Goal: Task Accomplishment & Management: Manage account settings

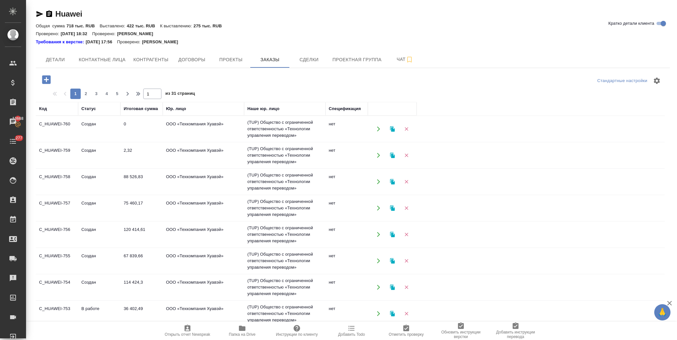
click at [126, 140] on td "2,32" at bounding box center [141, 129] width 42 height 23
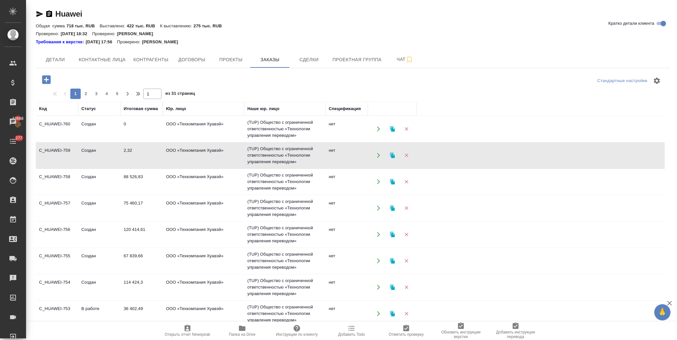
click at [134, 127] on td "0" at bounding box center [141, 129] width 42 height 23
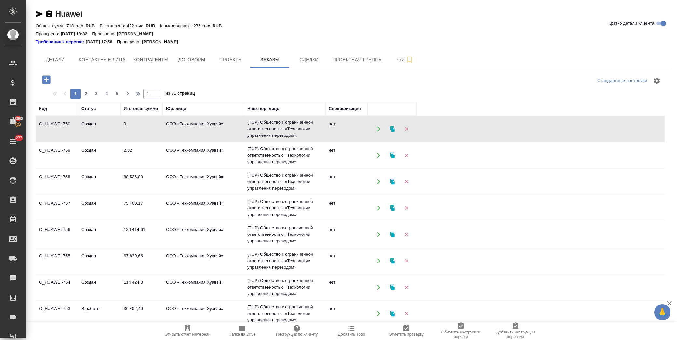
click at [134, 127] on td "0" at bounding box center [141, 129] width 42 height 23
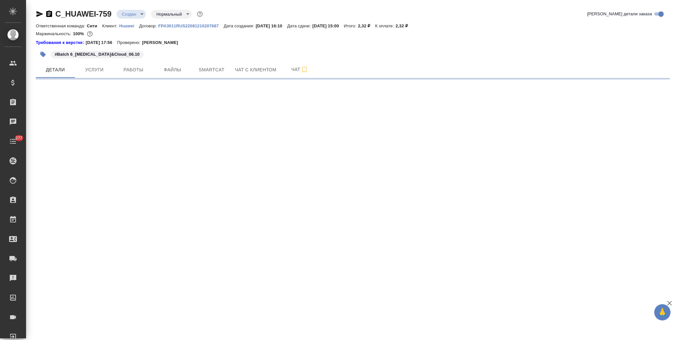
select select "RU"
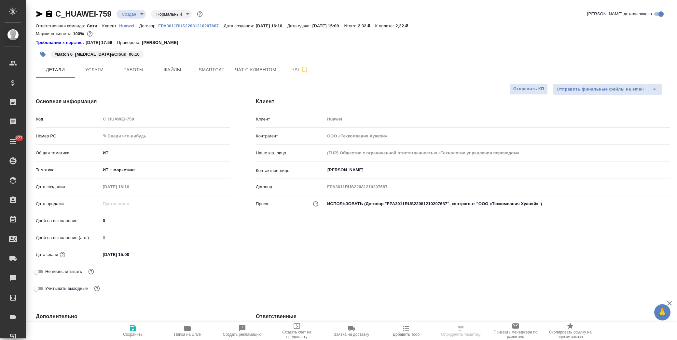
type textarea "x"
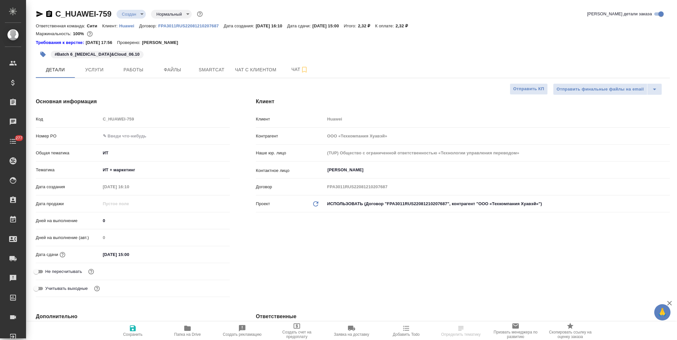
type textarea "x"
type input "[PERSON_NAME]pavlova"
type textarea "x"
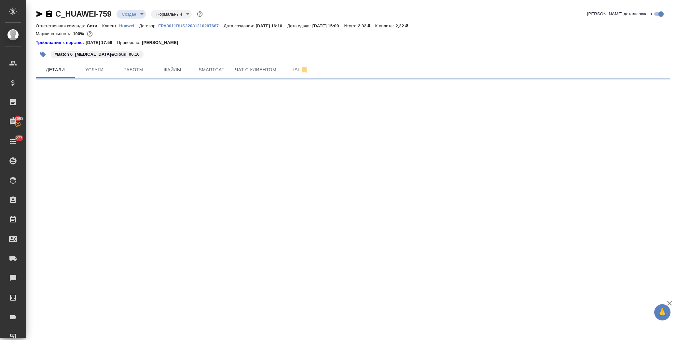
select select "RU"
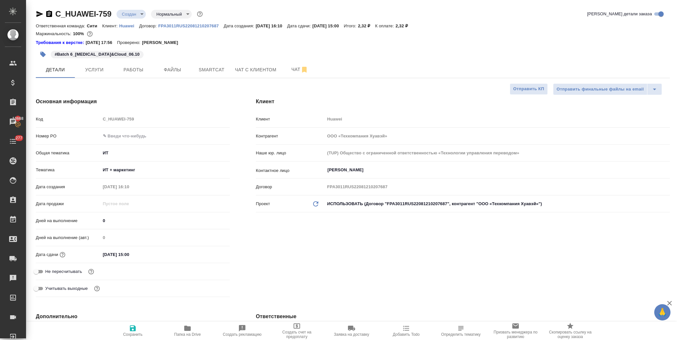
type textarea "x"
click at [93, 69] on span "Услуги" at bounding box center [94, 70] width 31 height 8
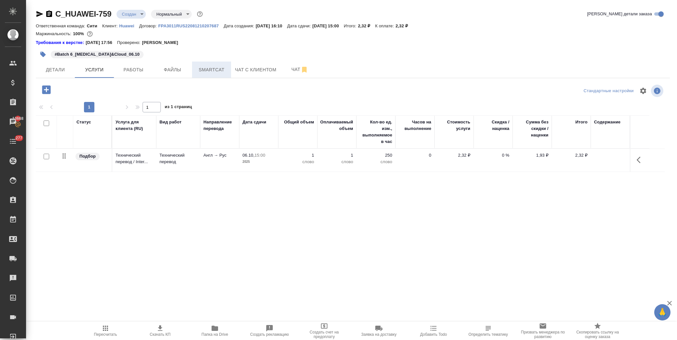
click at [208, 72] on span "Smartcat" at bounding box center [211, 70] width 31 height 8
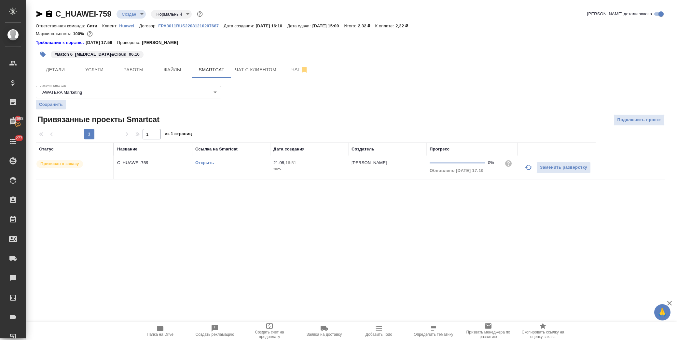
click at [205, 161] on link "Открыть" at bounding box center [204, 162] width 19 height 5
click at [95, 73] on span "Услуги" at bounding box center [94, 70] width 31 height 8
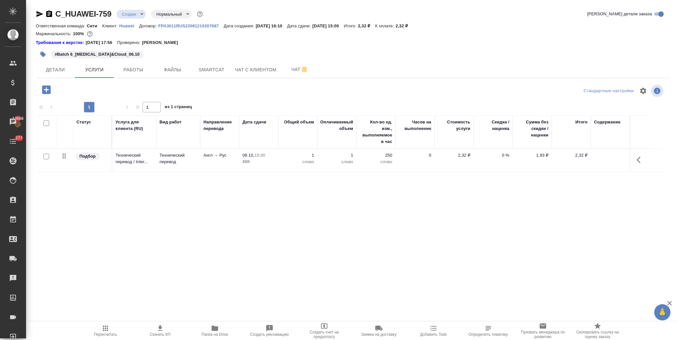
click at [638, 160] on icon "button" at bounding box center [639, 160] width 4 height 7
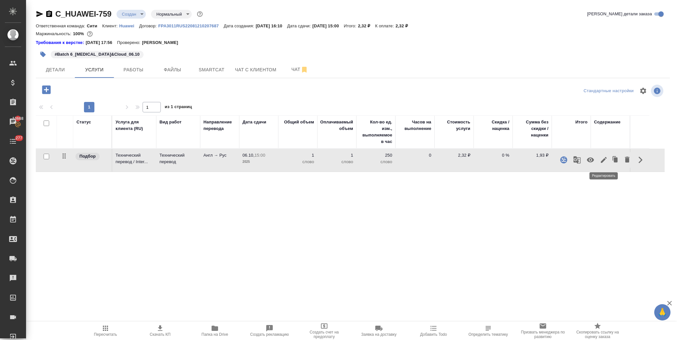
click at [600, 159] on icon "button" at bounding box center [604, 160] width 8 height 8
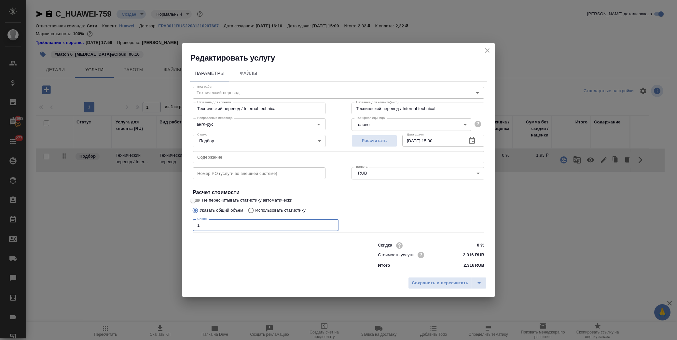
drag, startPoint x: 202, startPoint y: 221, endPoint x: 146, endPoint y: 220, distance: 56.0
click at [146, 220] on div "Редактировать услугу Параметры Файлы Вид работ Технический перевод Вид работ На…" at bounding box center [338, 170] width 677 height 340
type input "18961"
click at [220, 161] on input "text" at bounding box center [339, 157] width 292 height 12
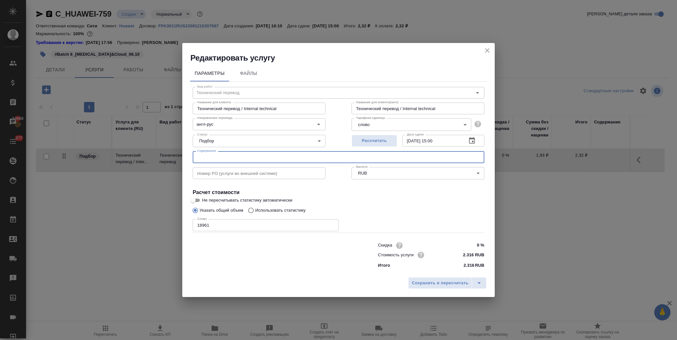
click at [225, 158] on input "text" at bounding box center [339, 157] width 292 height 12
paste input "Batch 6_HMS&Cloud_06.10"
type input "Batch 6_HMS&Cloud_06.10"
click at [422, 280] on span "Сохранить и пересчитать" at bounding box center [440, 282] width 57 height 7
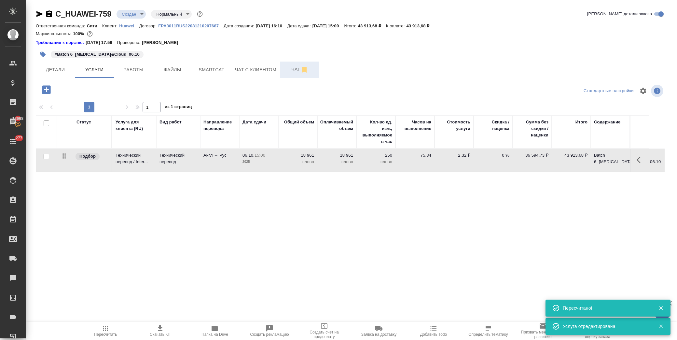
click at [296, 69] on span "Чат" at bounding box center [299, 69] width 31 height 8
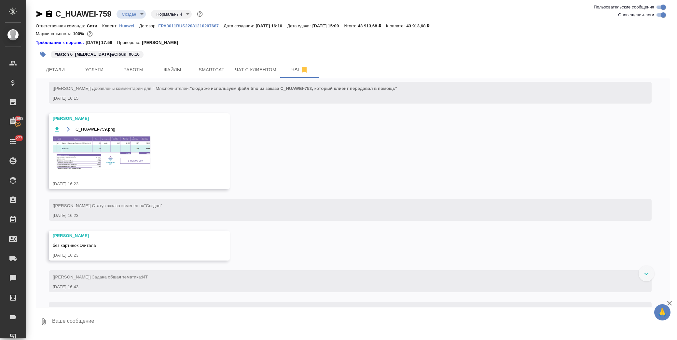
scroll to position [102, 0]
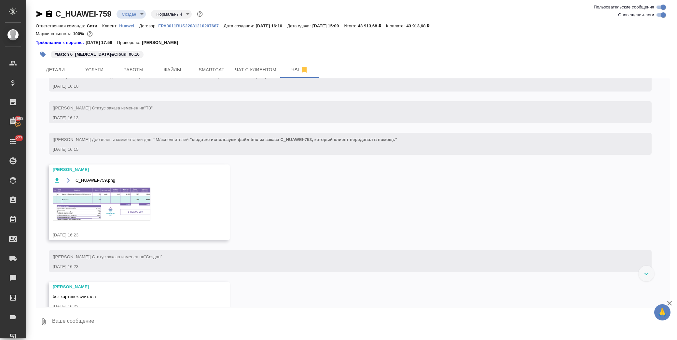
click at [96, 210] on img at bounding box center [102, 204] width 98 height 33
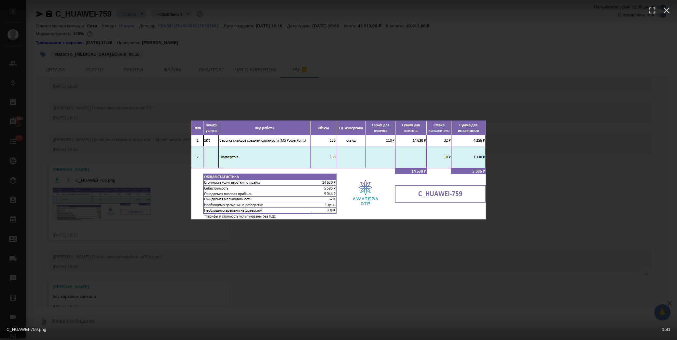
click at [100, 72] on div "C_HUAWEI-759.png 1 of 1" at bounding box center [338, 170] width 677 height 340
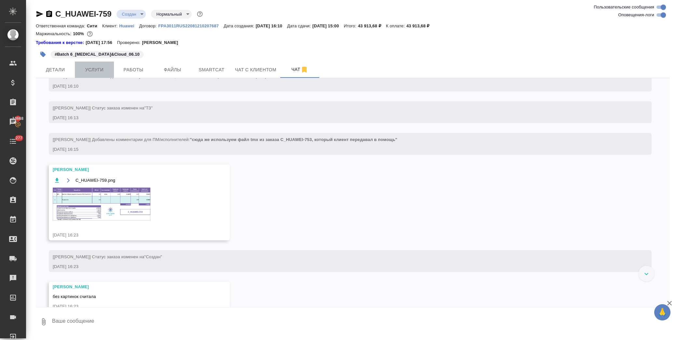
click at [101, 69] on span "Услуги" at bounding box center [94, 70] width 31 height 8
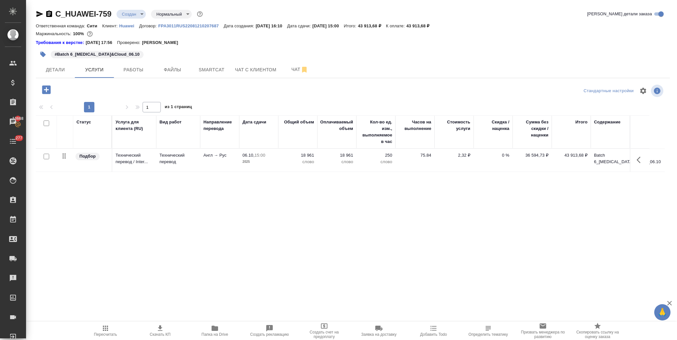
click at [43, 91] on icon "button" at bounding box center [46, 89] width 8 height 8
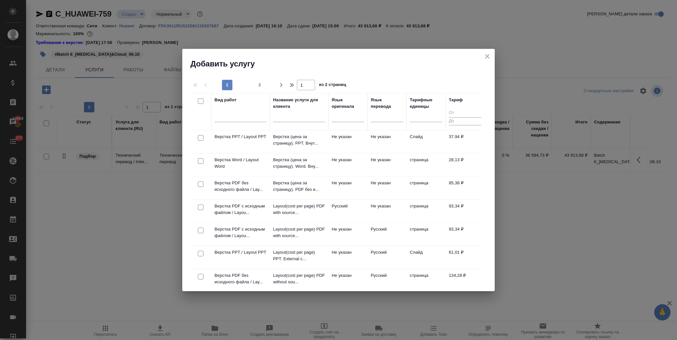
scroll to position [253, 0]
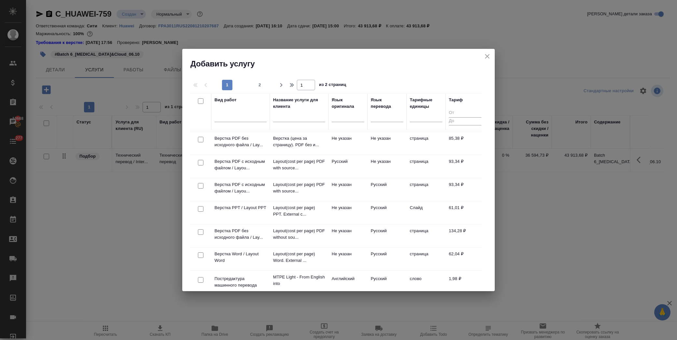
click at [201, 209] on input "checkbox" at bounding box center [201, 209] width 6 height 6
checkbox input "true"
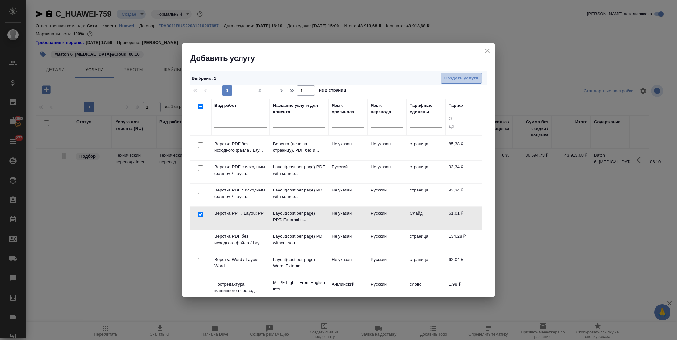
click at [461, 78] on span "Создать услуги" at bounding box center [461, 78] width 34 height 7
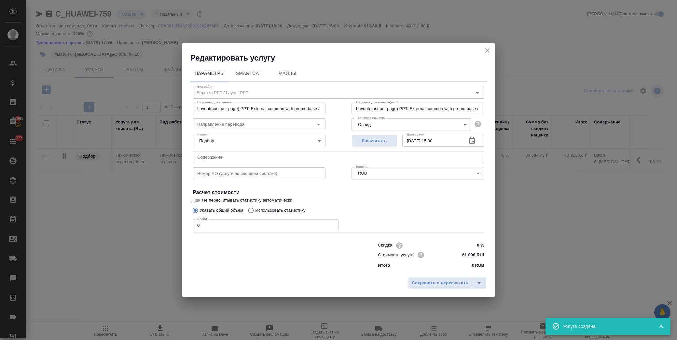
type input "Layout(cost per page) PPT. External common with promo base / Верстка (цена за с…"
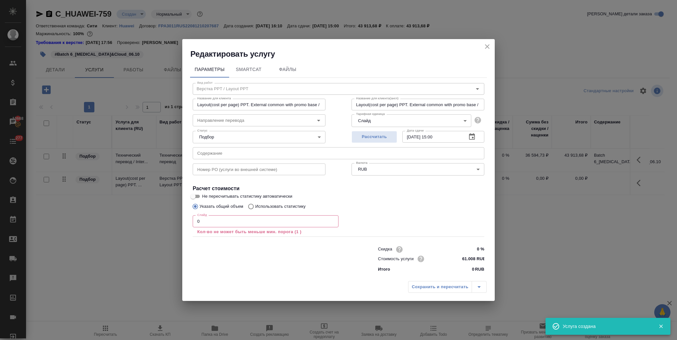
click at [252, 154] on input "text" at bounding box center [339, 153] width 292 height 12
paste input "Batch 6_HMS&Cloud_06.10"
type input "Layout(cost per page) PPT. External common with promo base / Верстка (цена за с…"
type input "Batch 6_HMS&Cloud_06.10"
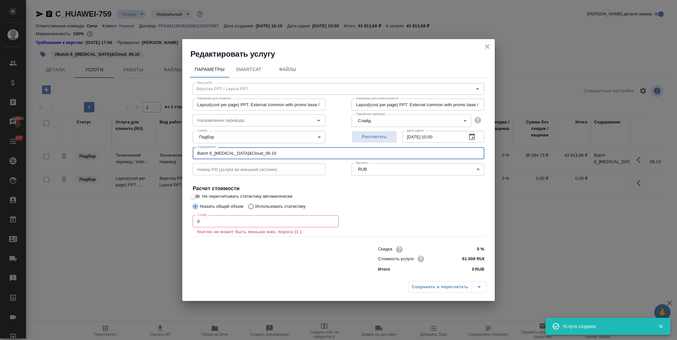
type input "Layout(cost per page) PPT. External common with promo base / Верстка (цена за с…"
type input "Batch 6_HMS&Cloud_06.10"
drag, startPoint x: 217, startPoint y: 220, endPoint x: 149, endPoint y: 217, distance: 68.5
click at [149, 217] on div "Редактировать услугу Параметры SmartCat Файлы Вид работ Верстка PPT / Layout PP…" at bounding box center [338, 170] width 677 height 340
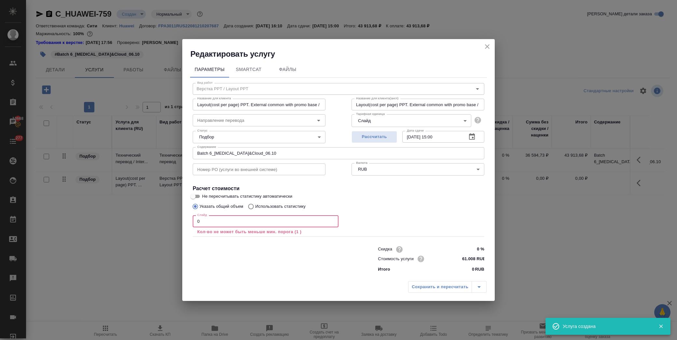
type input "Layout(cost per page) PPT. External common with promo base / Верстка (цена за с…"
type input "1"
type input "Layout(cost per page) PPT. External common with promo base / Верстка (цена за с…"
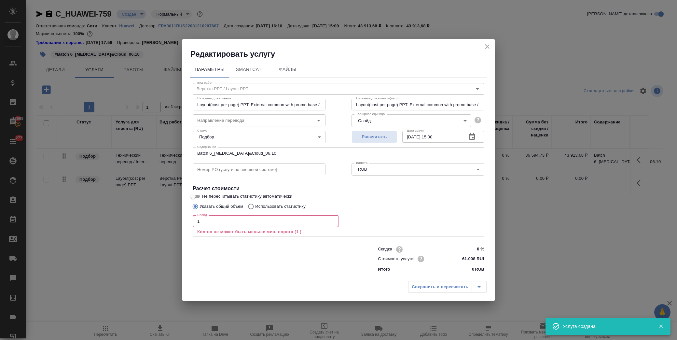
type input "Layout(cost per page) PPT. External common with promo base / Верстка (цена за с…"
type input "13"
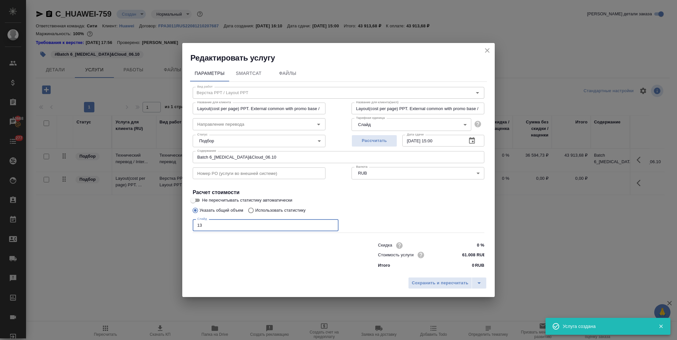
type input "Layout(cost per page) PPT. External common with promo base / Верстка (цена за с…"
type input "133"
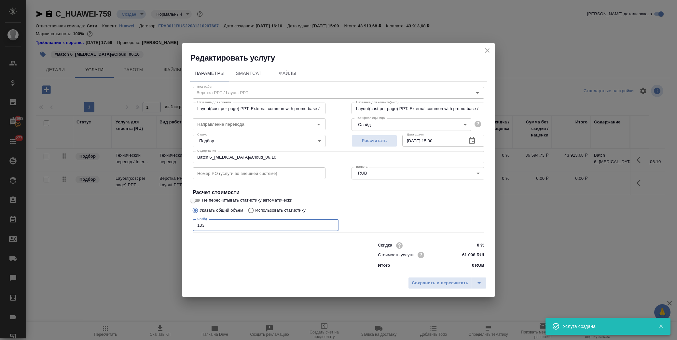
type input "Layout(cost per page) PPT. External common with promo base / Верстка (цена за с…"
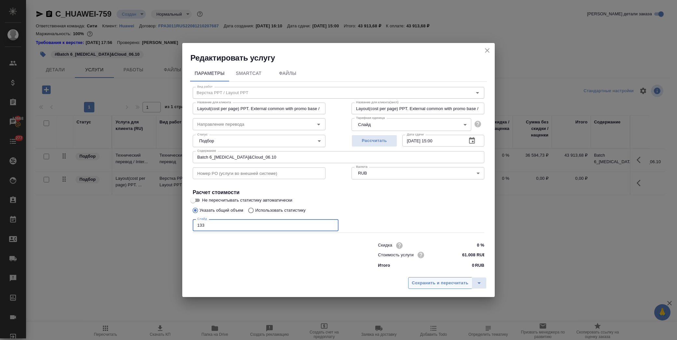
type input "133"
click at [448, 282] on span "Сохранить и пересчитать" at bounding box center [440, 282] width 57 height 7
type input "Layout(cost per page) PPT. External common with promo base / Верстка (цена за с…"
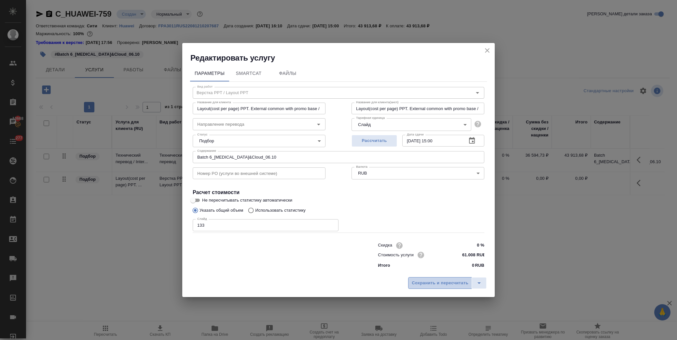
type input "Layout(cost per page) PPT. External common with promo base / Верстка (цена за с…"
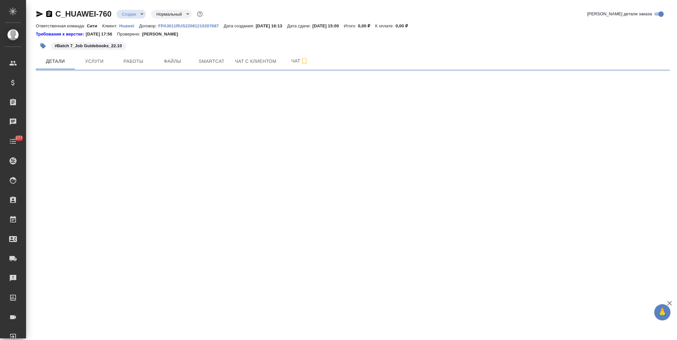
select select "RU"
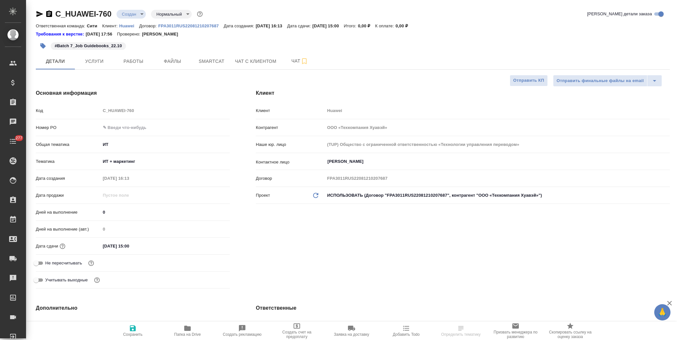
type textarea "x"
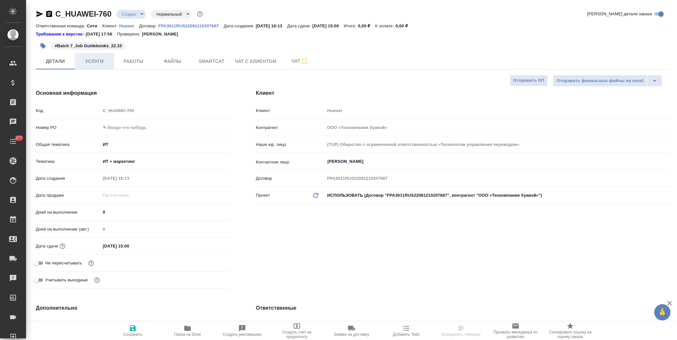
type textarea "x"
click at [207, 61] on span "Smartcat" at bounding box center [211, 61] width 31 height 8
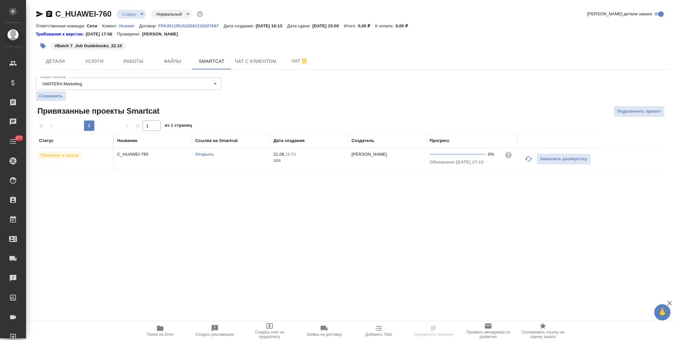
click at [205, 153] on link "Открыть" at bounding box center [204, 154] width 19 height 5
click at [96, 63] on span "Услуги" at bounding box center [94, 61] width 31 height 8
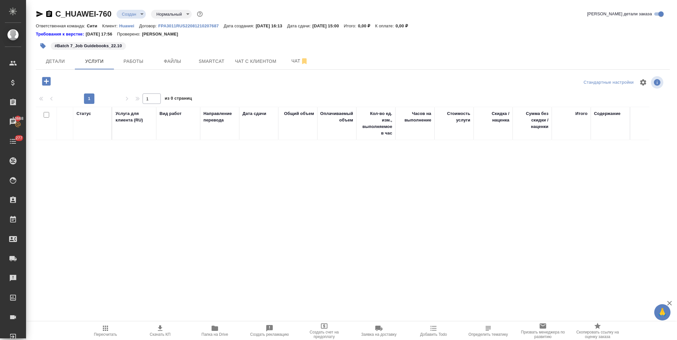
click at [46, 83] on icon "button" at bounding box center [46, 81] width 11 height 11
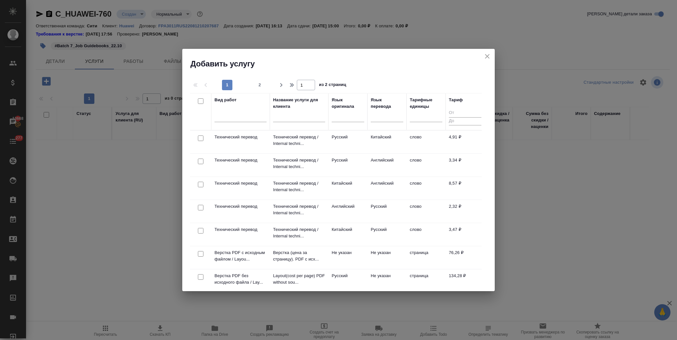
click at [200, 209] on input "checkbox" at bounding box center [201, 208] width 6 height 6
checkbox input "true"
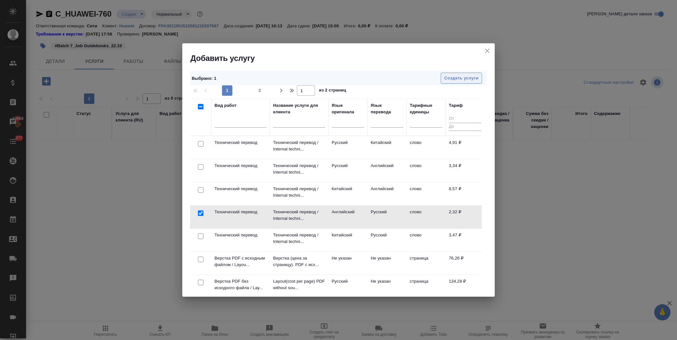
click at [452, 80] on span "Создать услуги" at bounding box center [461, 78] width 34 height 7
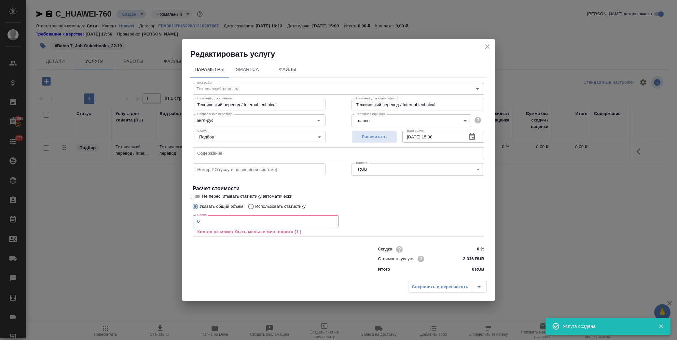
click at [225, 153] on input "text" at bounding box center [339, 153] width 292 height 12
paste input "Batch 7_Job Guidebooks_22.10"
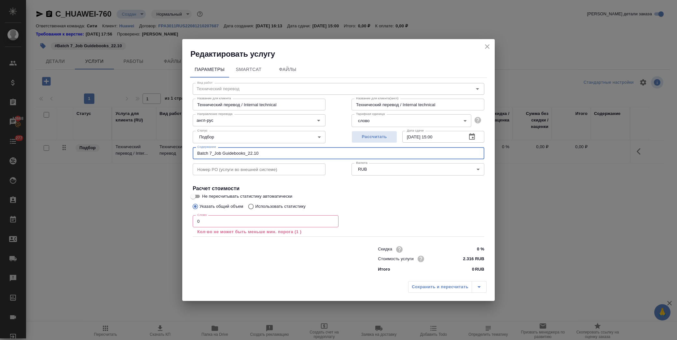
type input "Batch 7_Job Guidebooks_22.10"
drag, startPoint x: 196, startPoint y: 222, endPoint x: 177, endPoint y: 222, distance: 18.2
click at [177, 222] on div "Редактировать услугу Параметры SmartCat Файлы Вид работ Технический перевод Вид…" at bounding box center [338, 170] width 677 height 340
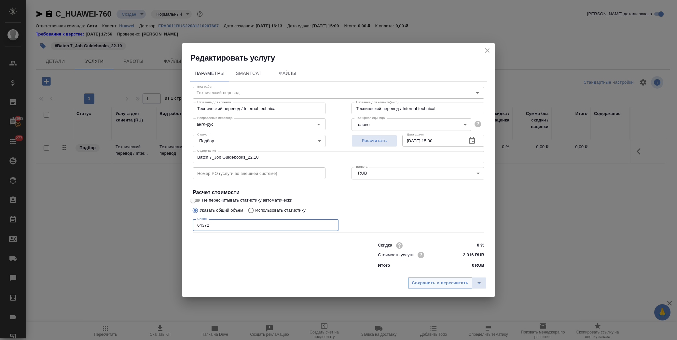
type input "64372"
click at [449, 280] on span "Сохранить и пересчитать" at bounding box center [440, 282] width 57 height 7
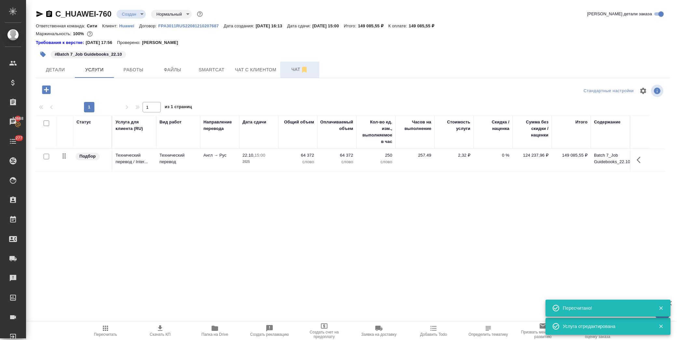
click at [291, 68] on span "Чат" at bounding box center [299, 69] width 31 height 8
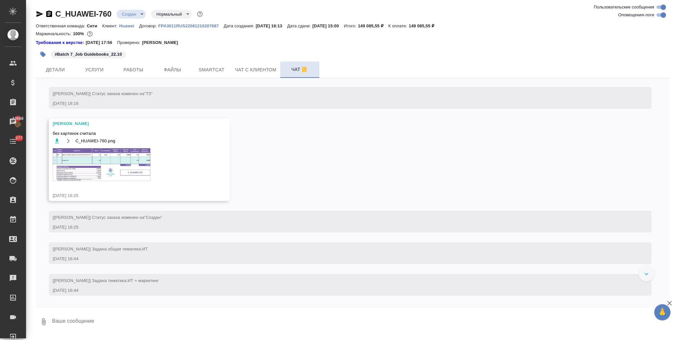
scroll to position [141, 0]
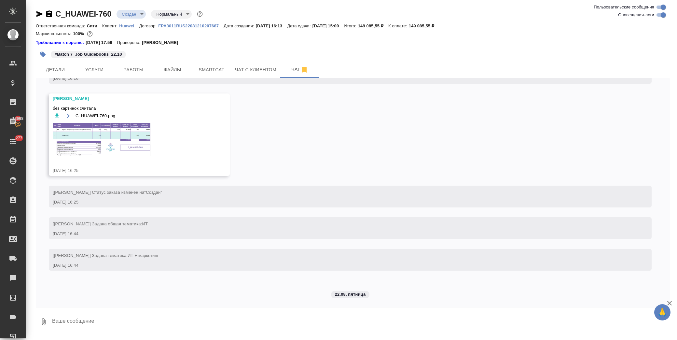
click at [121, 128] on img at bounding box center [102, 139] width 98 height 33
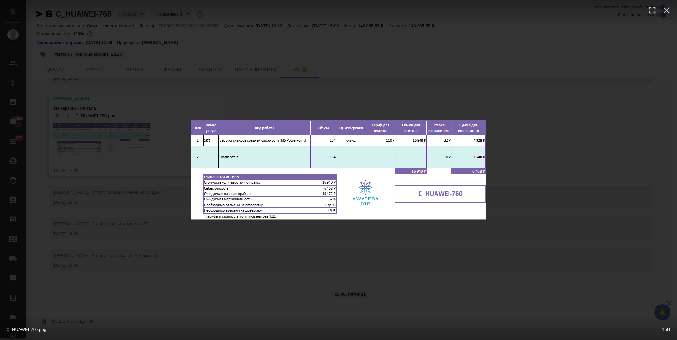
drag, startPoint x: 300, startPoint y: 91, endPoint x: 230, endPoint y: 72, distance: 72.1
click at [300, 90] on div "C_HUAWEI-760.png 1 of 1" at bounding box center [338, 170] width 677 height 340
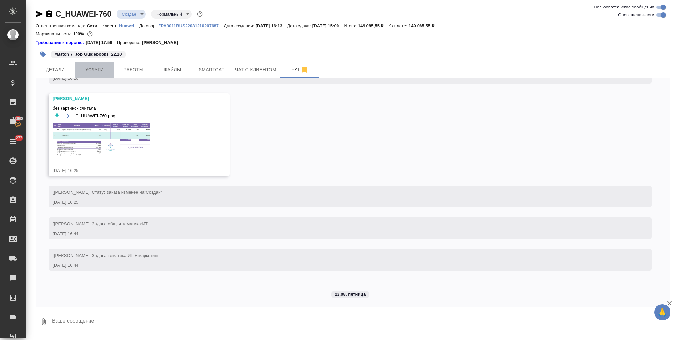
click at [87, 67] on span "Услуги" at bounding box center [94, 70] width 31 height 8
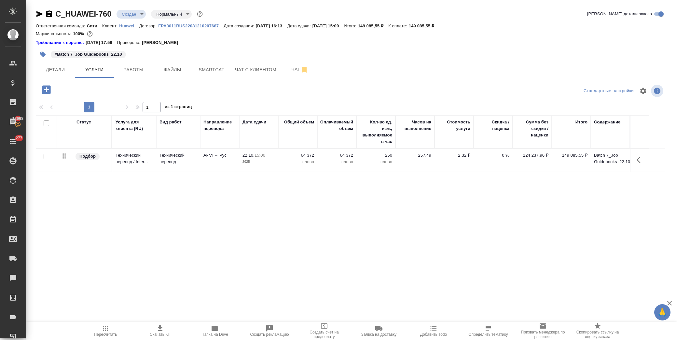
click at [46, 90] on icon "button" at bounding box center [46, 89] width 11 height 11
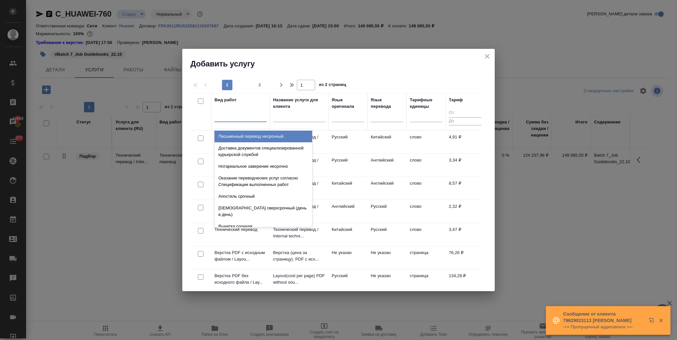
click at [239, 114] on div at bounding box center [241, 115] width 52 height 9
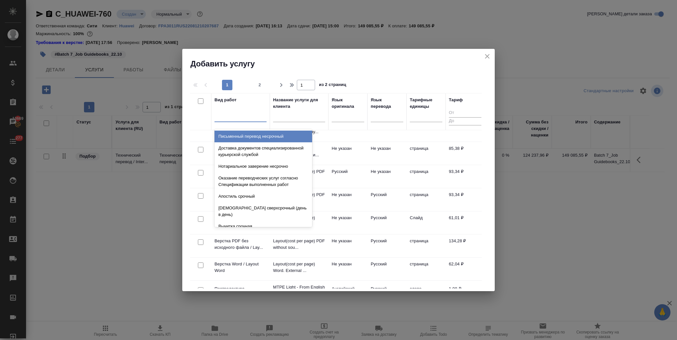
scroll to position [253, 0]
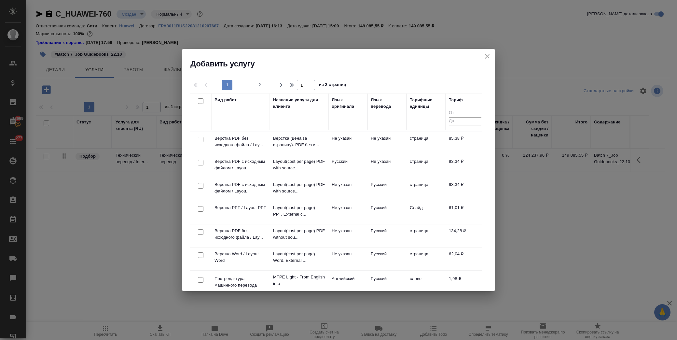
click at [199, 208] on input "checkbox" at bounding box center [201, 209] width 6 height 6
checkbox input "true"
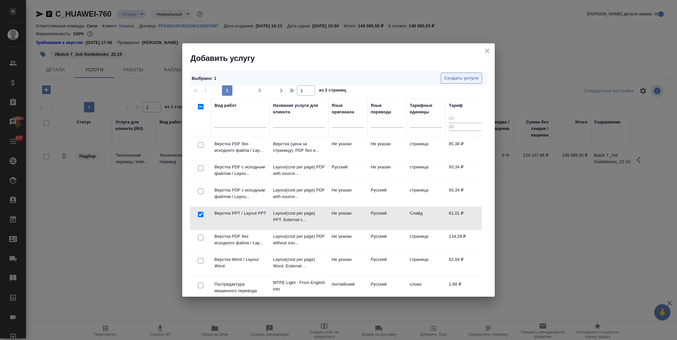
click at [455, 79] on span "Создать услуги" at bounding box center [461, 78] width 34 height 7
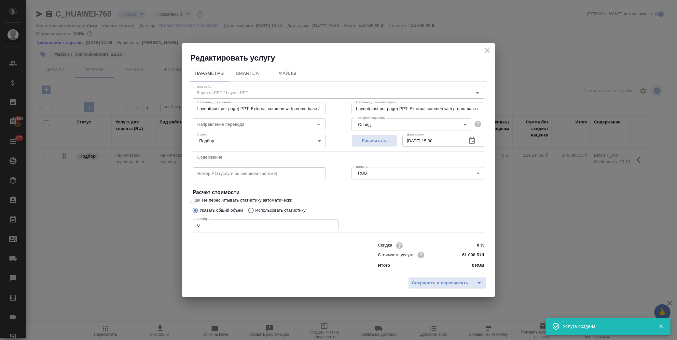
type input "Layout(cost per page) PPT. External common with promo base / Верстка (цена за с…"
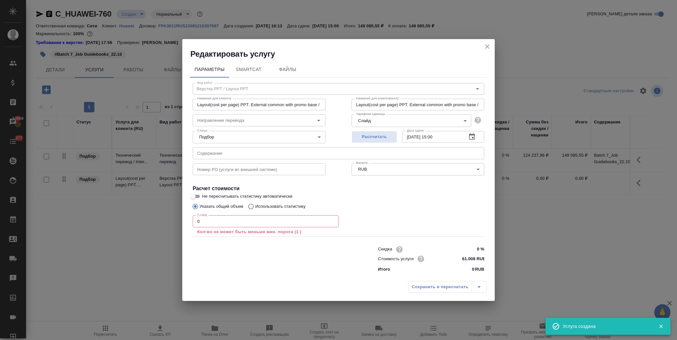
click at [234, 155] on input "text" at bounding box center [339, 153] width 292 height 12
paste input "Batch 7_Job Guidebooks_22.10"
type input "Layout(cost per page) PPT. External common with promo base / Верстка (цена за с…"
type input "Batch 7_Job Guidebooks_22.10"
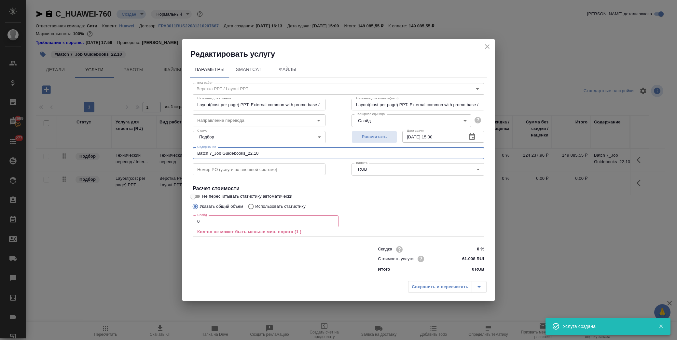
type input "Layout(cost per page) PPT. External common with promo base / Верстка (цена за с…"
type input "Batch 7_Job Guidebooks_22.10"
drag, startPoint x: 213, startPoint y: 221, endPoint x: 139, endPoint y: 221, distance: 73.9
click at [139, 221] on div "Редактировать услугу Параметры SmartCat Файлы Вид работ Верстка PPT / Layout PP…" at bounding box center [338, 170] width 677 height 340
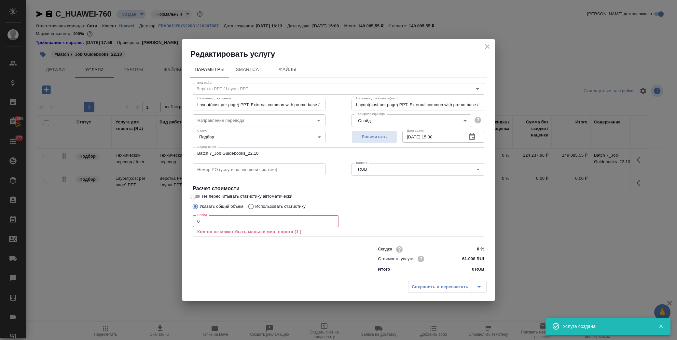
type input "Layout(cost per page) PPT. External common with promo base / Верстка (цена за с…"
type input "1"
type input "Layout(cost per page) PPT. External common with promo base / Верстка (цена за с…"
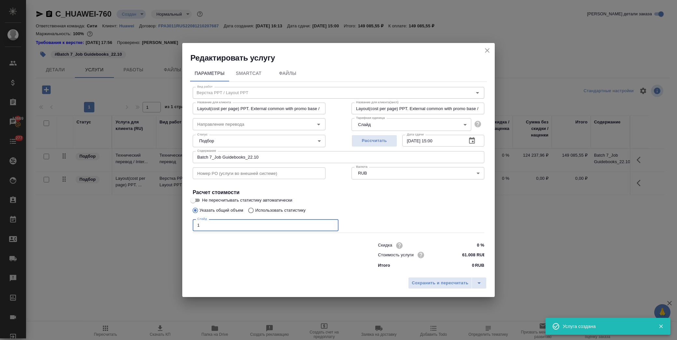
type input "Layout(cost per page) PPT. External common with promo base / Верстка (цена за с…"
type input "15"
type input "Layout(cost per page) PPT. External common with promo base / Верстка (цена за с…"
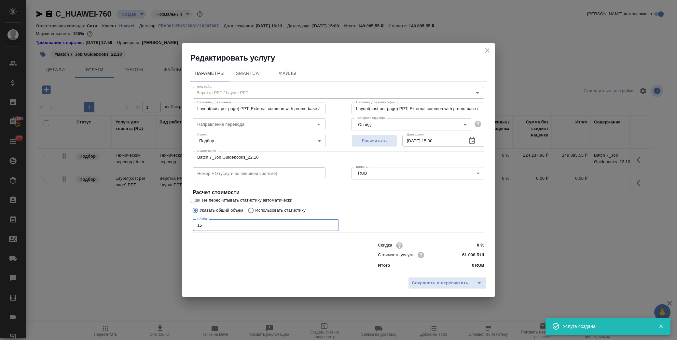
type input "Layout(cost per page) PPT. External common with promo base / Верстка (цена за с…"
type input "154"
type input "Layout(cost per page) PPT. External common with promo base / Верстка (цена за с…"
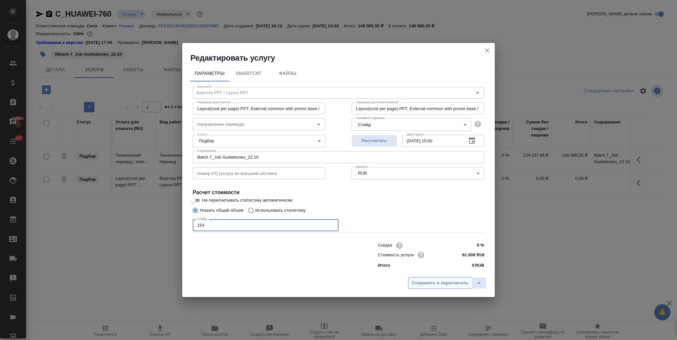
type input "154"
click at [431, 281] on span "Сохранить и пересчитать" at bounding box center [440, 282] width 57 height 7
type input "Layout(cost per page) PPT. External common with promo base / Верстка (цена за с…"
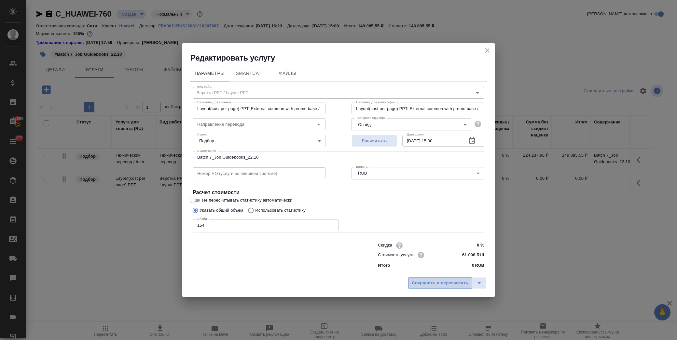
type input "Layout(cost per page) PPT. External common with promo base / Верстка (цена за с…"
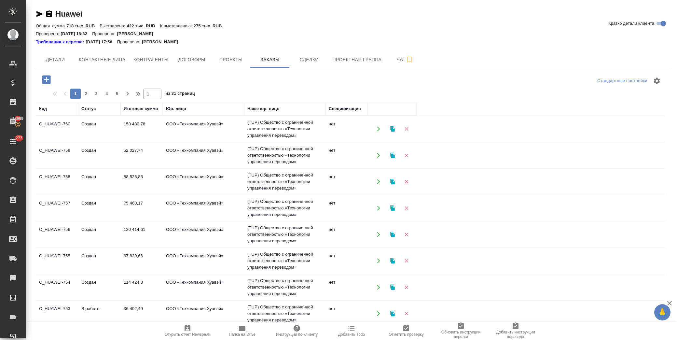
click at [181, 140] on td "ООО «Техкомпания Хуавэй»" at bounding box center [203, 129] width 81 height 23
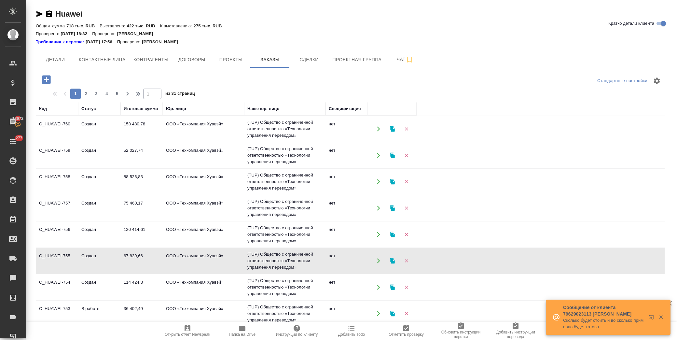
click at [151, 140] on td "120 414,61" at bounding box center [141, 129] width 42 height 23
click at [152, 140] on td "120 414,61" at bounding box center [141, 129] width 42 height 23
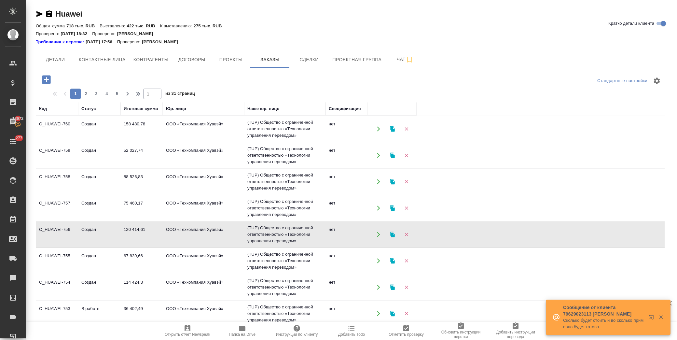
click at [142, 140] on td "120 414,61" at bounding box center [141, 129] width 42 height 23
click at [131, 140] on td "75 460,17" at bounding box center [141, 129] width 42 height 23
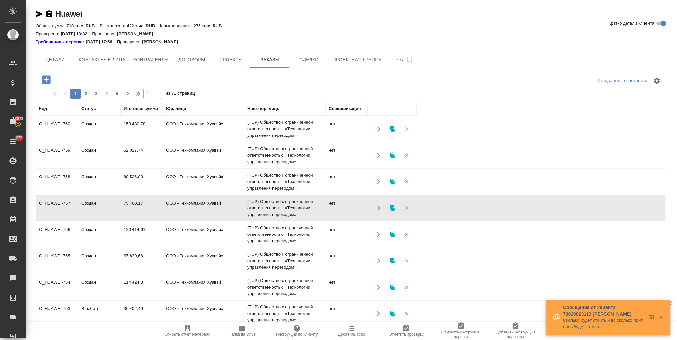
click at [187, 140] on td "ООО «Техкомпания Хуавэй»" at bounding box center [203, 129] width 81 height 23
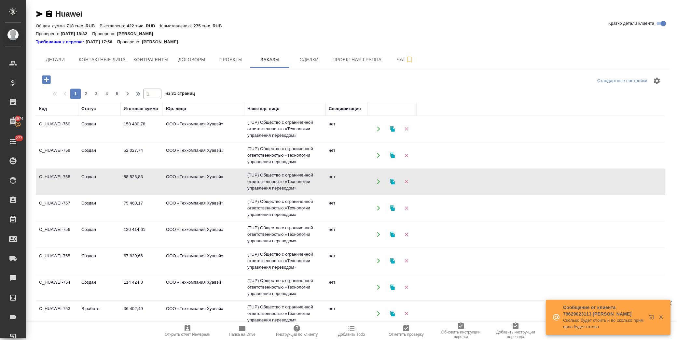
click at [128, 140] on td "52 027,74" at bounding box center [141, 129] width 42 height 23
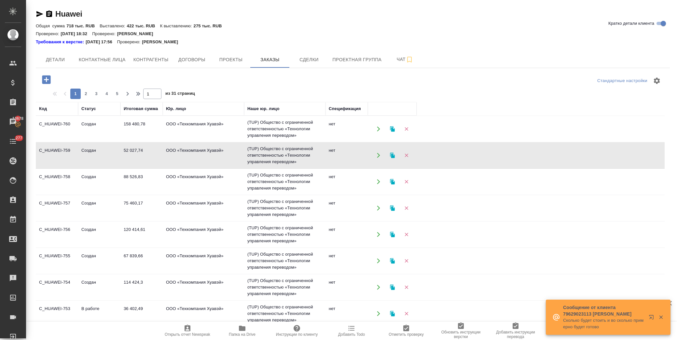
click at [135, 125] on td "158 480,78" at bounding box center [141, 129] width 42 height 23
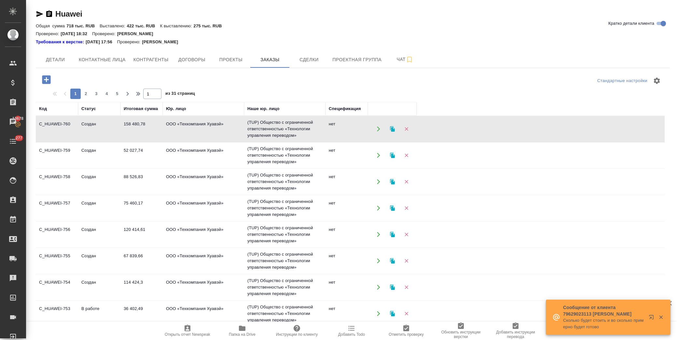
click at [135, 125] on td "158 480,78" at bounding box center [141, 129] width 42 height 23
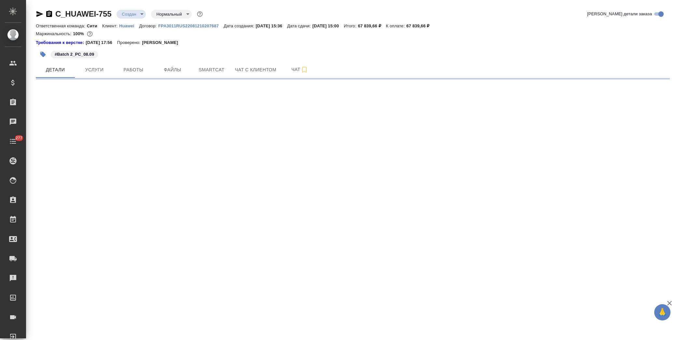
select select "RU"
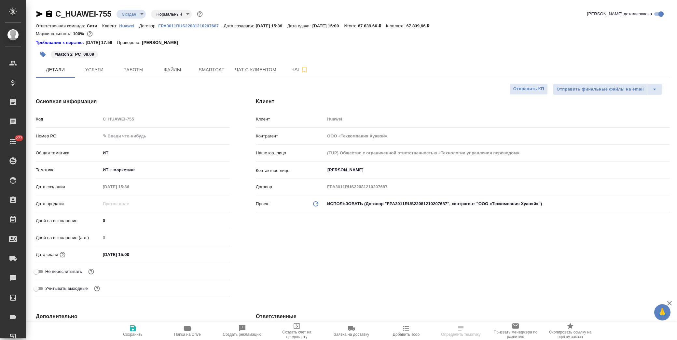
type textarea "x"
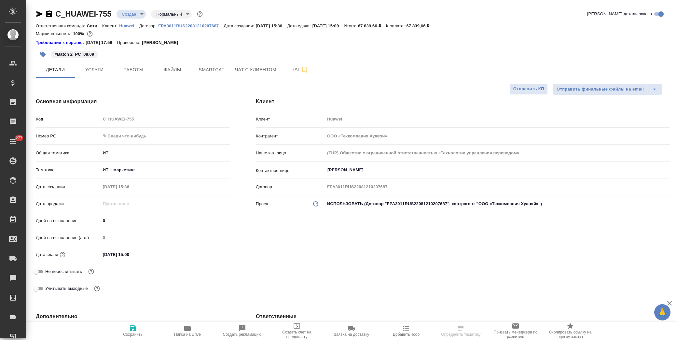
type textarea "x"
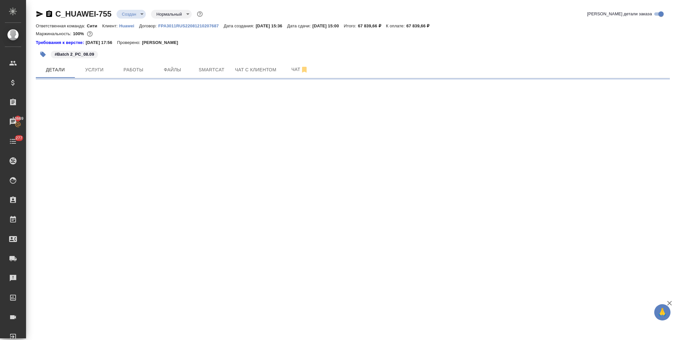
select select "RU"
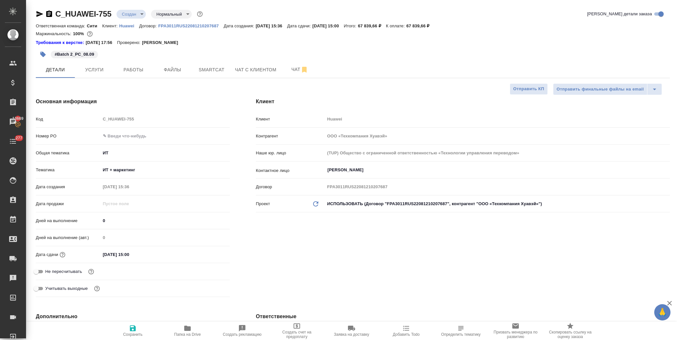
type textarea "x"
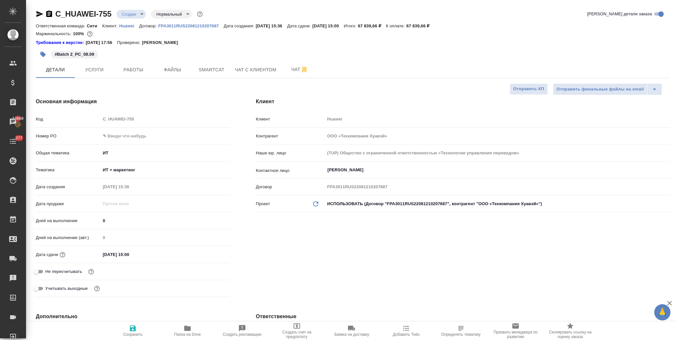
type textarea "x"
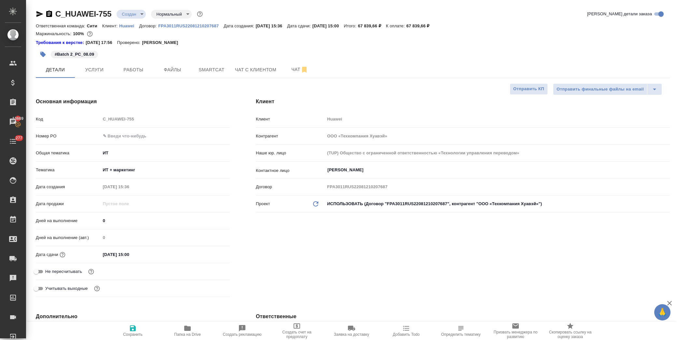
type textarea "x"
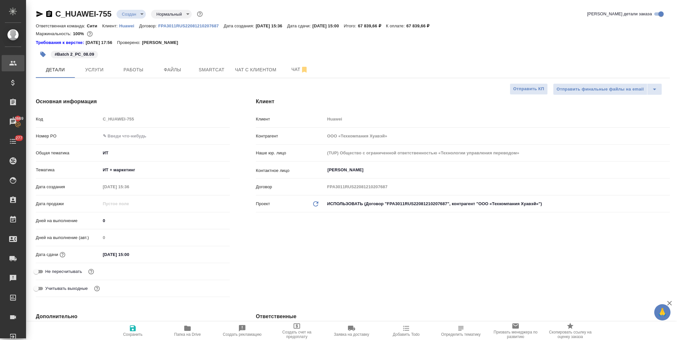
type textarea "x"
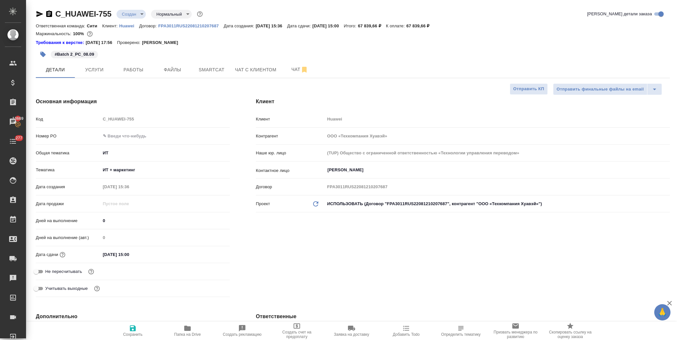
type textarea "x"
click at [101, 72] on span "Услуги" at bounding box center [94, 70] width 31 height 8
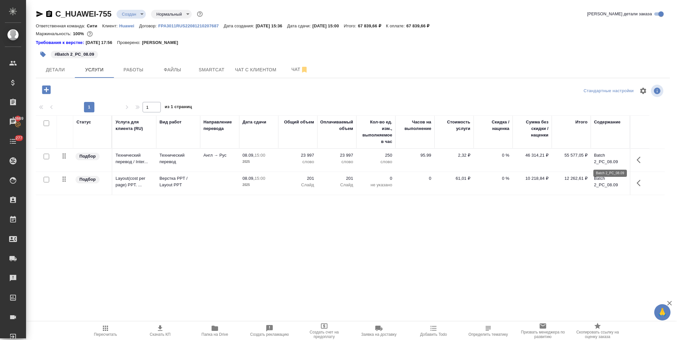
click at [608, 159] on p "Batch 2_PC_08.09" at bounding box center [610, 158] width 33 height 13
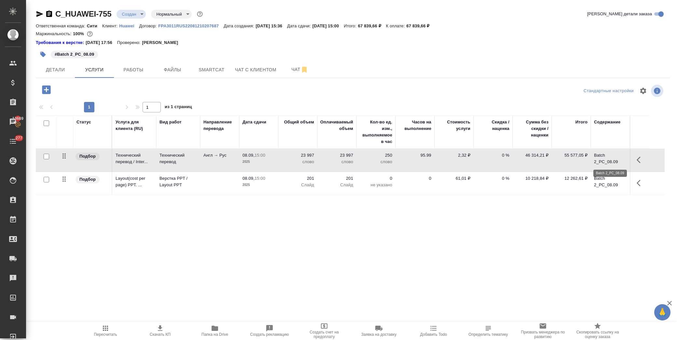
click at [608, 159] on p "Batch 2_PC_08.09" at bounding box center [610, 158] width 33 height 13
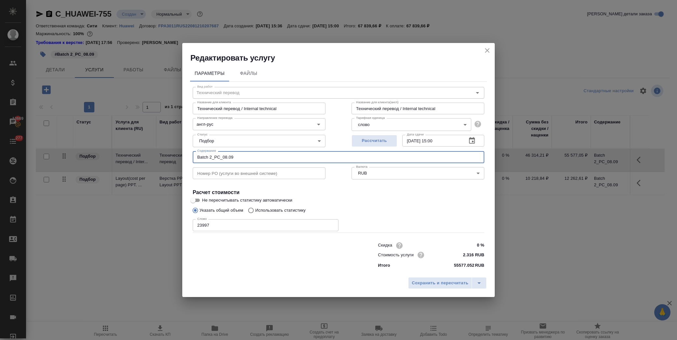
drag, startPoint x: 239, startPoint y: 157, endPoint x: 221, endPoint y: 158, distance: 17.6
click at [221, 158] on input "Batch 2_PC_08.09" at bounding box center [339, 157] width 292 height 12
drag, startPoint x: 231, startPoint y: 156, endPoint x: 181, endPoint y: 155, distance: 50.8
click at [181, 157] on div "Редактировать услугу Параметры Файлы Вид работ Технический перевод Вид работ На…" at bounding box center [338, 170] width 677 height 340
type input "Batch 2_PC"
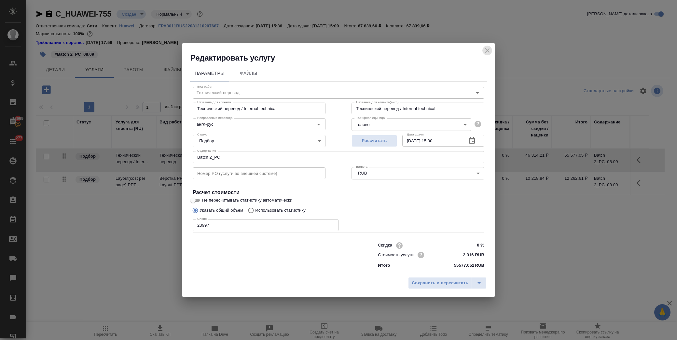
click at [487, 47] on icon "close" at bounding box center [487, 51] width 8 height 8
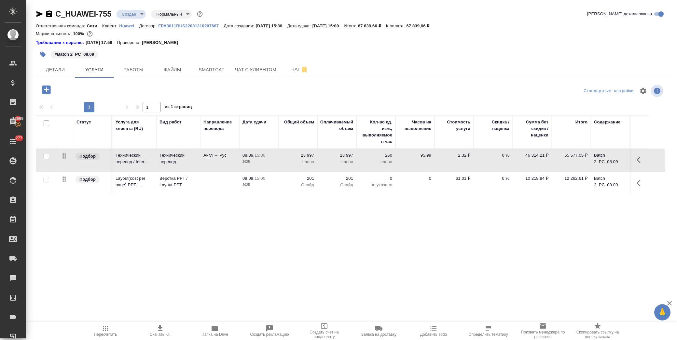
click at [604, 165] on p "Batch 2_PC_08.09" at bounding box center [610, 158] width 33 height 13
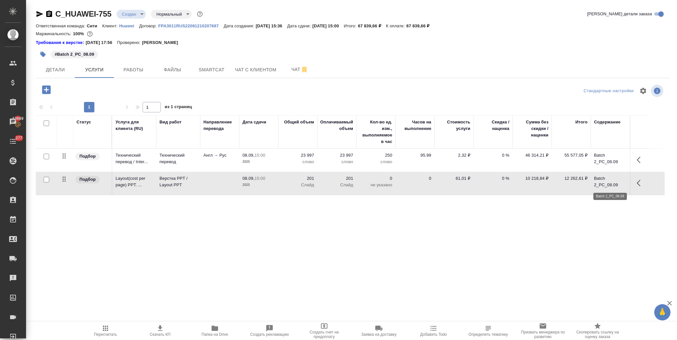
click at [602, 186] on p "Batch 2_PC_08.09" at bounding box center [610, 181] width 33 height 13
click at [603, 181] on p "Batch 2_PC_08.09" at bounding box center [610, 181] width 33 height 13
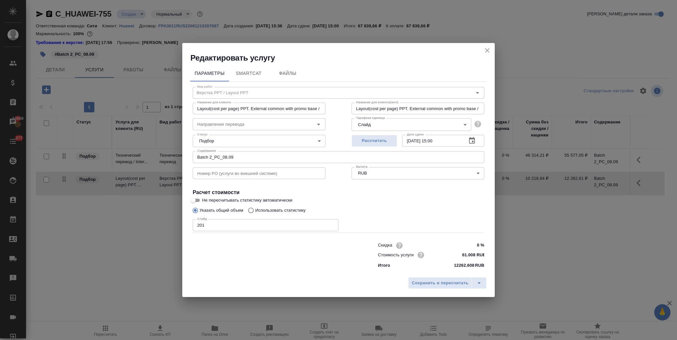
type input "Layout(cost per page) PPT. External common with promo base / Верстка (цена за с…"
click at [258, 153] on input "Batch 2_PC_08.09" at bounding box center [339, 157] width 292 height 12
type input "Layout(cost per page) PPT. External common with promo base / Верстка (цена за с…"
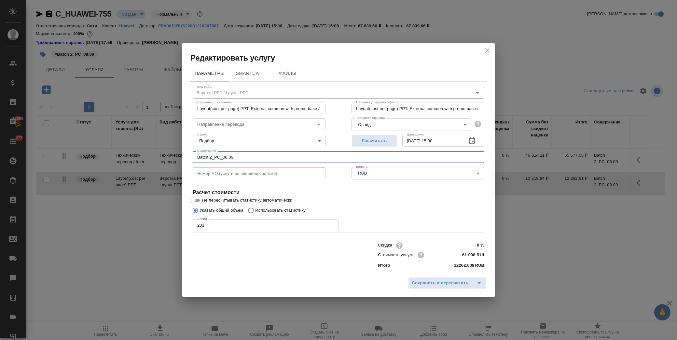
type input "Batch 2_PC_08.0"
type input "Layout(cost per page) PPT. External common with promo base / Верстка (цена за с…"
type input "Batch 2_PC_08."
type input "Layout(cost per page) PPT. External common with promo base / Верстка (цена за с…"
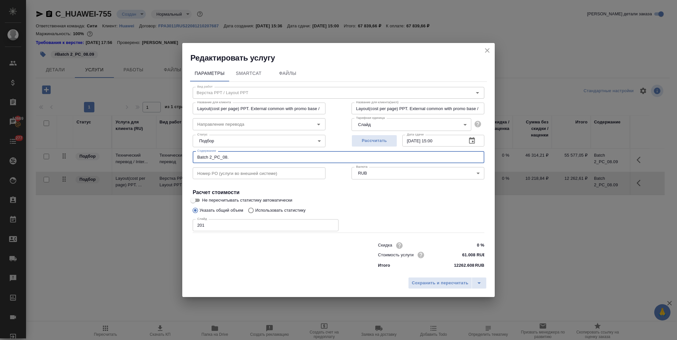
type input "Layout(cost per page) PPT. External common with promo base / Верстка (цена за с…"
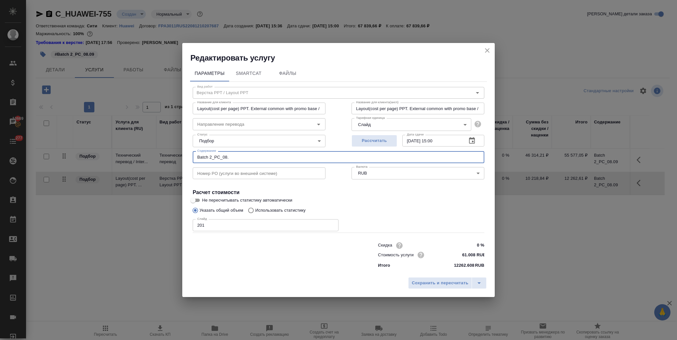
type input "Batch 2_PC_08"
type input "Layout(cost per page) PPT. External common with promo base / Верстка (цена за с…"
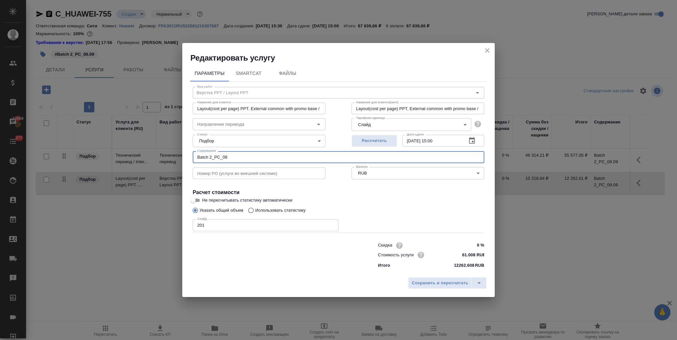
type input "Batch 2_PC_0"
type input "Layout(cost per page) PPT. External common with promo base / Верстка (цена за с…"
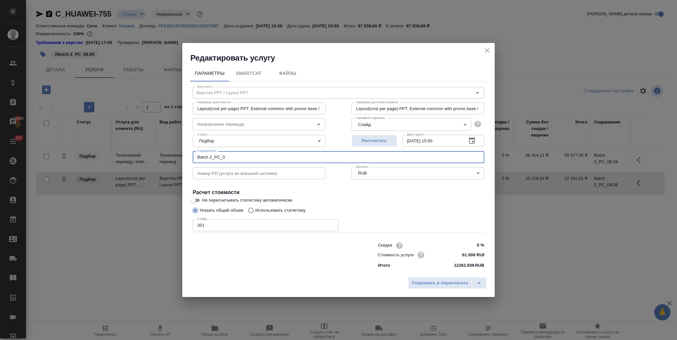
type input "Batch 2_PC_"
type input "Layout(cost per page) PPT. External common with promo base / Верстка (цена за с…"
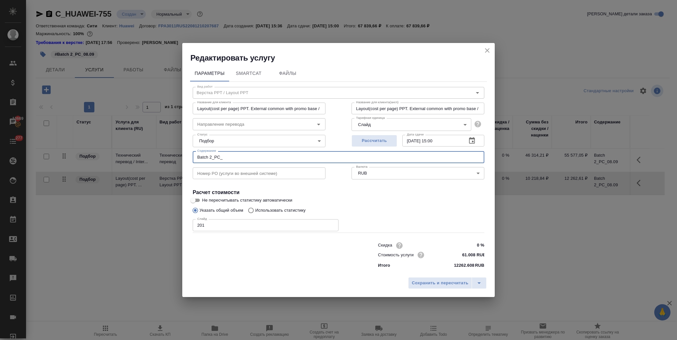
type input "Batch 2_PC"
type input "Layout(cost per page) PPT. External common with promo base / Верстка (цена за с…"
type input "Batch 2_PC"
click at [418, 283] on span "Сохранить и пересчитать" at bounding box center [440, 282] width 57 height 7
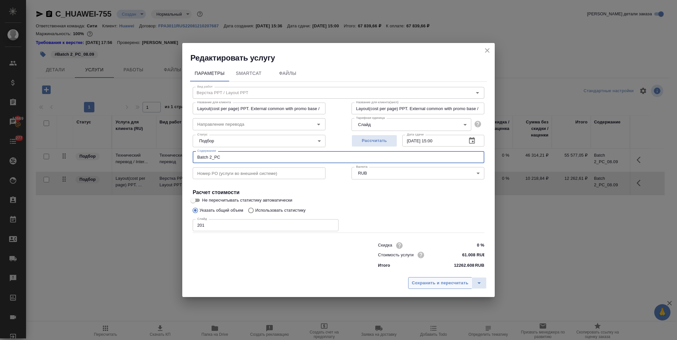
type input "Layout(cost per page) PPT. External common with promo base / Верстка (цена за с…"
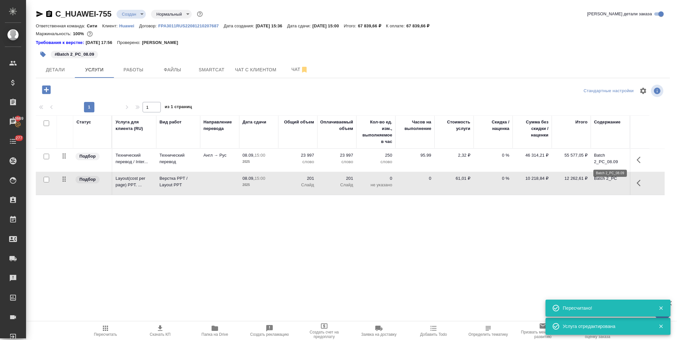
click at [614, 156] on p "Batch 2_PC_08.09" at bounding box center [610, 158] width 33 height 13
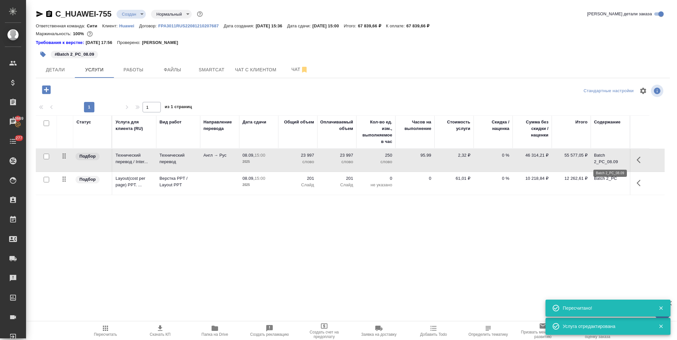
click at [614, 156] on p "Batch 2_PC_08.09" at bounding box center [610, 158] width 33 height 13
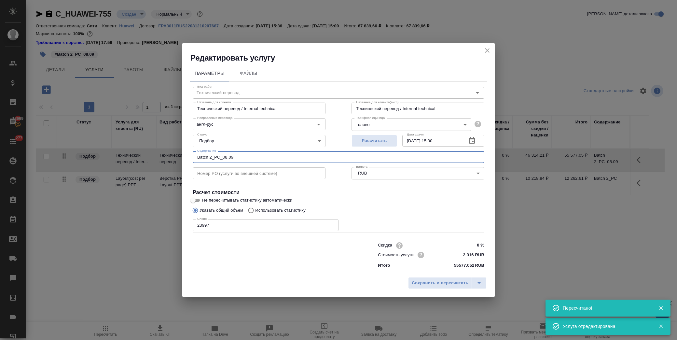
drag, startPoint x: 177, startPoint y: 156, endPoint x: 158, endPoint y: 156, distance: 19.5
click at [158, 156] on div "Редактировать услугу Параметры Файлы Вид работ Технический перевод Вид работ На…" at bounding box center [338, 170] width 677 height 340
paste input "10-Introduction to PC Products-final-250625, 14-Basic Usage and Features of Hua…"
type input "10-Introduction to PC Products-final-250625, 14-Basic Usage and Features of Hua…"
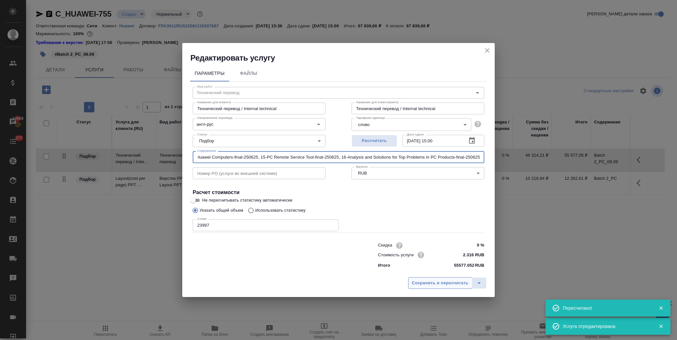
click at [437, 284] on span "Сохранить и пересчитать" at bounding box center [440, 282] width 57 height 7
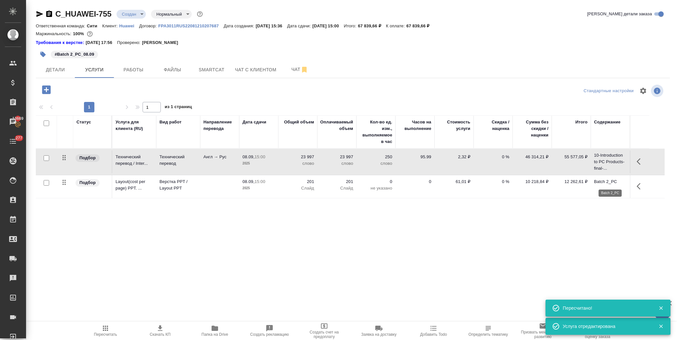
click at [604, 180] on p "Batch 2_PC" at bounding box center [610, 181] width 33 height 7
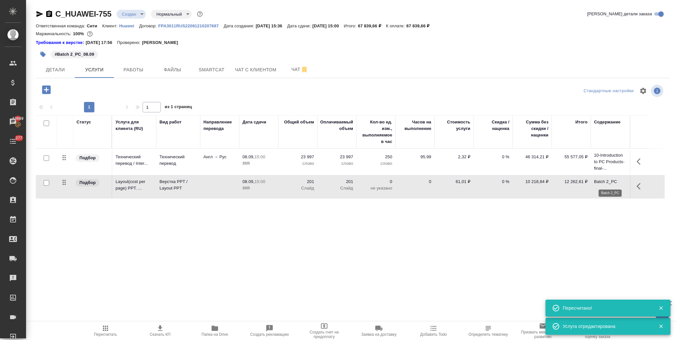
click at [604, 180] on p "Batch 2_PC" at bounding box center [610, 181] width 33 height 7
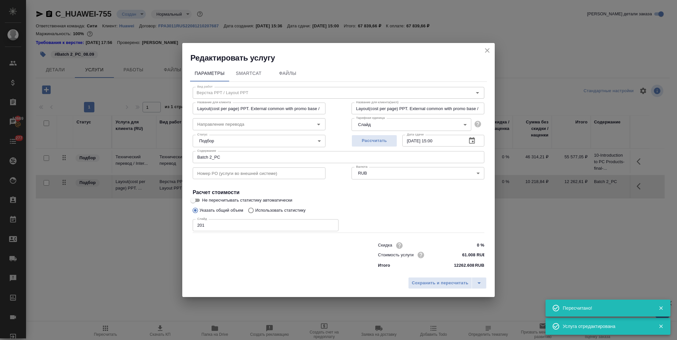
type input "Layout(cost per page) PPT. External common with promo base / Верстка (цена за с…"
drag, startPoint x: 259, startPoint y: 153, endPoint x: 138, endPoint y: 153, distance: 121.1
click at [138, 153] on div "Редактировать услугу Параметры SmartCat Файлы Вид работ Верстка PPT / Layout PP…" at bounding box center [338, 170] width 677 height 340
paste input "10-Introduction to PC Products-final-250625, 14-Basic Usage and Features of Hua…"
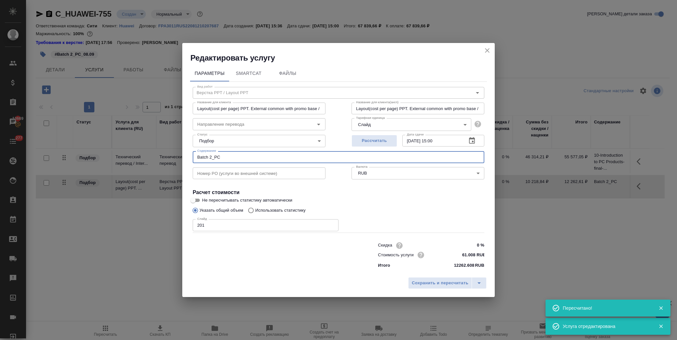
type input "Layout(cost per page) PPT. External common with promo base / Верстка (цена за с…"
type input "10-Introduction to PC Products-final-250625, 14-Basic Usage and Features of Hua…"
type input "Layout(cost per page) PPT. External common with promo base / Верстка (цена за с…"
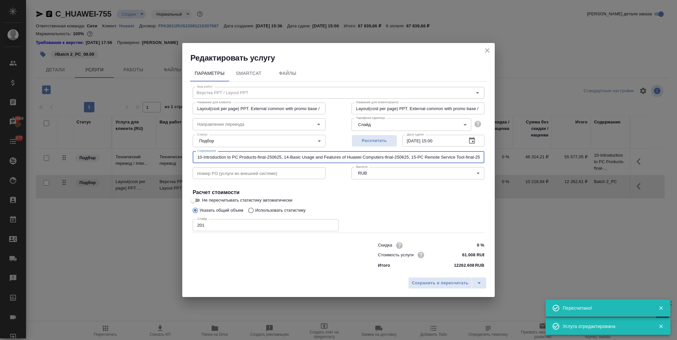
scroll to position [0, 151]
type input "10-Introduction to PC Products-final-250625, 14-Basic Usage and Features of Hua…"
click at [431, 284] on span "Сохранить и пересчитать" at bounding box center [440, 282] width 57 height 7
type input "Layout(cost per page) PPT. External common with promo base / Верстка (цена за с…"
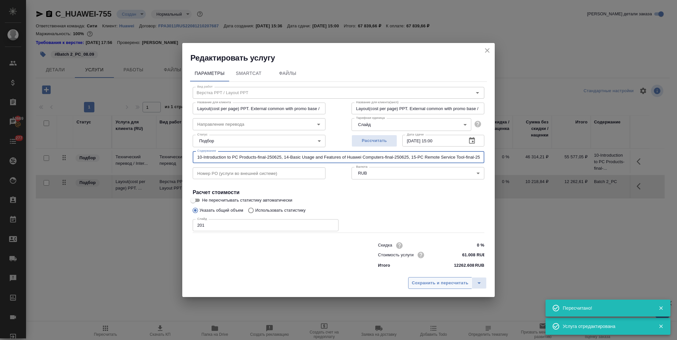
type input "Layout(cost per page) PPT. External common with promo base / Верстка (цена за с…"
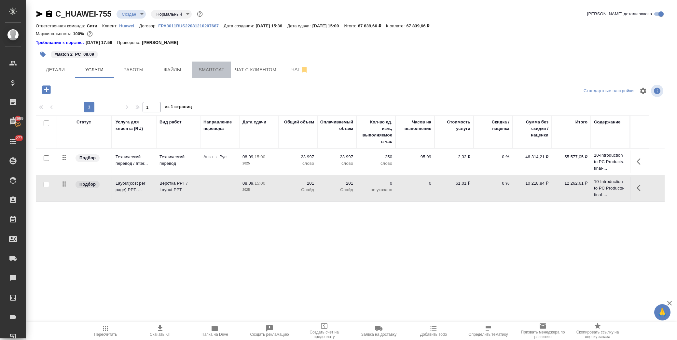
click at [207, 72] on span "Smartcat" at bounding box center [211, 70] width 31 height 8
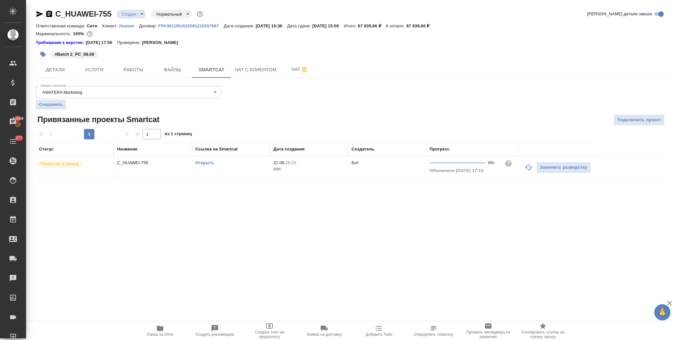
click at [201, 163] on link "Открыть" at bounding box center [204, 162] width 19 height 5
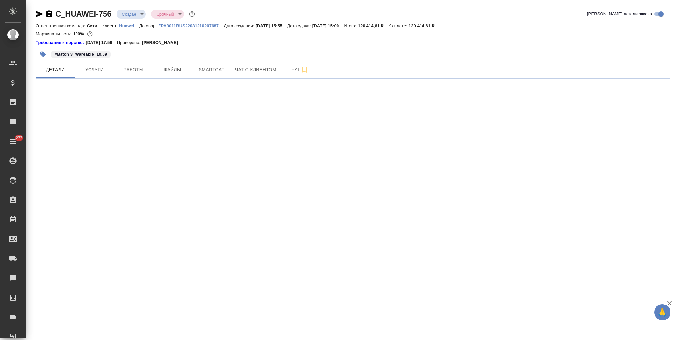
select select "RU"
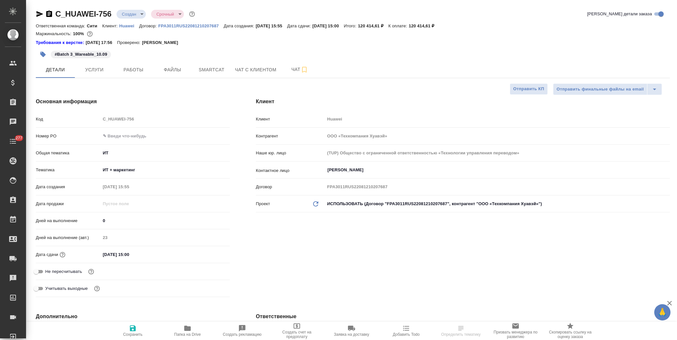
type textarea "x"
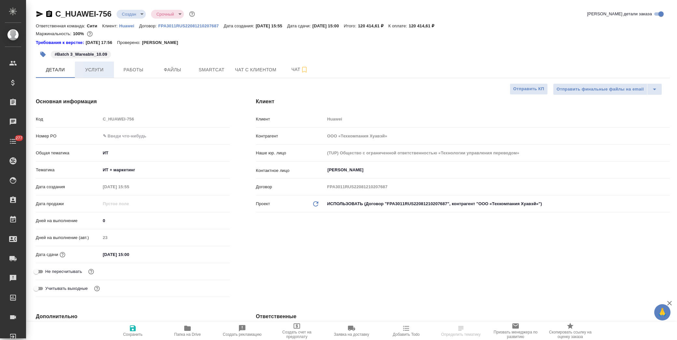
type textarea "x"
click at [93, 71] on span "Услуги" at bounding box center [94, 70] width 31 height 8
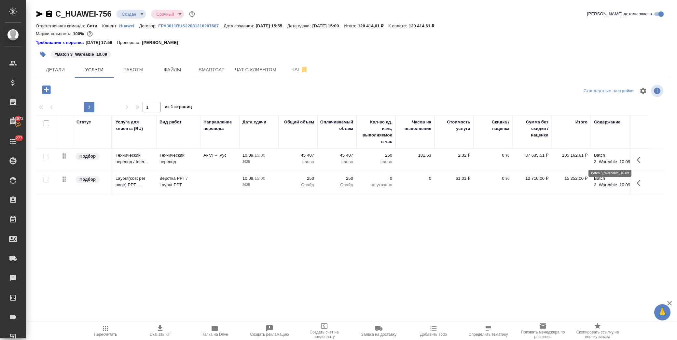
click at [610, 161] on p "Batch 3_Wareable_10.09" at bounding box center [610, 158] width 33 height 13
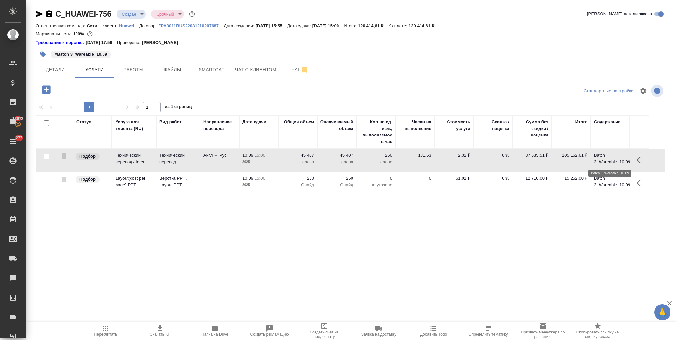
click at [609, 161] on p "Batch 3_Wareable_10.09" at bounding box center [610, 158] width 33 height 13
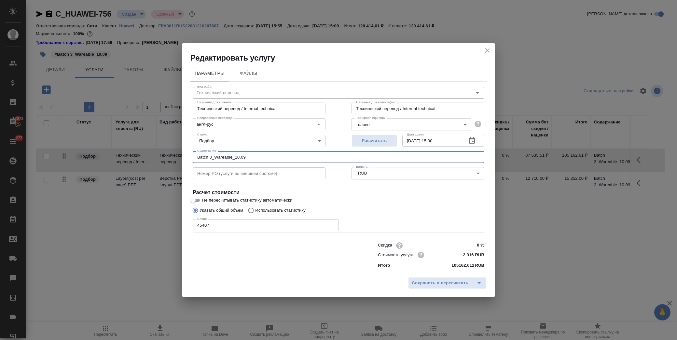
drag, startPoint x: 254, startPoint y: 156, endPoint x: 153, endPoint y: 153, distance: 101.3
click at [153, 153] on div "Редактировать услугу Параметры Файлы Вид работ Технический перевод Вид работ На…" at bounding box center [338, 170] width 677 height 340
paste input "17-Introduction to Wearable Products-final-250625, 18-Introduction to Wearable …"
type input "17-Introduction to Wearable Products-final-250625, 18-Introduction to Wearable …"
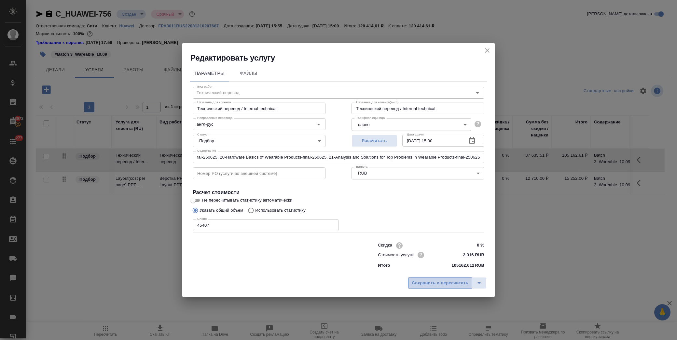
click at [448, 284] on span "Сохранить и пересчитать" at bounding box center [440, 282] width 57 height 7
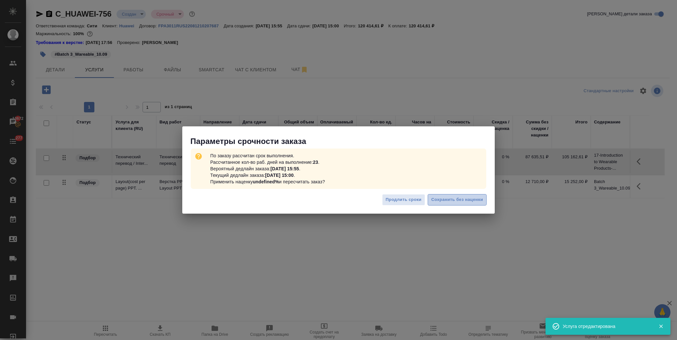
click at [466, 199] on span "Сохранить без наценки" at bounding box center [457, 199] width 52 height 7
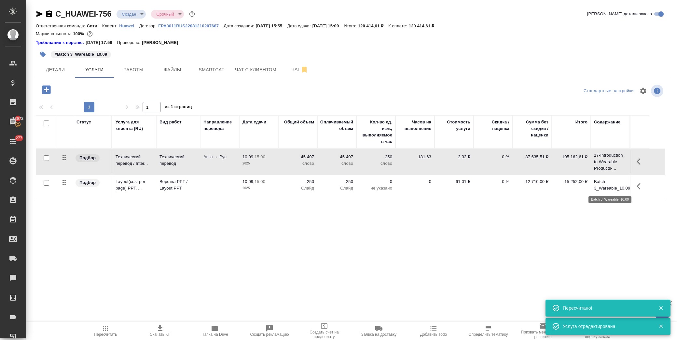
click at [603, 189] on p "Batch 3_Wareable_10.09" at bounding box center [610, 184] width 33 height 13
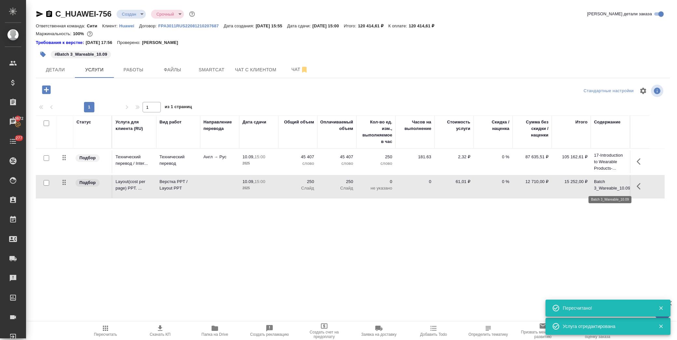
click at [603, 188] on p "Batch 3_Wareable_10.09" at bounding box center [610, 184] width 33 height 13
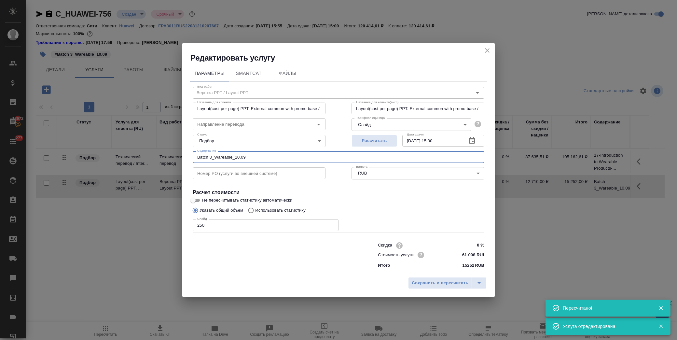
drag, startPoint x: 227, startPoint y: 156, endPoint x: 125, endPoint y: 153, distance: 101.9
click at [125, 153] on div "Редактировать услугу Параметры SmartCat Файлы Вид работ Верстка PPT / Layout PP…" at bounding box center [338, 170] width 677 height 340
paste input "17-Introduction to Wearable Products-final-250625, 18-Introduction to Wearable …"
type input "Layout(cost per page) PPT. External common with promo base / Верстка (цена за с…"
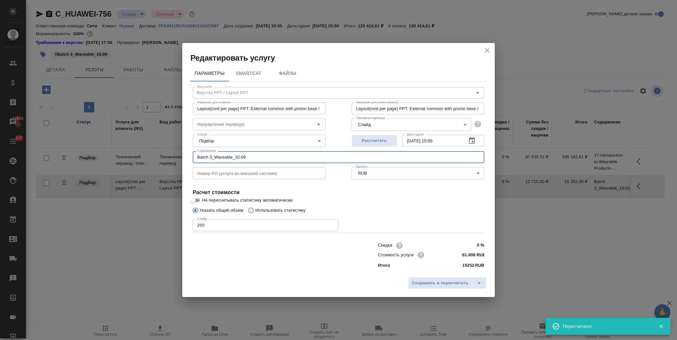
type input "17-Introduction to Wearable Products-final-250625, 18-Introduction to Wearable …"
type input "Layout(cost per page) PPT. External common with promo base / Верстка (цена за с…"
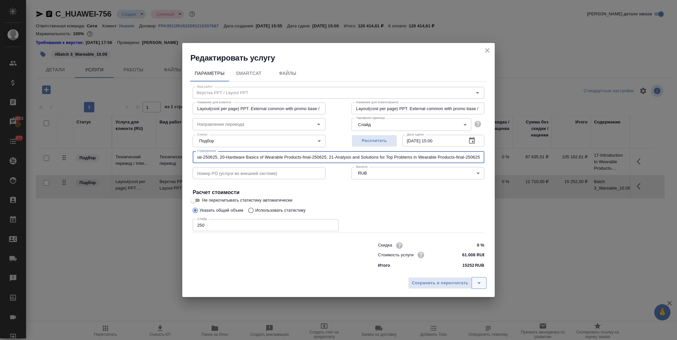
type input "17-Introduction to Wearable Products-final-250625, 18-Introduction to Wearable …"
drag, startPoint x: 481, startPoint y: 280, endPoint x: 462, endPoint y: 278, distance: 18.7
click at [481, 280] on icon "split button" at bounding box center [479, 283] width 8 height 8
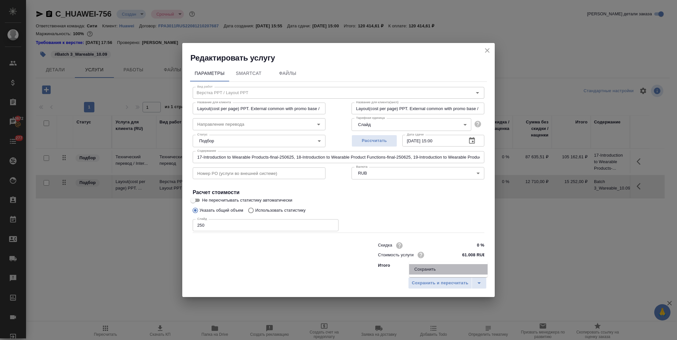
click at [431, 269] on li "Сохранить" at bounding box center [448, 269] width 78 height 10
type input "Layout(cost per page) PPT. External common with promo base / Верстка (цена за с…"
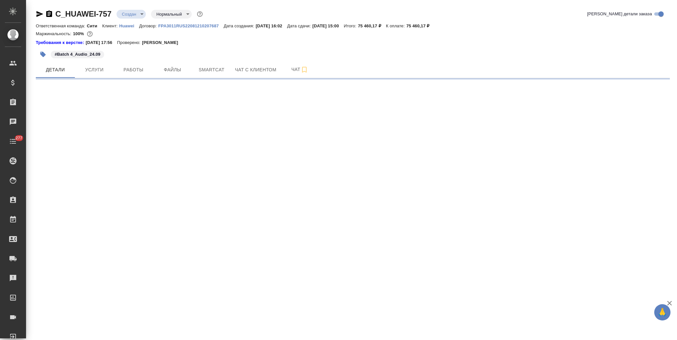
select select "RU"
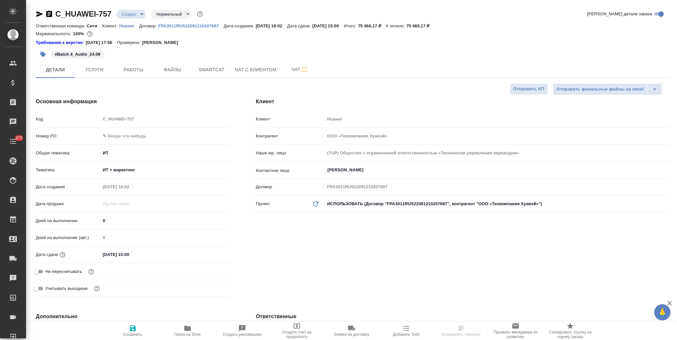
type textarea "x"
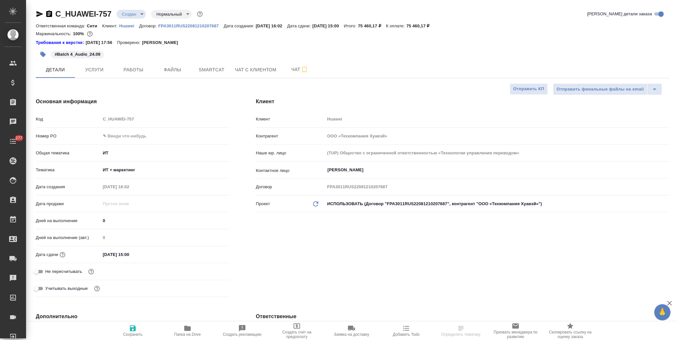
type textarea "x"
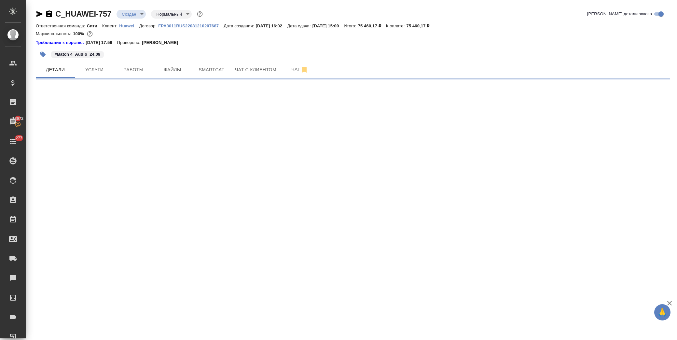
select select "RU"
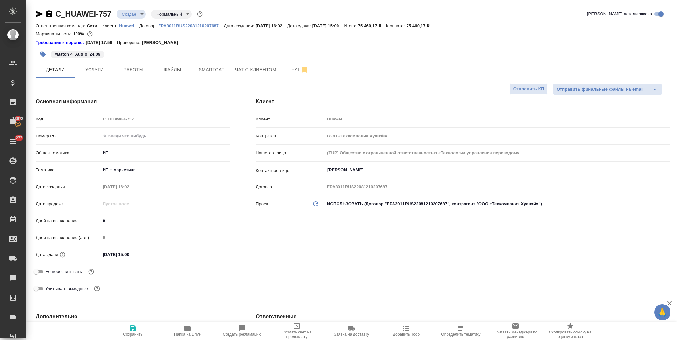
type textarea "x"
click at [99, 69] on span "Услуги" at bounding box center [94, 70] width 31 height 8
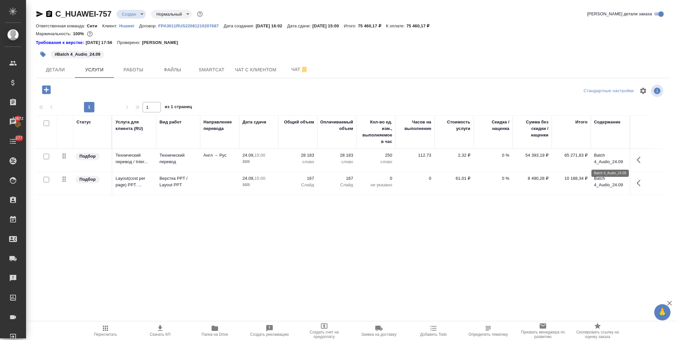
click at [600, 158] on p "Batch 4_Audio_24.09" at bounding box center [610, 158] width 33 height 13
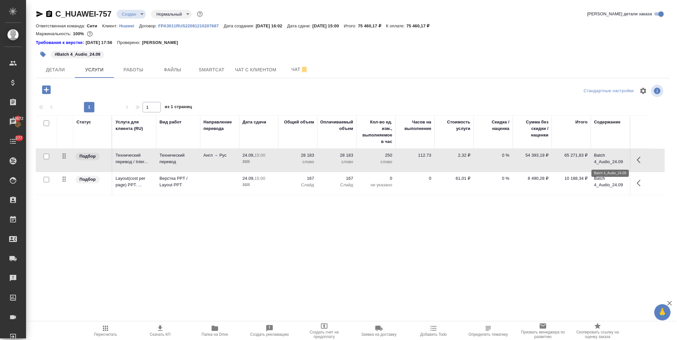
click at [600, 158] on p "Batch 4_Audio_24.09" at bounding box center [610, 158] width 33 height 13
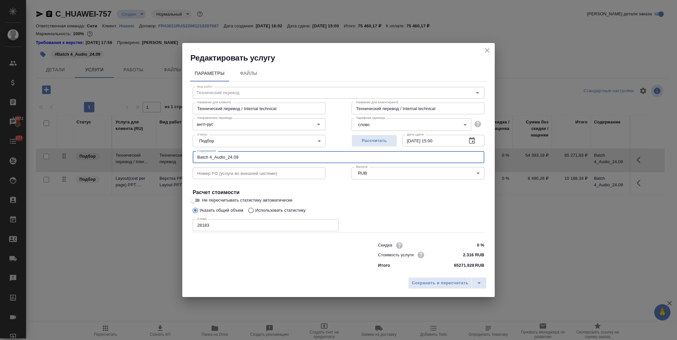
drag, startPoint x: 177, startPoint y: 154, endPoint x: 118, endPoint y: 154, distance: 58.3
click at [118, 154] on div "Редактировать услугу Параметры Файлы Вид работ Технический перевод Вид работ На…" at bounding box center [338, 170] width 677 height 340
paste input "22-Introduction to Audio Products-final-250625, 23-Introduction to Audio Produc…"
type input "22-Introduction to Audio Products-final-250625, 23-Introduction to Audio Produc…"
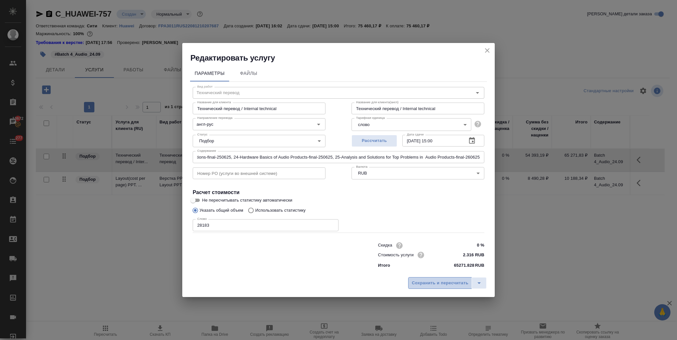
click at [451, 278] on button "Сохранить и пересчитать" at bounding box center [440, 283] width 64 height 12
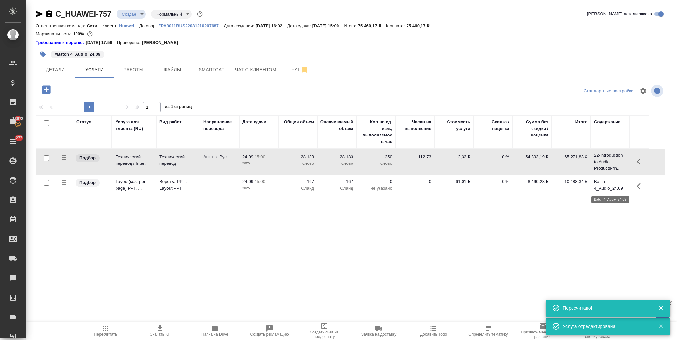
click at [611, 188] on p "Batch 4_Audio_24.09" at bounding box center [610, 184] width 33 height 13
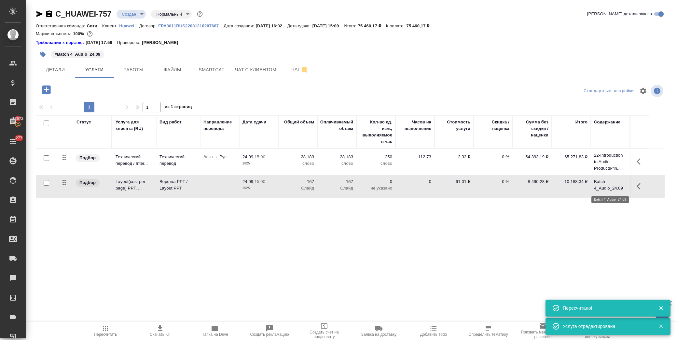
click at [610, 188] on p "Batch 4_Audio_24.09" at bounding box center [610, 184] width 33 height 13
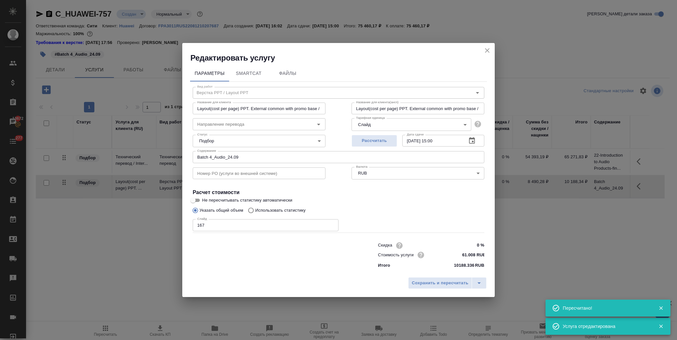
type input "Layout(cost per page) PPT. External common with promo base / Верстка (цена за с…"
drag, startPoint x: 121, startPoint y: 147, endPoint x: 101, endPoint y: 145, distance: 19.7
click at [101, 145] on div "Редактировать услугу Параметры SmartCat Файлы Вид работ Верстка PPT / Layout PP…" at bounding box center [338, 170] width 677 height 340
paste input "22-Introduction to Audio Products-final-250625, 23-Introduction to Audio Produc…"
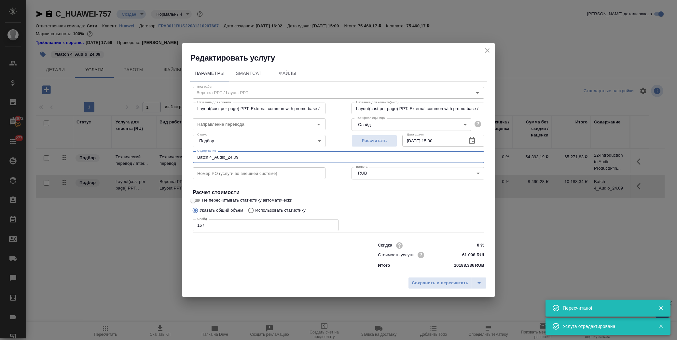
type input "Layout(cost per page) PPT. External common with promo base / Верстка (цена за с…"
type input "22-Introduction to Audio Products-final-250625, 23-Introduction to Audio Produc…"
type input "Layout(cost per page) PPT. External common with promo base / Верстка (цена за с…"
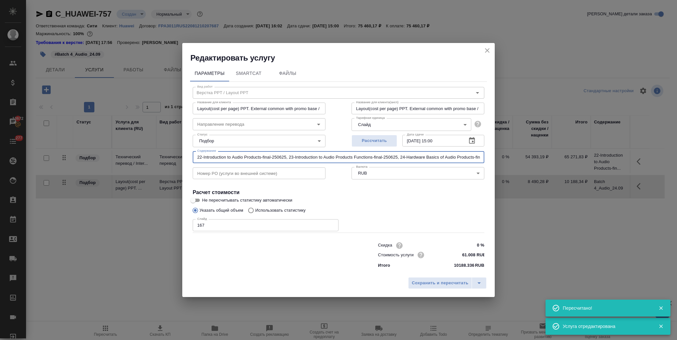
scroll to position [0, 167]
type input "22-Introduction to Audio Products-final-250625, 23-Introduction to Audio Produc…"
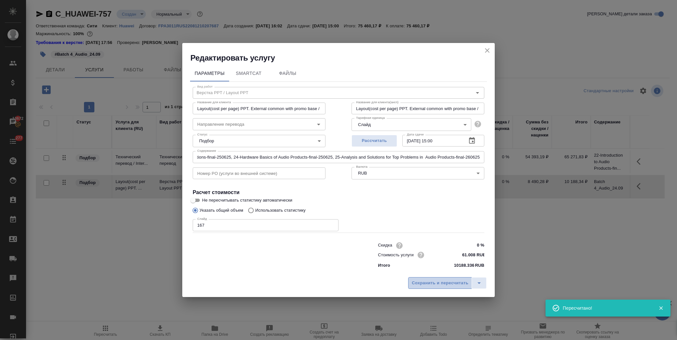
scroll to position [0, 0]
click at [431, 286] on span "Сохранить и пересчитать" at bounding box center [440, 282] width 57 height 7
type input "Layout(cost per page) PPT. External common with promo base / Верстка (цена за с…"
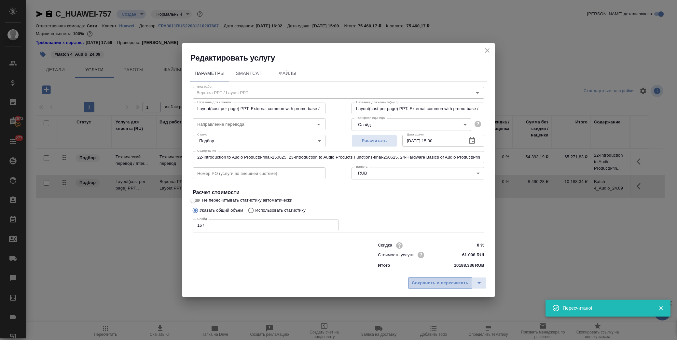
type input "Layout(cost per page) PPT. External common with promo base / Верстка (цена за с…"
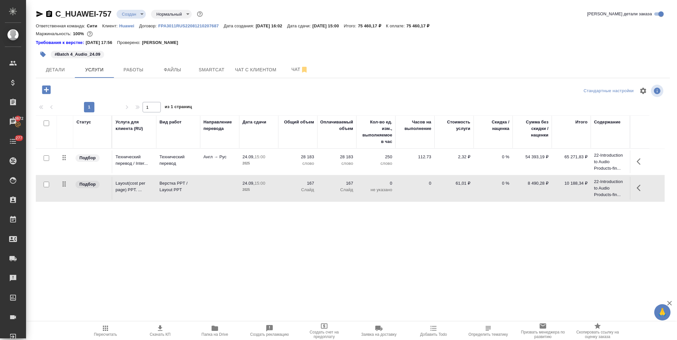
click at [548, 50] on div "#Batch 4_Audio_24.09" at bounding box center [353, 54] width 634 height 14
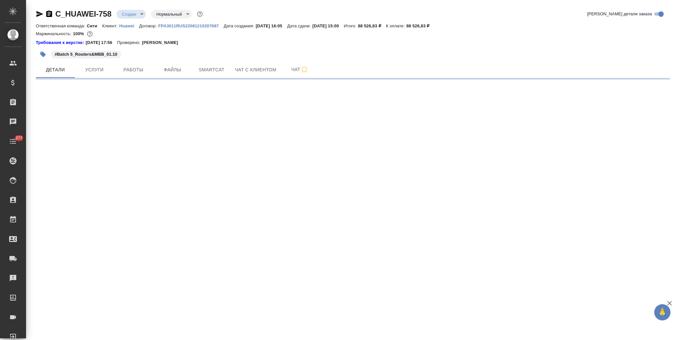
select select "RU"
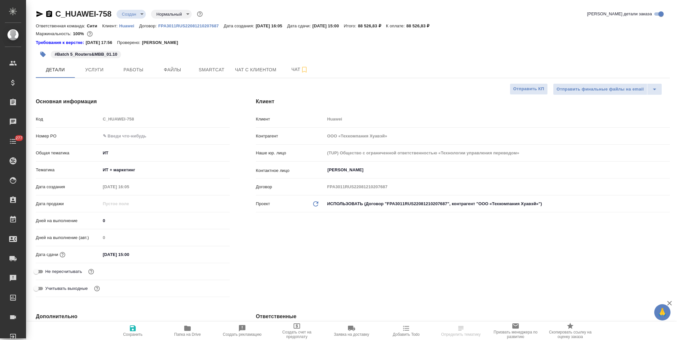
type textarea "x"
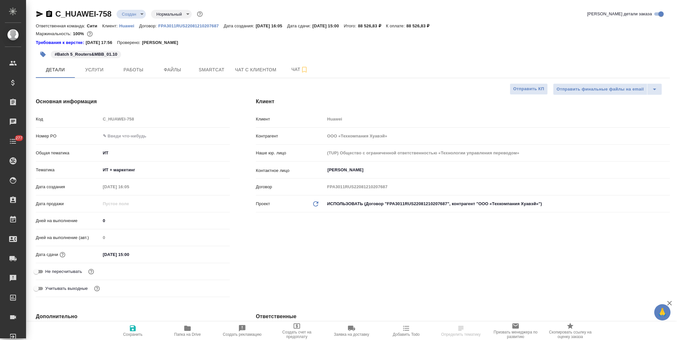
type textarea "x"
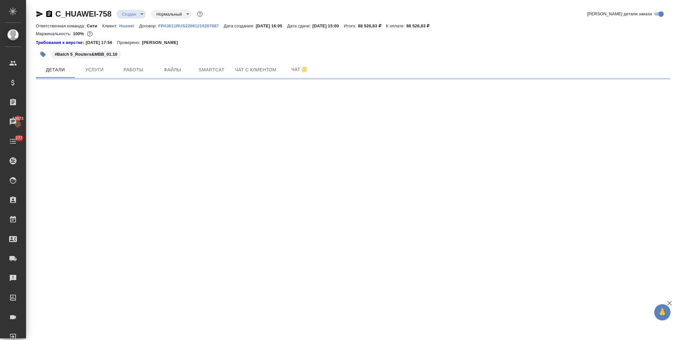
select select "RU"
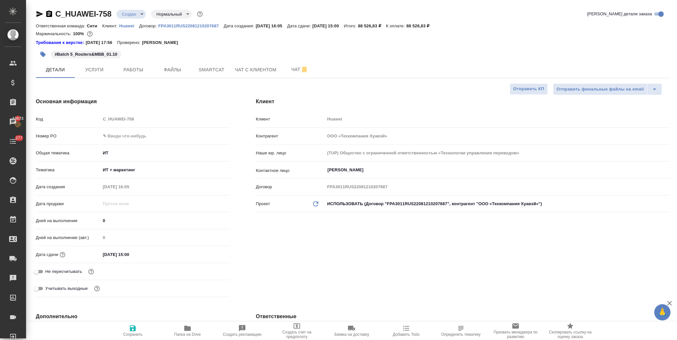
type textarea "x"
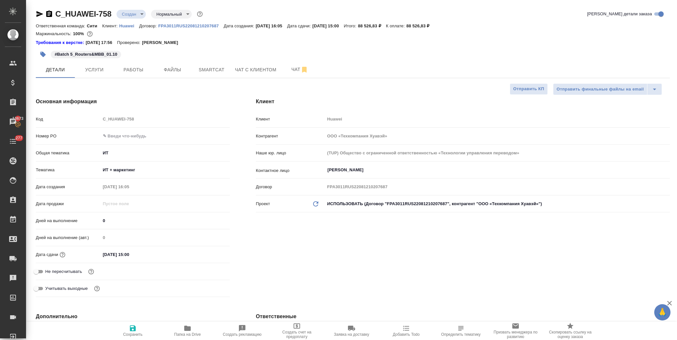
type textarea "x"
click at [97, 73] on span "Услуги" at bounding box center [94, 70] width 31 height 8
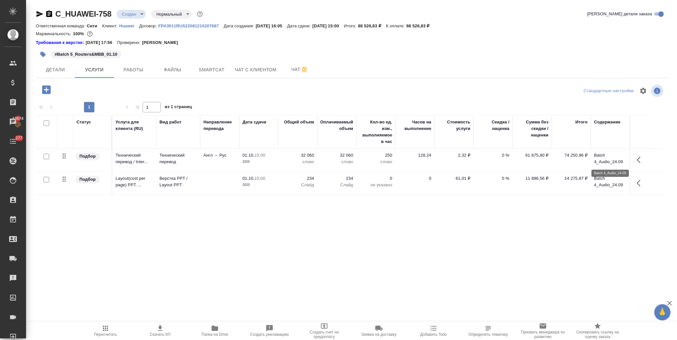
click at [598, 164] on p "Batch 4_Audio_24.09" at bounding box center [610, 158] width 33 height 13
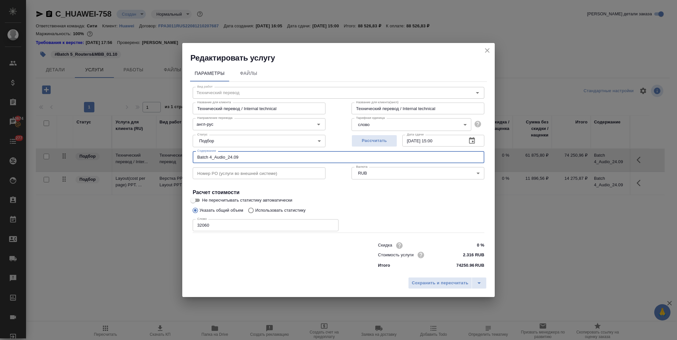
drag, startPoint x: 207, startPoint y: 151, endPoint x: 138, endPoint y: 152, distance: 69.0
click at [138, 152] on div "Редактировать услугу Параметры Файлы Вид работ Технический перевод Вид работ На…" at bounding box center [338, 170] width 677 height 340
paste input "26-Introduction to Routers & MBB Products-final-250625, 27-Hardware Basics of R…"
type input "26-Introduction to Routers & MBB Products-final-250625, 27-Hardware Basics of R…"
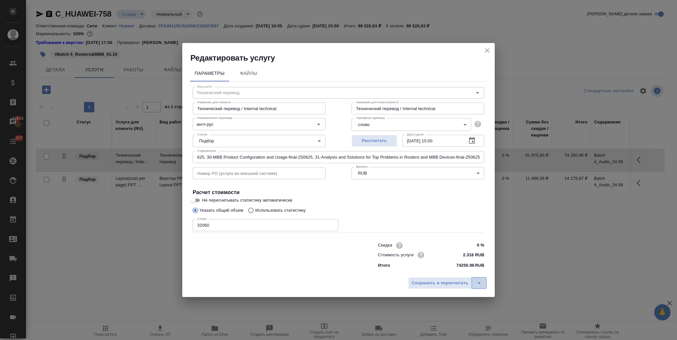
drag, startPoint x: 482, startPoint y: 280, endPoint x: 474, endPoint y: 278, distance: 8.1
click at [481, 280] on icon "split button" at bounding box center [479, 283] width 8 height 8
click at [432, 265] on li "Сохранить" at bounding box center [448, 269] width 78 height 10
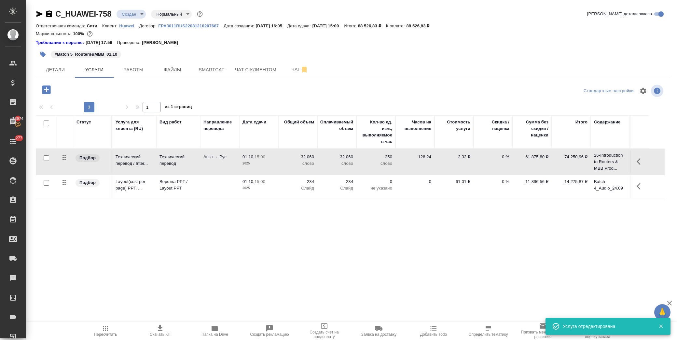
drag, startPoint x: 637, startPoint y: 179, endPoint x: 633, endPoint y: 186, distance: 7.7
click at [637, 180] on button "button" at bounding box center [641, 186] width 16 height 16
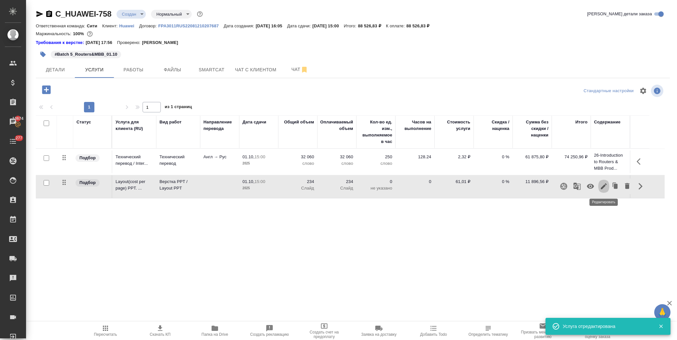
click at [602, 185] on icon "button" at bounding box center [604, 186] width 8 height 8
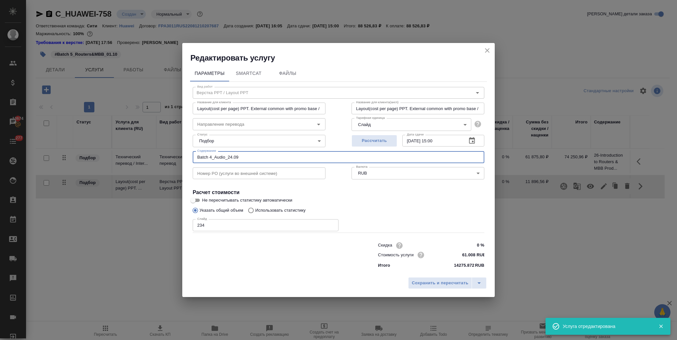
drag, startPoint x: 303, startPoint y: 158, endPoint x: 138, endPoint y: 155, distance: 164.7
click at [138, 155] on div "Редактировать услугу Параметры SmartCat Файлы Вид работ Верстка PPT / Layout PP…" at bounding box center [338, 170] width 677 height 340
paste input "26-Introduction to Routers & MBB Products-final-250625, 27-Hardware Basics of R…"
type input "Layout(cost per page) PPT. External common with promo base / Верстка (цена за с…"
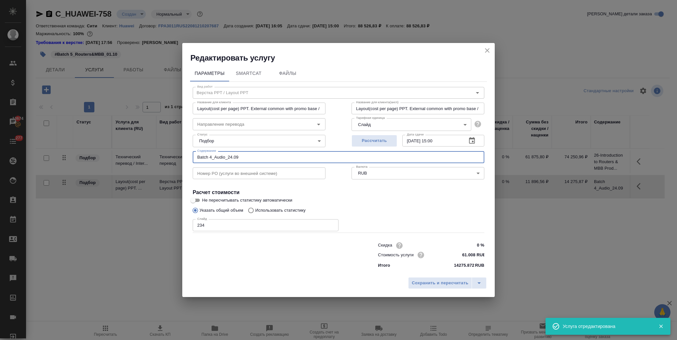
type input "26-Introduction to Routers & MBB Products-final-250625, 27-Hardware Basics of R…"
type input "Layout(cost per page) PPT. External common with promo base / Верстка (цена за с…"
type input "26-Introduction to Routers & MBB Products-final-250625, 27-Hardware Basics of R…"
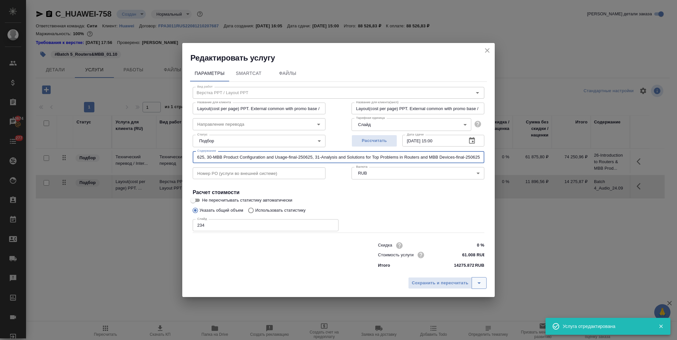
click at [479, 285] on icon "split button" at bounding box center [479, 283] width 8 height 8
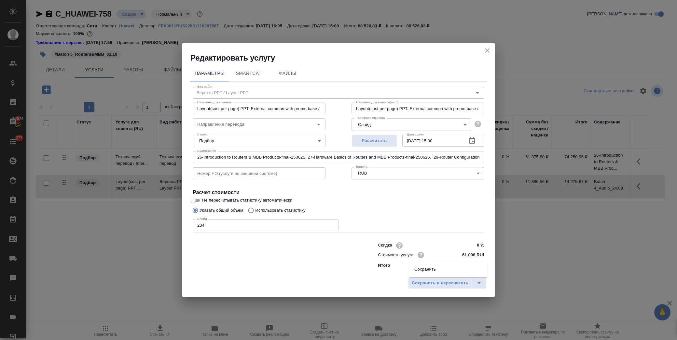
click at [430, 269] on li "Сохранить" at bounding box center [448, 269] width 78 height 10
type input "Layout(cost per page) PPT. External common with promo base / Верстка (цена за с…"
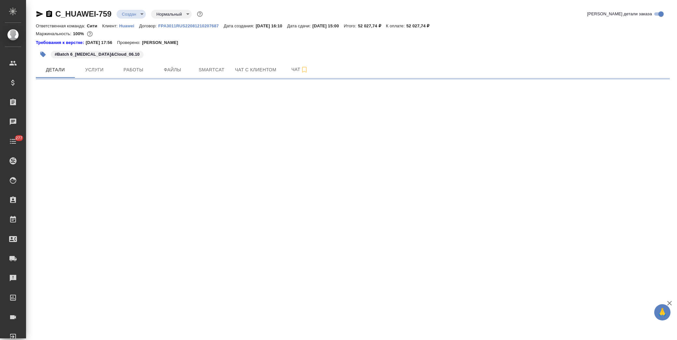
select select "RU"
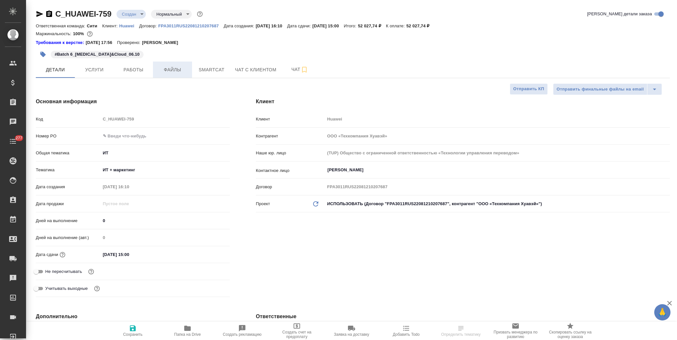
type textarea "x"
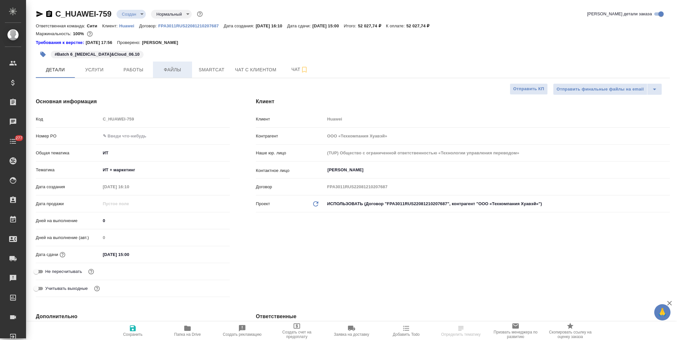
type textarea "x"
type input "Павлова Антонина a.pavlova"
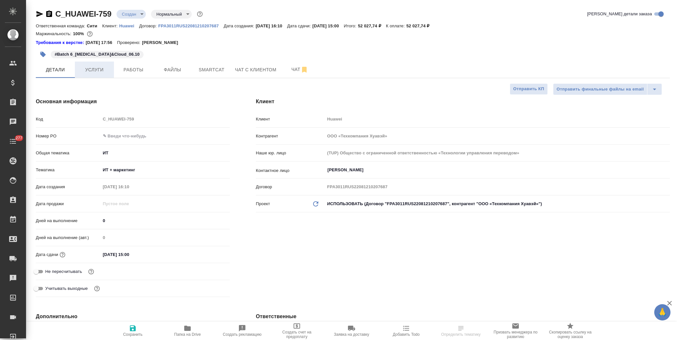
click at [92, 75] on button "Услуги" at bounding box center [94, 70] width 39 height 16
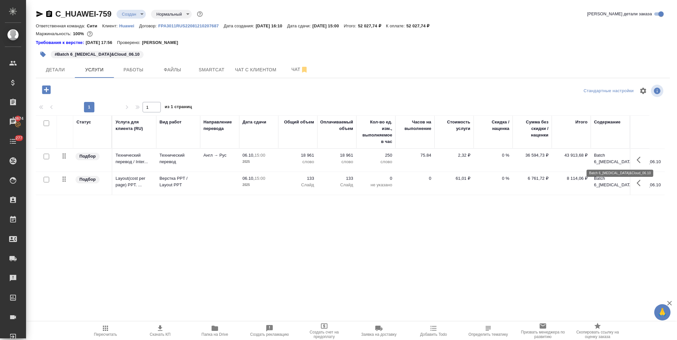
click at [604, 161] on p "Batch 6_HMS&Cloud_06.10" at bounding box center [610, 158] width 33 height 13
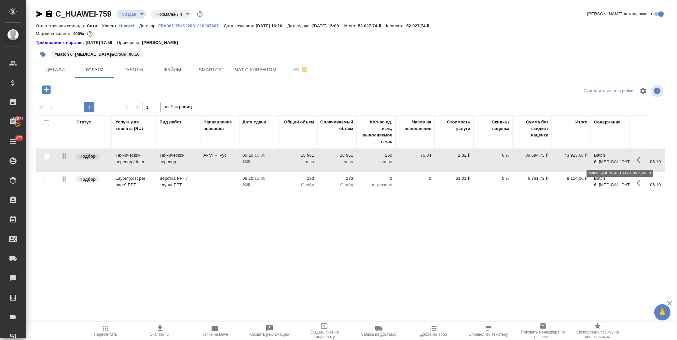
click at [604, 161] on p "Batch 6_HMS&Cloud_06.10" at bounding box center [610, 158] width 33 height 13
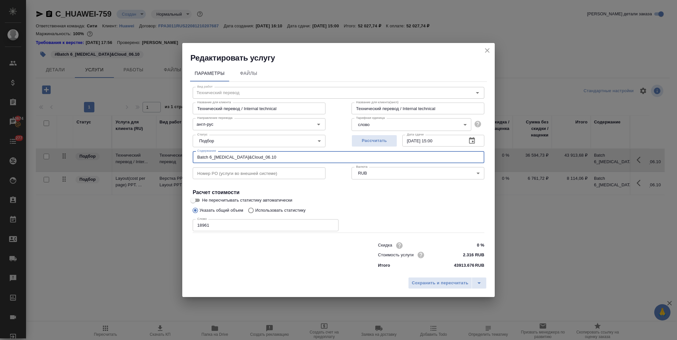
drag, startPoint x: 268, startPoint y: 154, endPoint x: 153, endPoint y: 167, distance: 116.0
click at [153, 167] on div "Редактировать услугу Параметры Файлы Вид работ Технический перевод Вид работ На…" at bounding box center [338, 170] width 677 height 340
paste input "32-Introduction to HMS Ecosystem Solutions-final-250625, 33-Introduction to Key…"
type input "32-Introduction to HMS Ecosystem Solutions-final-250625, 33-Introduction to Key…"
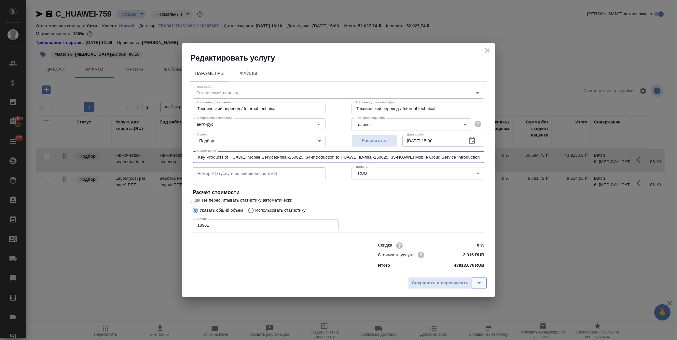
click at [481, 284] on icon "split button" at bounding box center [479, 283] width 8 height 8
click at [441, 266] on li "Сохранить" at bounding box center [448, 269] width 78 height 10
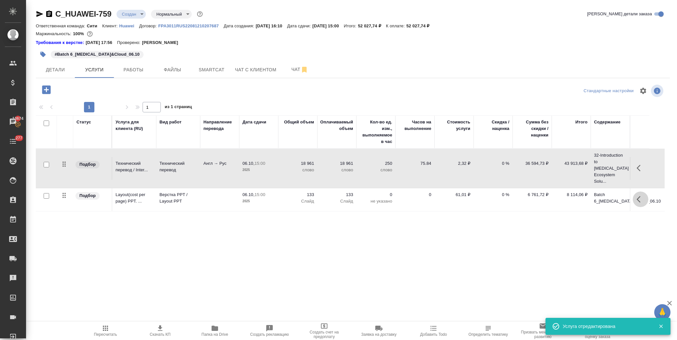
click at [640, 195] on icon "button" at bounding box center [641, 199] width 8 height 8
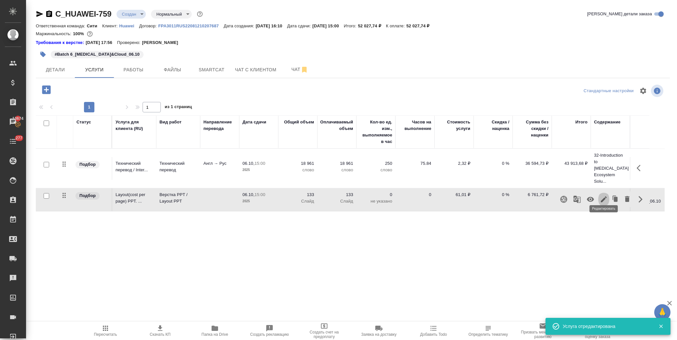
click at [607, 195] on icon "button" at bounding box center [604, 199] width 8 height 8
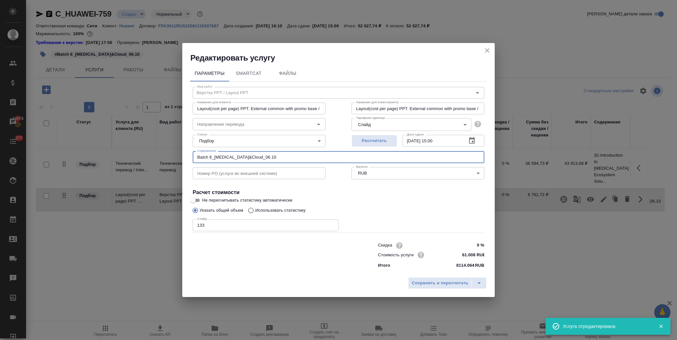
drag, startPoint x: 275, startPoint y: 154, endPoint x: 141, endPoint y: 157, distance: 134.2
click at [141, 157] on div "Редактировать услугу Параметры SmartCat Файлы Вид работ Верстка PPT / Layout PP…" at bounding box center [338, 170] width 677 height 340
paste input "32-Introduction to HMS Ecosystem Solutions-final-250625, 33-Introduction to Key…"
type input "Layout(cost per page) PPT. External common with promo base / Верстка (цена за с…"
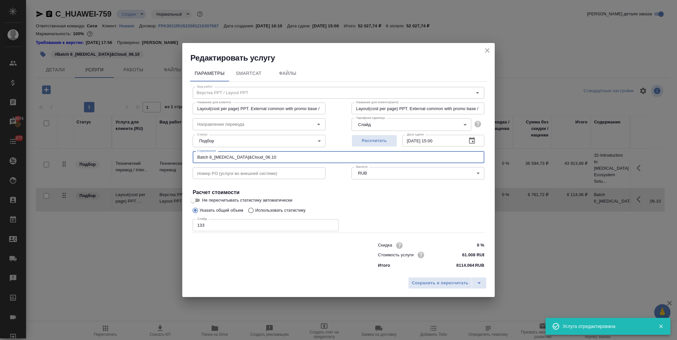
type input "32-Introduction to HMS Ecosystem Solutions-final-250625, 33-Introduction to Key…"
type input "Layout(cost per page) PPT. External common with promo base / Верстка (цена за с…"
type input "32-Introduction to HMS Ecosystem Solutions-final-250625, 33-Introduction to Key…"
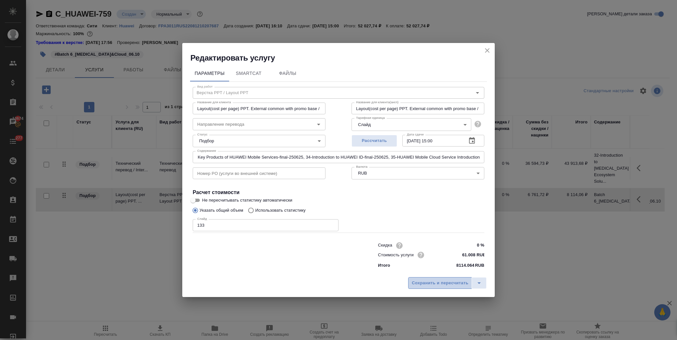
click at [447, 282] on span "Сохранить и пересчитать" at bounding box center [440, 282] width 57 height 7
type input "Layout(cost per page) PPT. External common with promo base / Верстка (цена за с…"
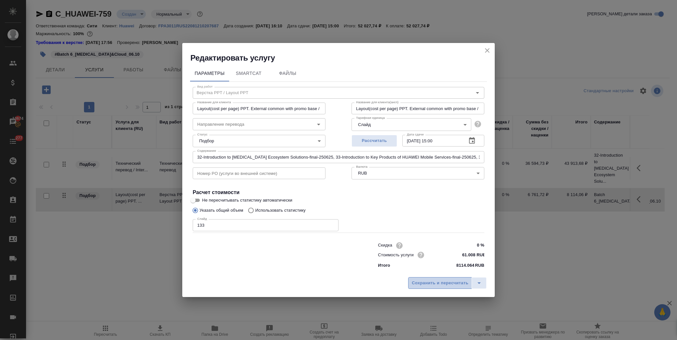
type input "Layout(cost per page) PPT. External common with promo base / Верстка (цена за с…"
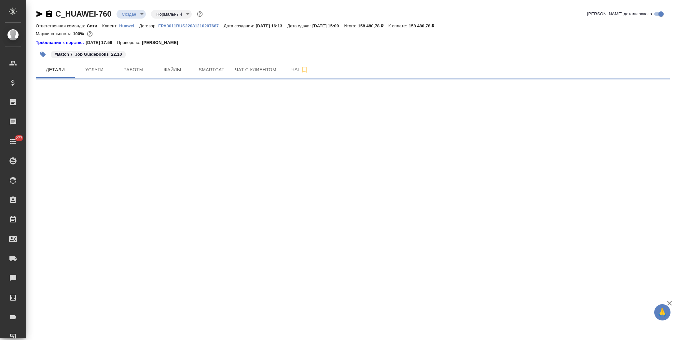
select select "RU"
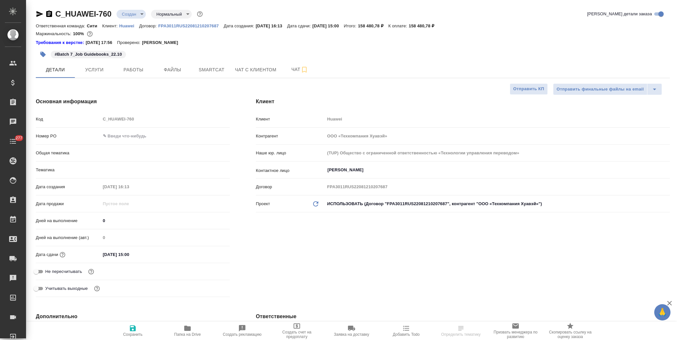
type textarea "x"
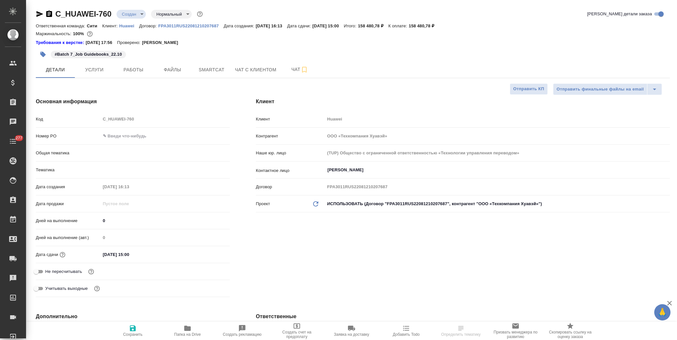
type textarea "x"
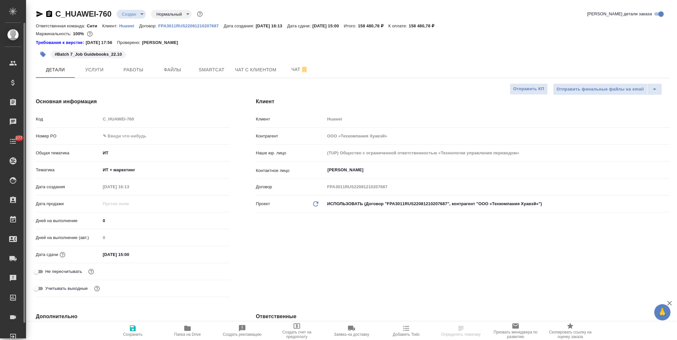
type textarea "x"
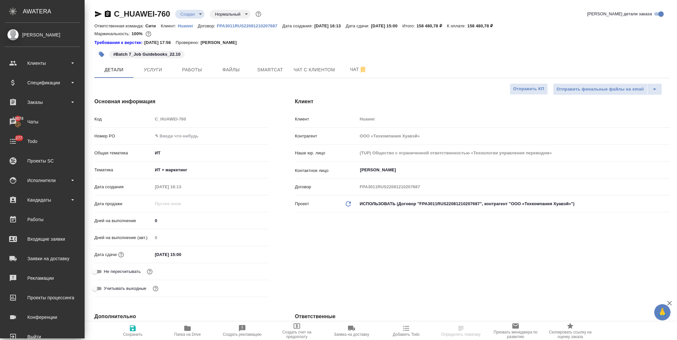
type textarea "x"
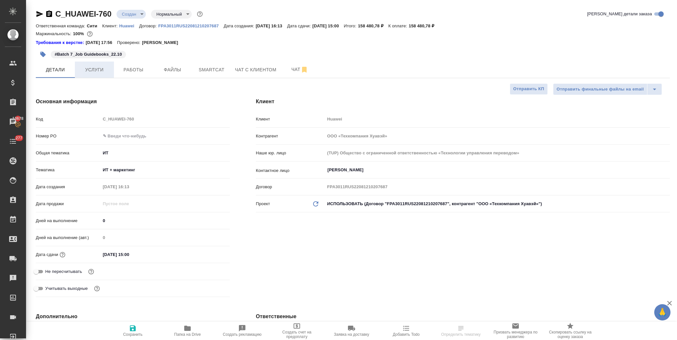
click at [102, 71] on span "Услуги" at bounding box center [94, 70] width 31 height 8
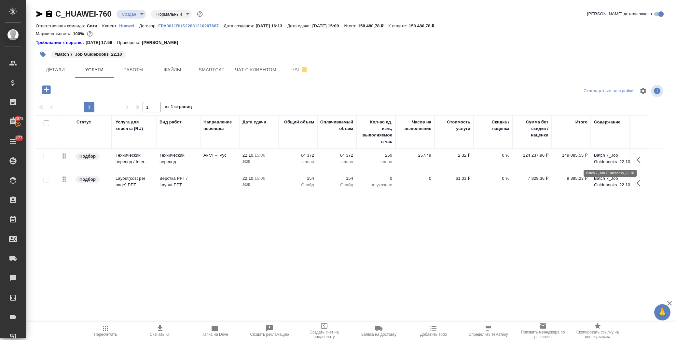
click at [599, 160] on p "Batch 7_Job Guidebooks_22.10" at bounding box center [610, 158] width 33 height 13
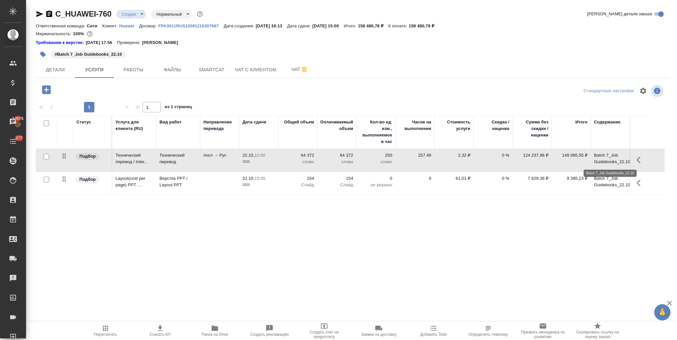
click at [599, 160] on p "Batch 7_Job Guidebooks_22.10" at bounding box center [610, 158] width 33 height 13
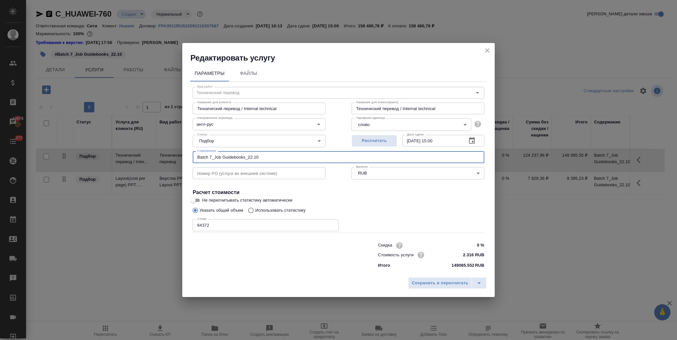
drag, startPoint x: 298, startPoint y: 158, endPoint x: 188, endPoint y: 161, distance: 110.7
click at [188, 161] on div "Параметры Файлы Вид работ [PERSON_NAME] перевод Вид работ Название для клиента …" at bounding box center [338, 168] width 313 height 211
paste input "Job Guidebook for Experience Consultant V2终, Job Guidebook for Service Center L…"
type input "Job Guidebook for Experience Consultant V2终, Job Guidebook for Service Center L…"
drag, startPoint x: 481, startPoint y: 284, endPoint x: 479, endPoint y: 280, distance: 4.1
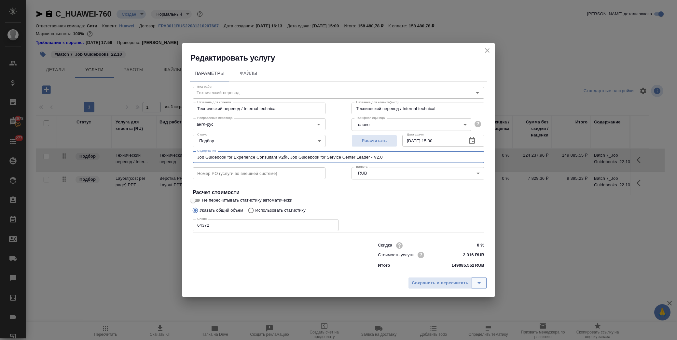
click at [481, 284] on icon "split button" at bounding box center [479, 283] width 8 height 8
click at [451, 267] on li "Сохранить" at bounding box center [448, 269] width 78 height 10
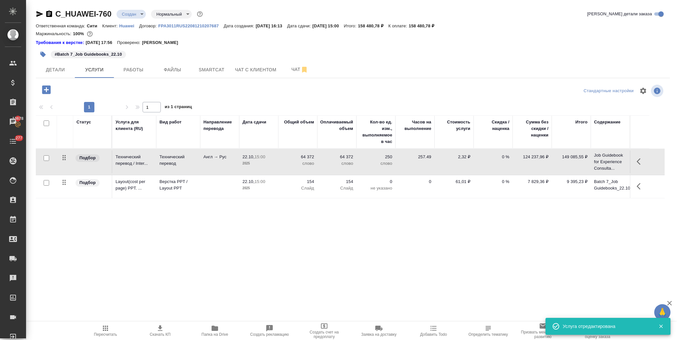
click at [641, 185] on icon "button" at bounding box center [641, 186] width 8 height 8
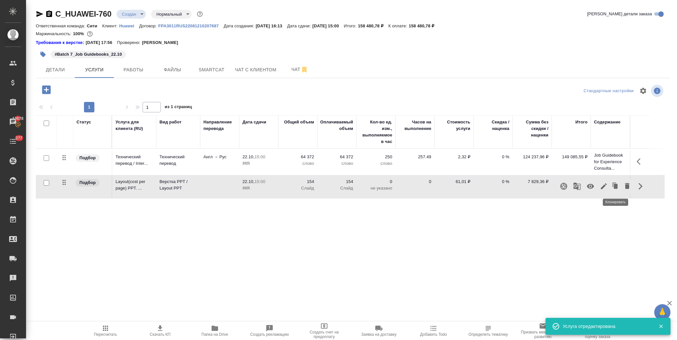
click at [614, 188] on icon "button" at bounding box center [615, 186] width 9 height 9
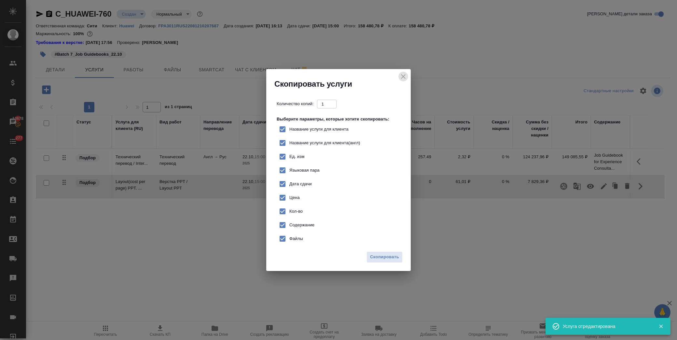
drag, startPoint x: 401, startPoint y: 75, endPoint x: 470, endPoint y: 107, distance: 76.2
click at [402, 76] on icon "close" at bounding box center [403, 77] width 8 height 8
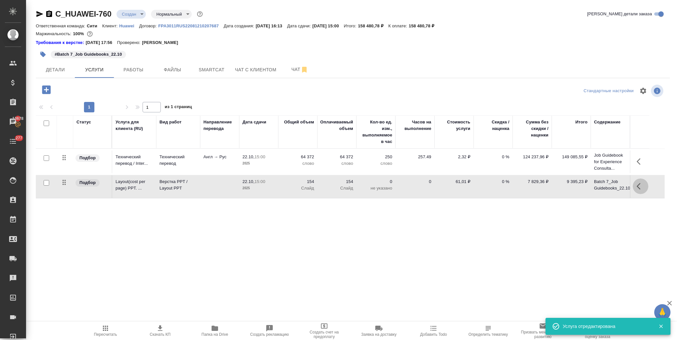
click at [637, 189] on icon "button" at bounding box center [641, 186] width 8 height 8
click at [604, 188] on icon "button" at bounding box center [604, 186] width 8 height 8
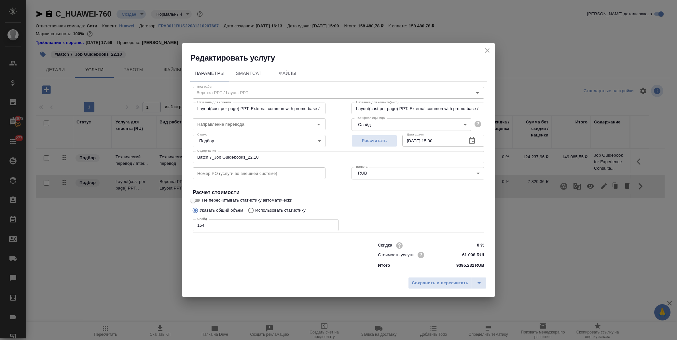
type input "Layout(cost per page) PPT. External common with promo base / Верстка (цена за с…"
drag, startPoint x: 271, startPoint y: 155, endPoint x: 148, endPoint y: 150, distance: 123.5
click at [148, 150] on div "Редактировать услугу Параметры SmartCat Файлы Вид работ Верстка PPT / Layout PP…" at bounding box center [338, 170] width 677 height 340
paste input "Job Guidebook for Experience Consultant V2终, Job Guidebook for Service Center L…"
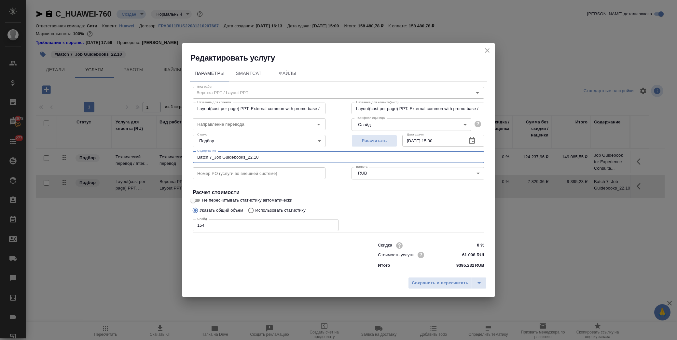
type input "Layout(cost per page) PPT. External common with promo base / Верстка (цена за с…"
type input "Job Guidebook for Experience Consultant V2终, Job Guidebook for Service Center L…"
type input "Layout(cost per page) PPT. External common with promo base / Верстка (цена за с…"
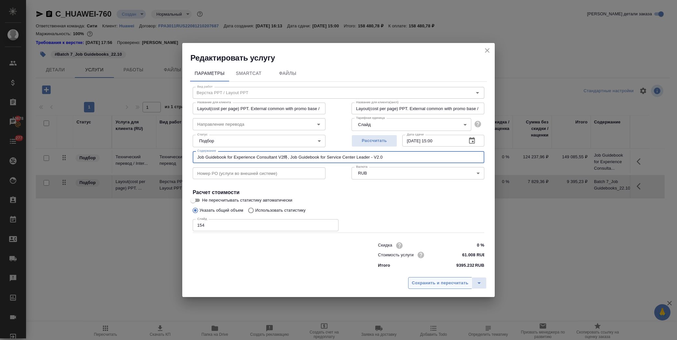
type input "Job Guidebook for Experience Consultant V2终, Job Guidebook for Service Center L…"
click at [425, 282] on span "Сохранить и пересчитать" at bounding box center [440, 282] width 57 height 7
type input "Layout(cost per page) PPT. External common with promo base / Верстка (цена за с…"
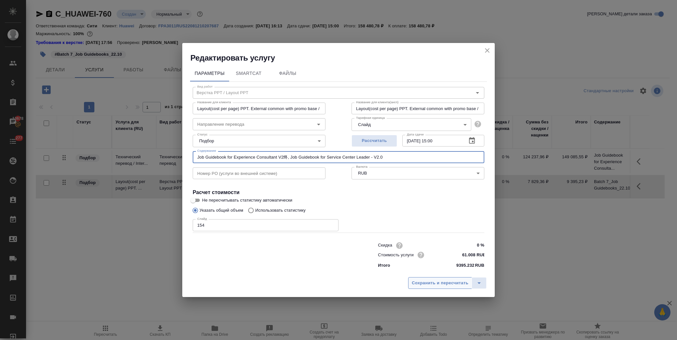
type input "Layout(cost per page) PPT. External common with promo base / Верстка (цена за с…"
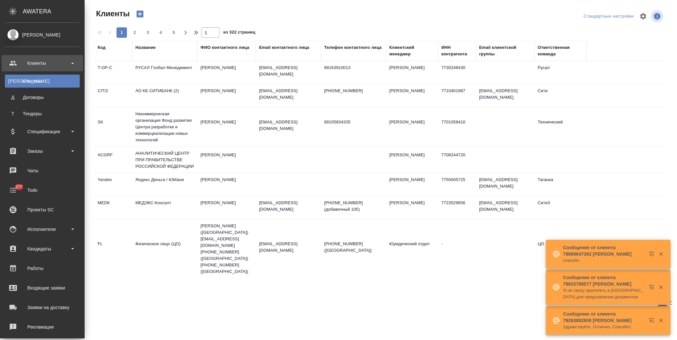
select select "RU"
click at [48, 150] on div "Заказы" at bounding box center [42, 151] width 75 height 10
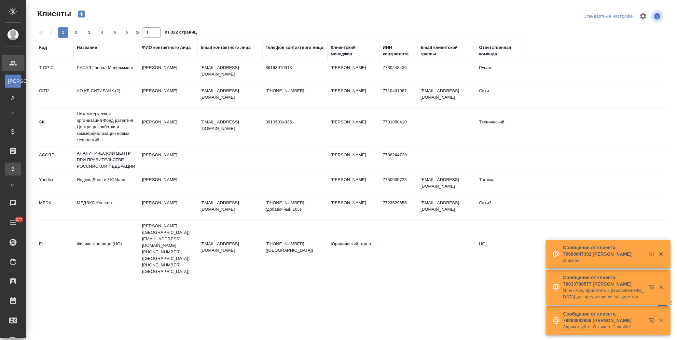
click at [10, 167] on div "Все заказы" at bounding box center [5, 169] width 10 height 7
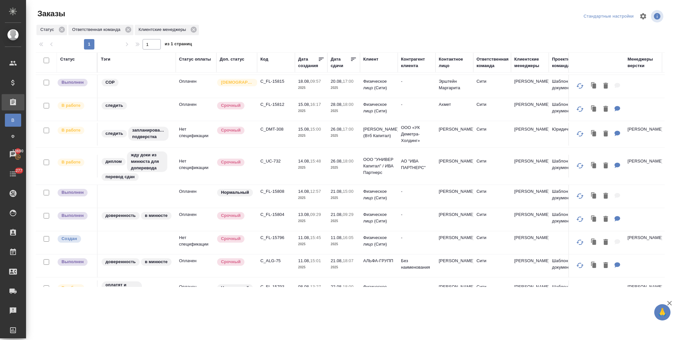
scroll to position [437, 0]
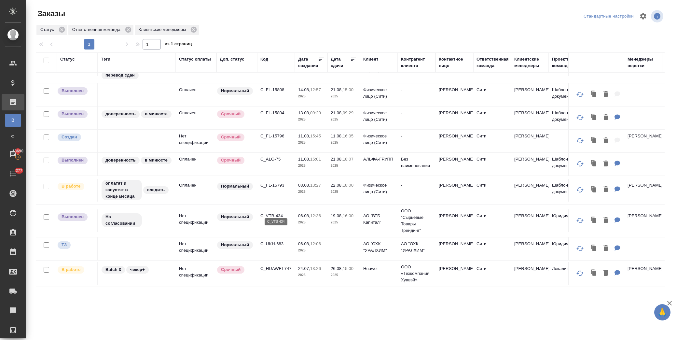
click at [276, 213] on p "C_VTB-434" at bounding box center [275, 216] width 31 height 7
click at [272, 182] on p "C_FL-15793" at bounding box center [275, 185] width 31 height 7
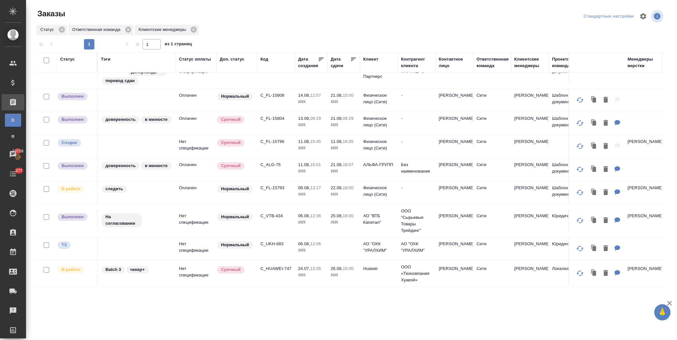
scroll to position [431, 0]
click at [273, 161] on p "C_ALG-75" at bounding box center [275, 164] width 31 height 7
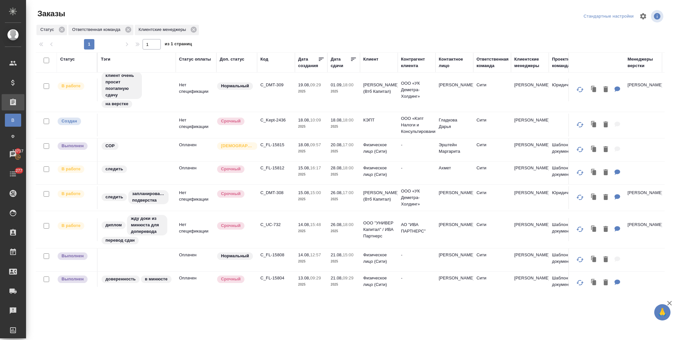
scroll to position [250, 0]
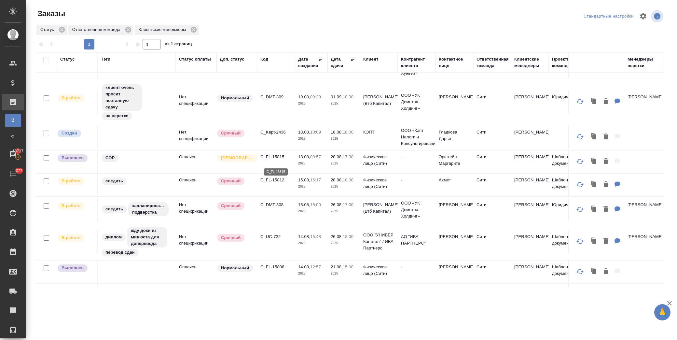
click at [271, 160] on p "C_FL-15815" at bounding box center [275, 157] width 31 height 7
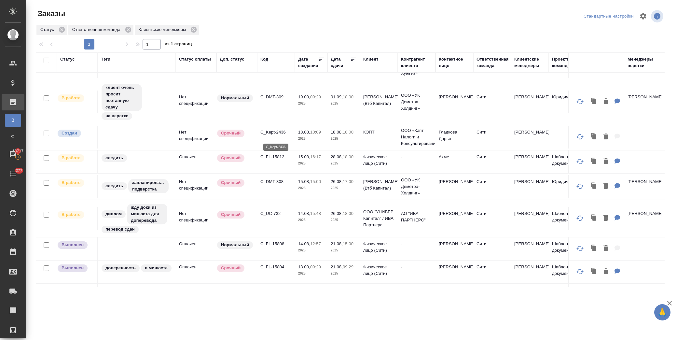
click at [272, 134] on p "C_Kept-2436" at bounding box center [275, 132] width 31 height 7
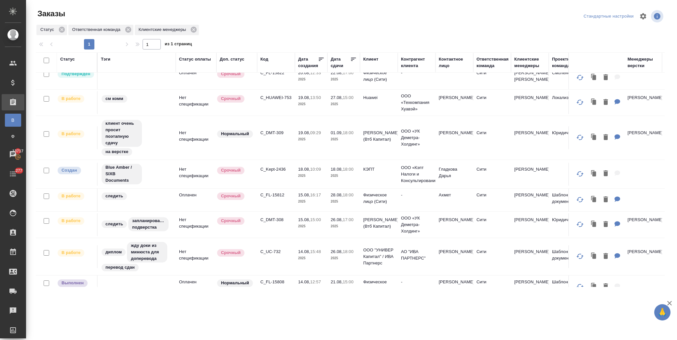
scroll to position [214, 0]
click at [276, 136] on p "C_DMT-309" at bounding box center [275, 133] width 31 height 7
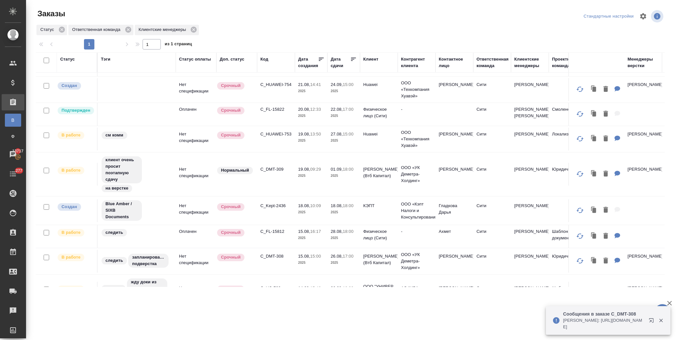
scroll to position [142, 0]
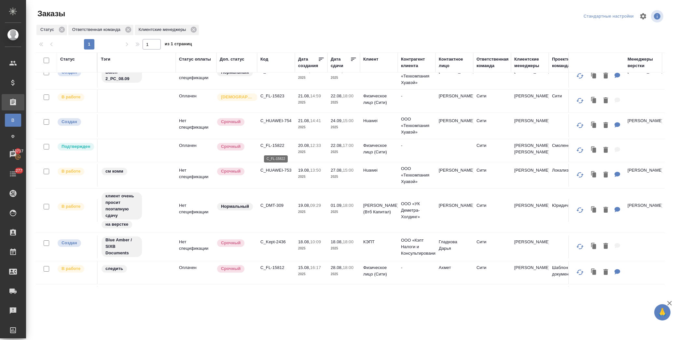
click at [276, 145] on p "C_FL-15822" at bounding box center [275, 145] width 31 height 7
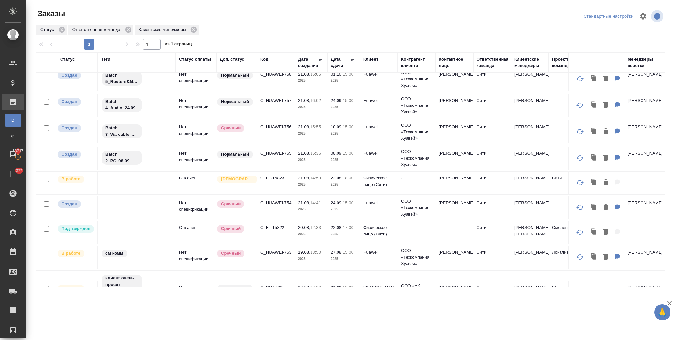
scroll to position [72, 0]
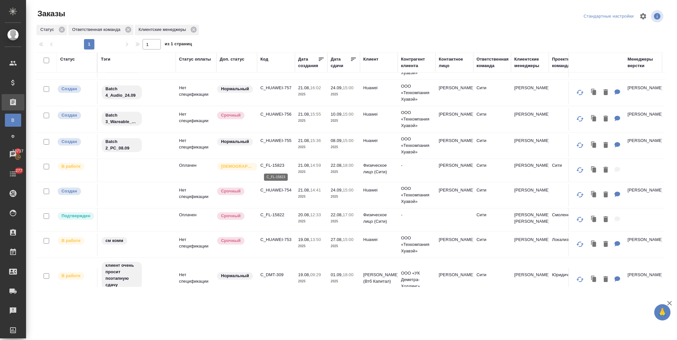
click at [273, 165] on p "C_FL-15823" at bounding box center [275, 165] width 31 height 7
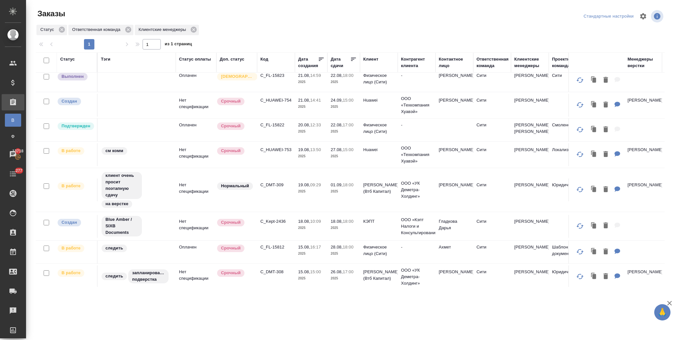
scroll to position [181, 0]
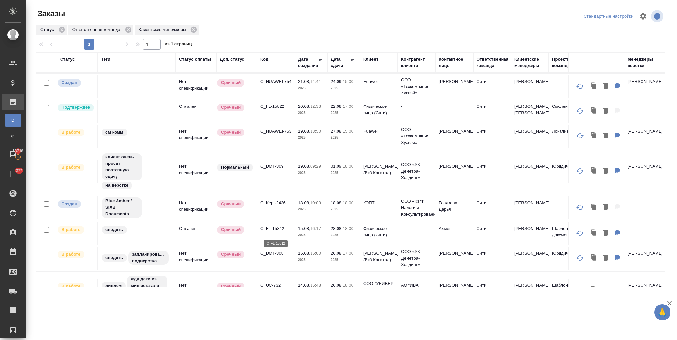
click at [283, 229] on p "C_FL-15812" at bounding box center [275, 228] width 31 height 7
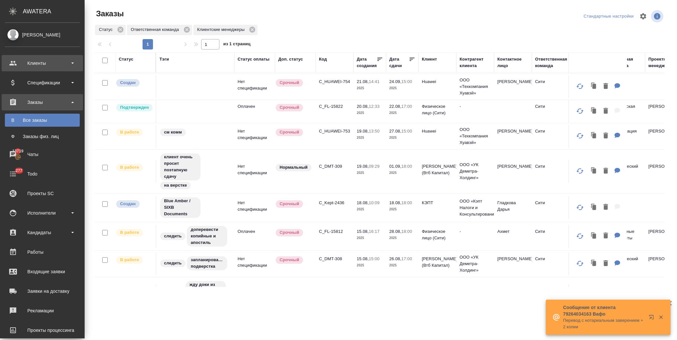
click at [63, 61] on div "Клиенты" at bounding box center [42, 63] width 75 height 10
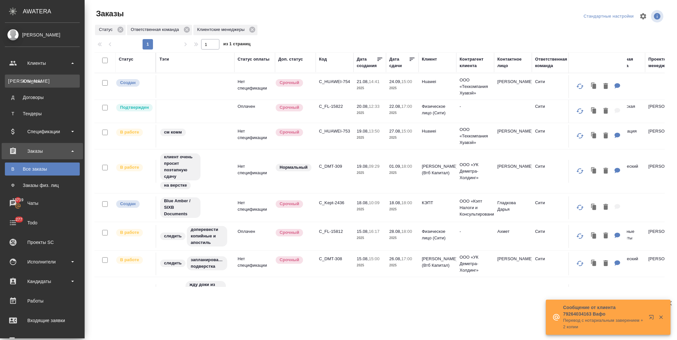
click at [54, 82] on div "Клиенты" at bounding box center [42, 81] width 68 height 7
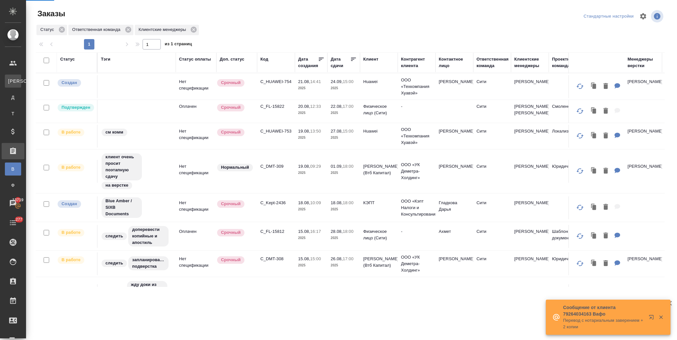
select select "RU"
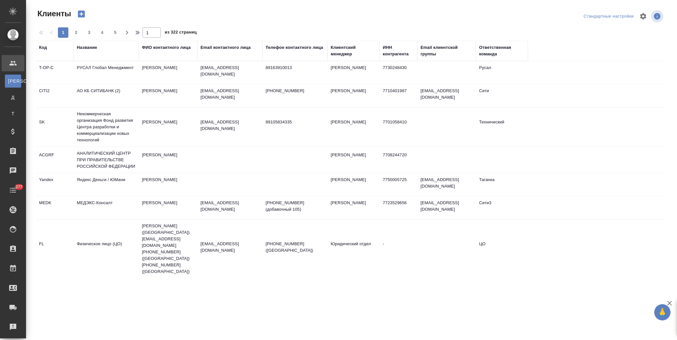
click at [88, 48] on div "Название" at bounding box center [87, 47] width 20 height 7
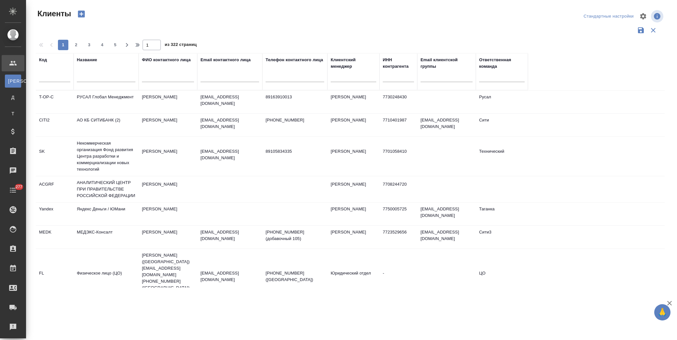
click at [108, 79] on input "text" at bounding box center [106, 78] width 59 height 8
type input "omne"
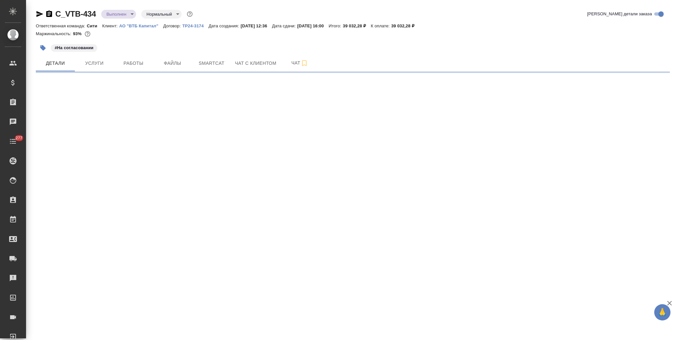
select select "RU"
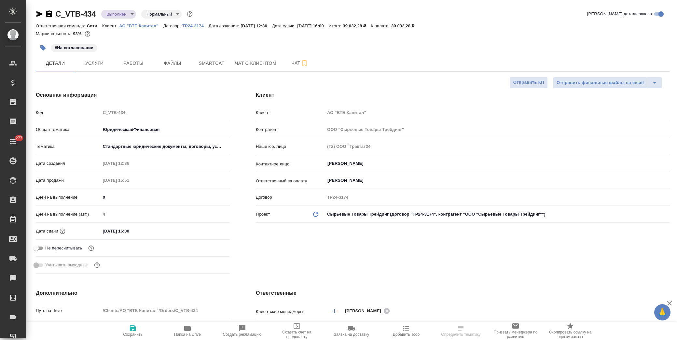
type textarea "x"
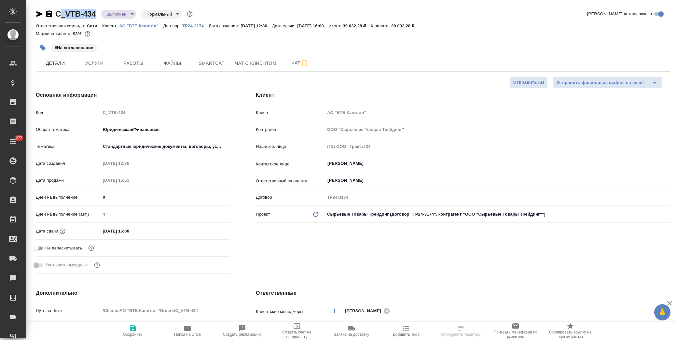
type textarea "x"
drag, startPoint x: 99, startPoint y: 13, endPoint x: 55, endPoint y: 12, distance: 44.0
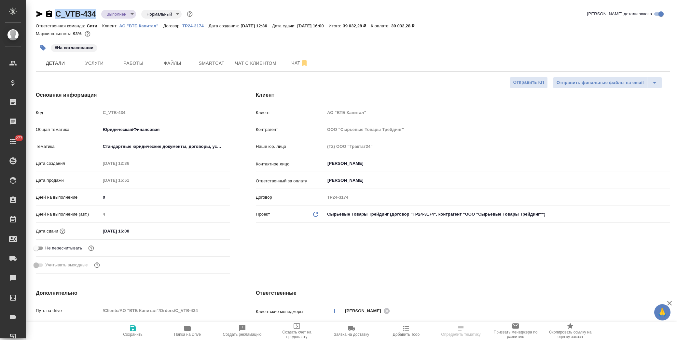
click at [55, 12] on div "C_VTB-434 Выполнен completed Нормальный normal" at bounding box center [115, 14] width 158 height 10
copy link "C_VTB-434"
type textarea "x"
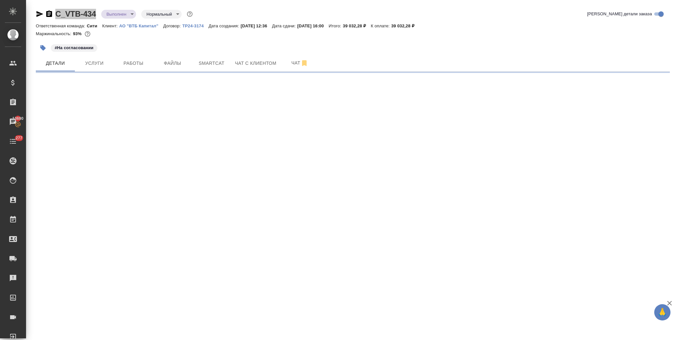
select select "RU"
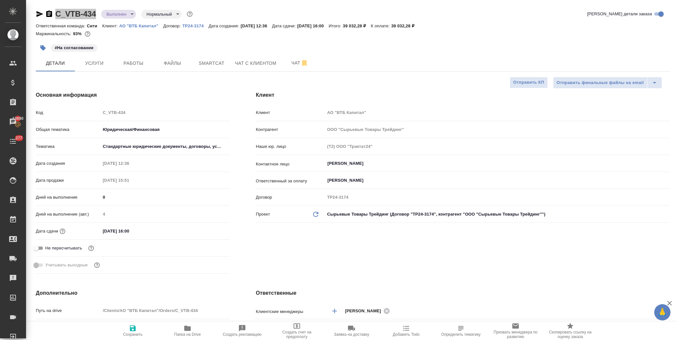
type textarea "x"
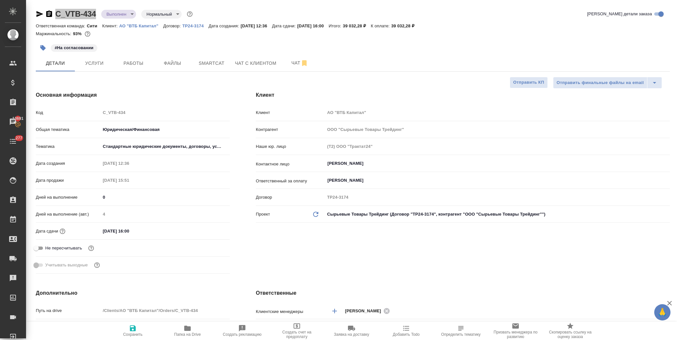
type textarea "x"
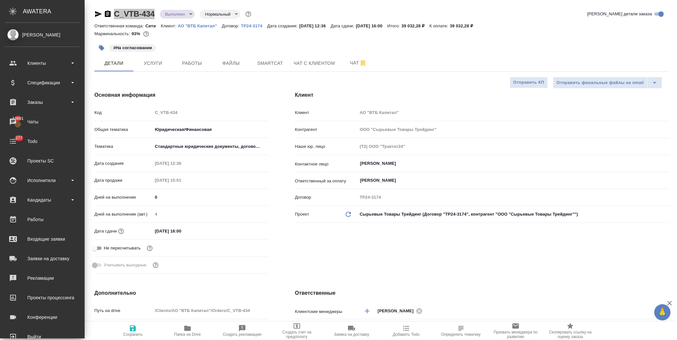
type textarea "x"
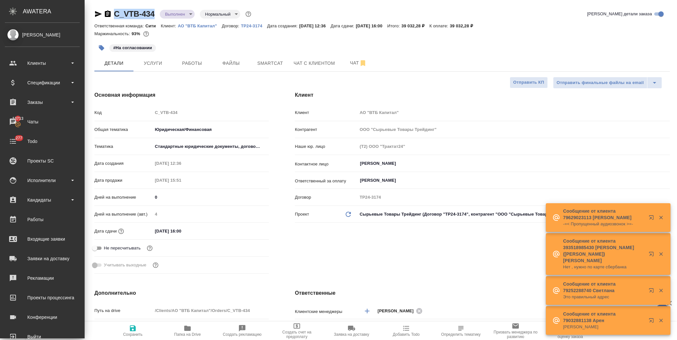
scroll to position [181, 0]
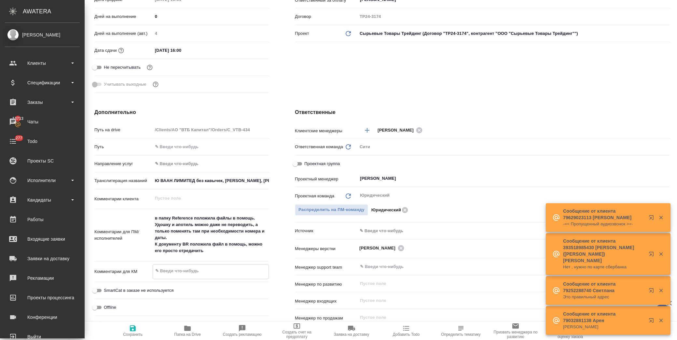
click at [193, 272] on textarea at bounding box center [211, 270] width 116 height 11
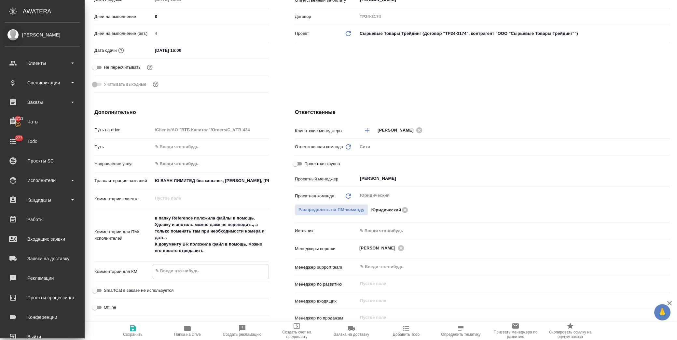
type textarea "x"
click at [223, 50] on div "[DATE] 16:00" at bounding box center [211, 50] width 116 height 9
drag, startPoint x: 192, startPoint y: 45, endPoint x: 203, endPoint y: 48, distance: 11.5
click at [193, 46] on input "[DATE] 16:00" at bounding box center [181, 50] width 57 height 9
click at [249, 46] on icon "button" at bounding box center [250, 49] width 6 height 7
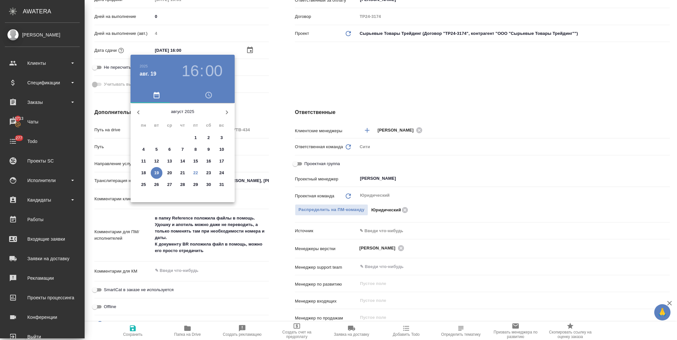
click at [144, 184] on p "25" at bounding box center [143, 184] width 5 height 7
type input "[DATE] 16:00"
type textarea "x"
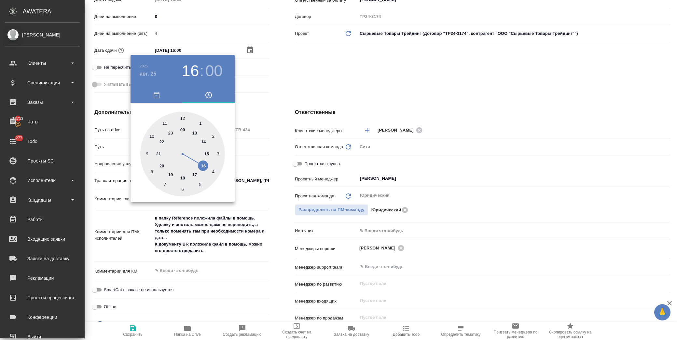
click at [303, 92] on div at bounding box center [338, 170] width 677 height 340
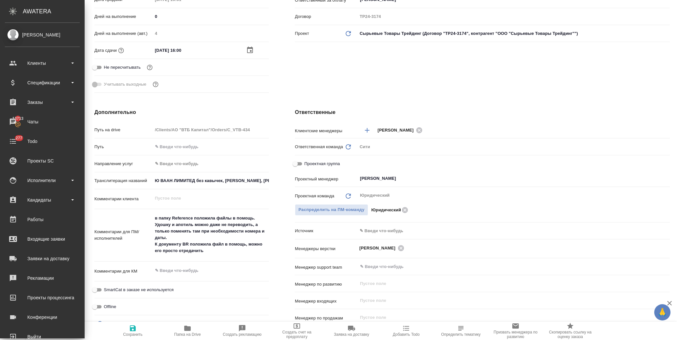
click at [134, 330] on icon "button" at bounding box center [133, 328] width 6 height 6
type textarea "x"
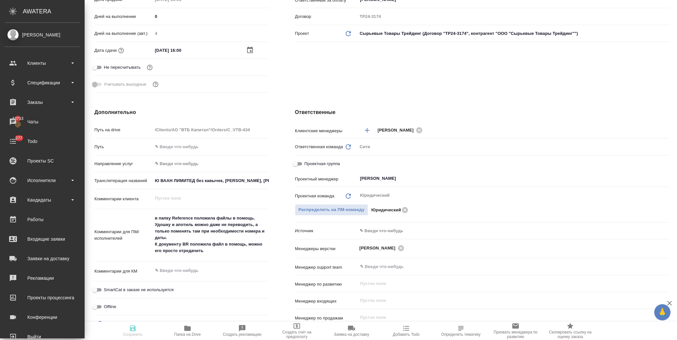
type textarea "x"
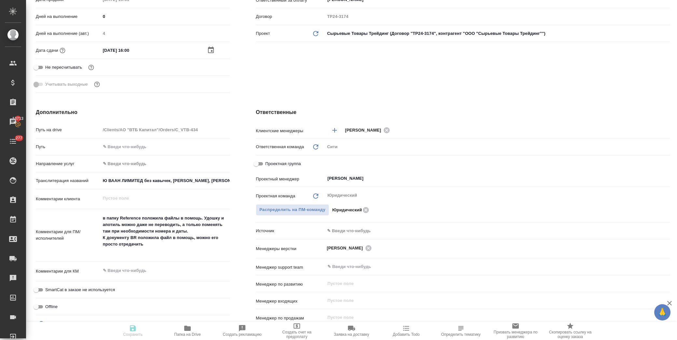
type textarea "x"
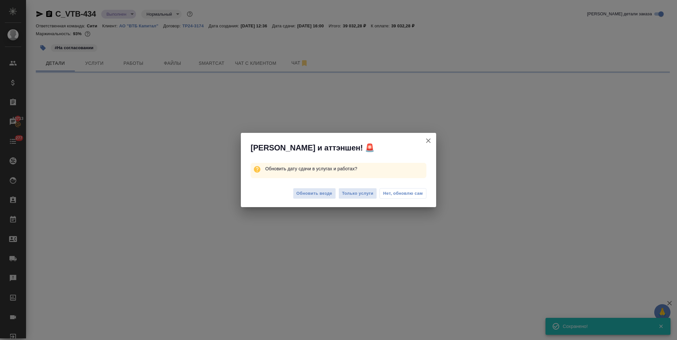
scroll to position [0, 0]
select select "RU"
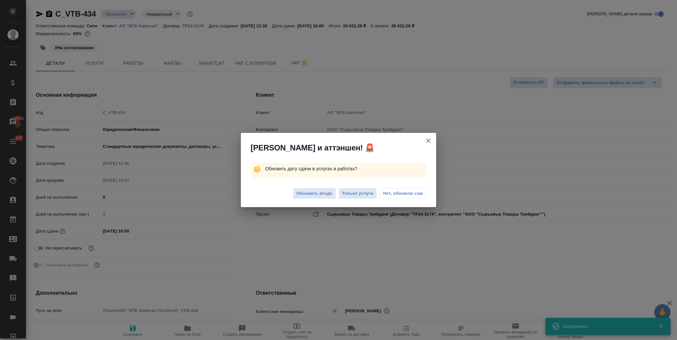
type textarea "x"
click at [400, 191] on span "Нет, обновлю сам" at bounding box center [403, 193] width 40 height 7
type textarea "x"
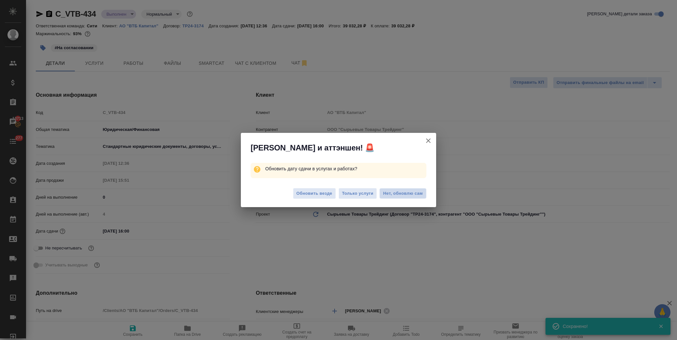
type textarea "x"
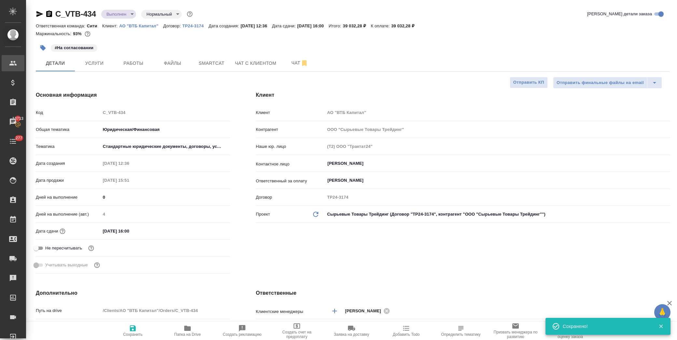
type textarea "x"
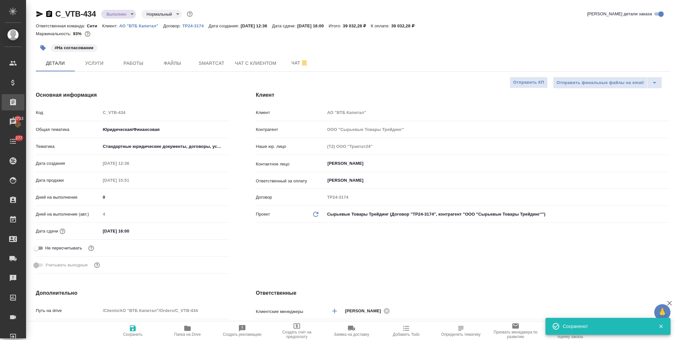
type textarea "x"
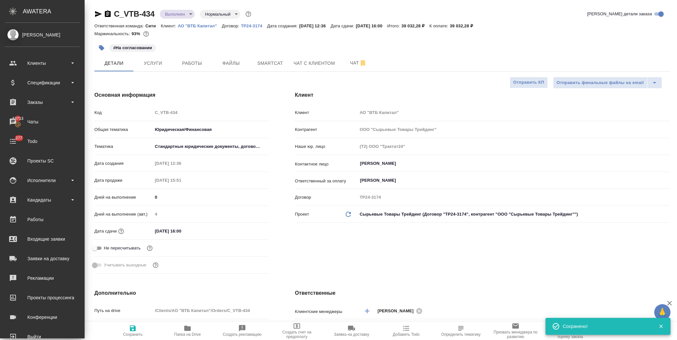
type textarea "x"
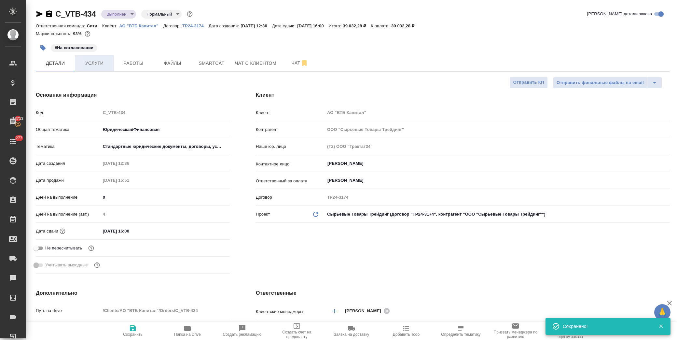
click at [98, 60] on span "Услуги" at bounding box center [94, 63] width 31 height 8
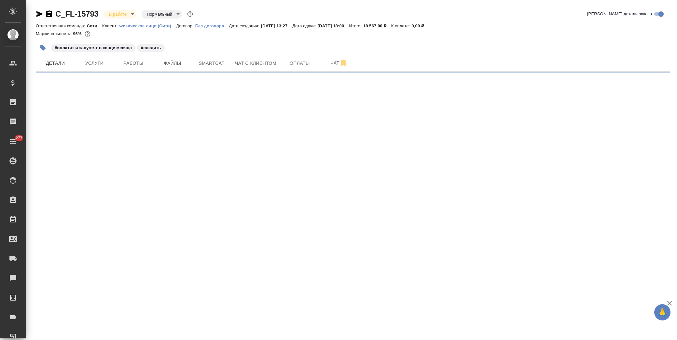
select select "RU"
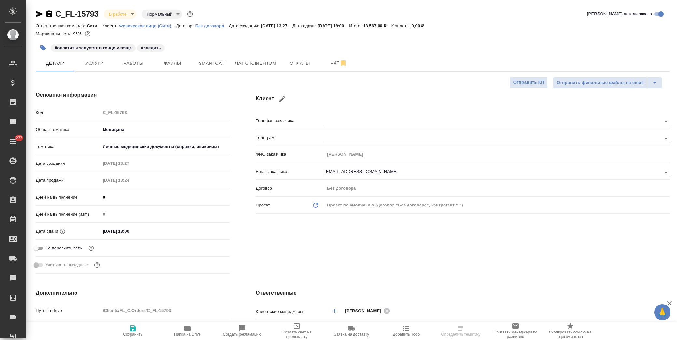
type textarea "x"
click at [43, 48] on icon "button" at bounding box center [43, 48] width 6 height 6
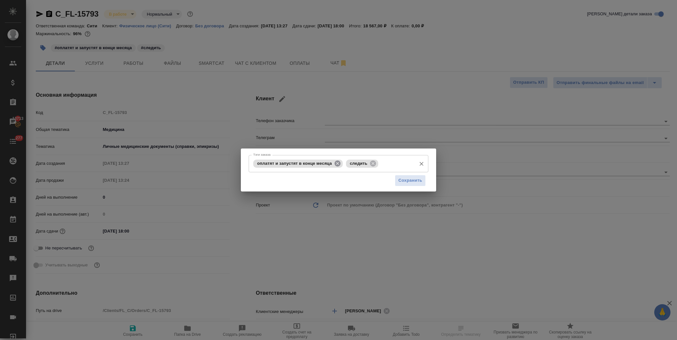
click at [337, 162] on icon at bounding box center [338, 163] width 6 height 6
click at [408, 180] on span "Сохранить" at bounding box center [410, 180] width 24 height 7
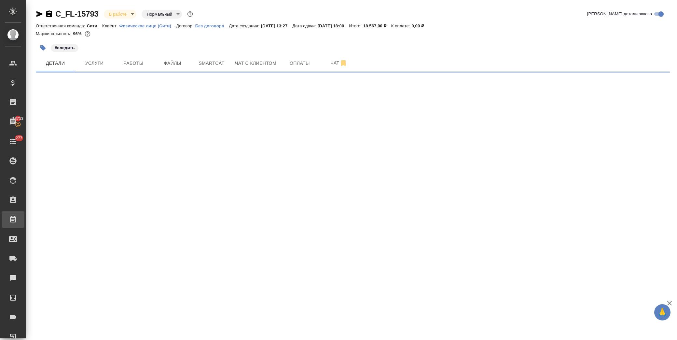
select select "RU"
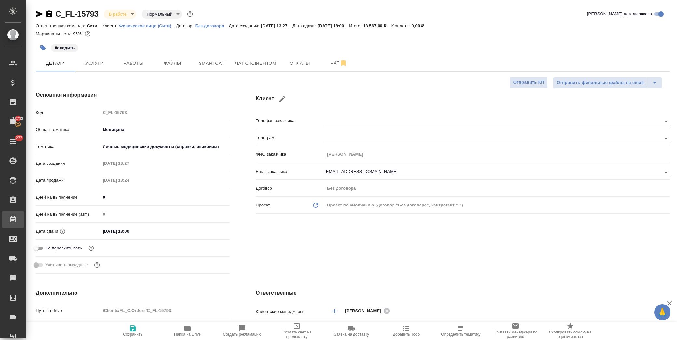
type textarea "x"
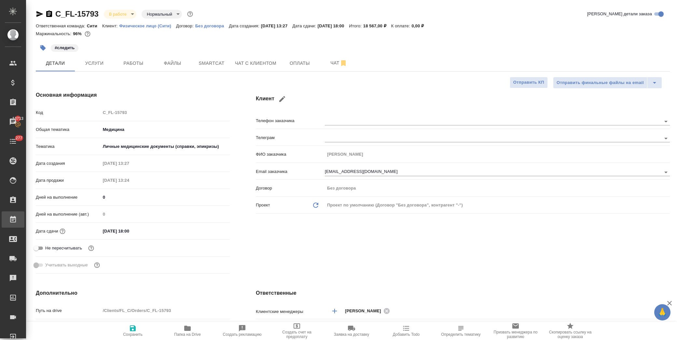
type textarea "x"
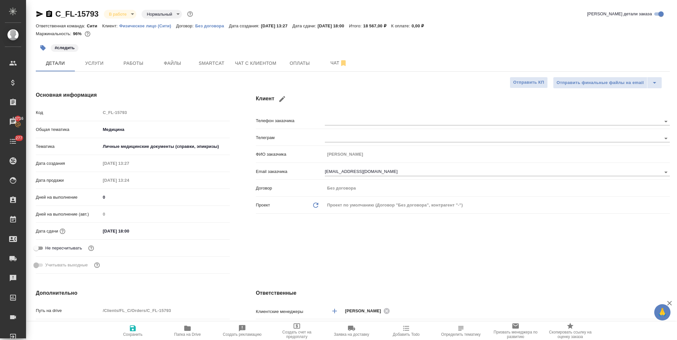
type textarea "x"
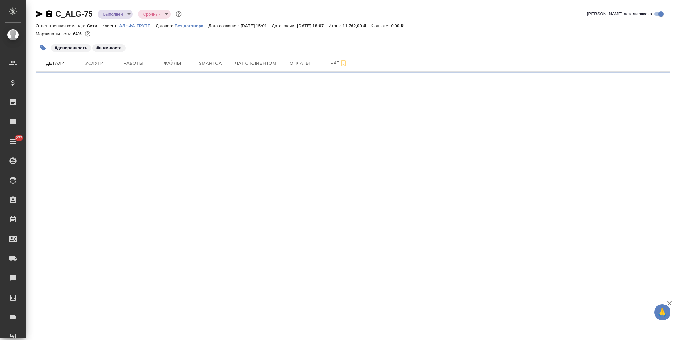
select select "RU"
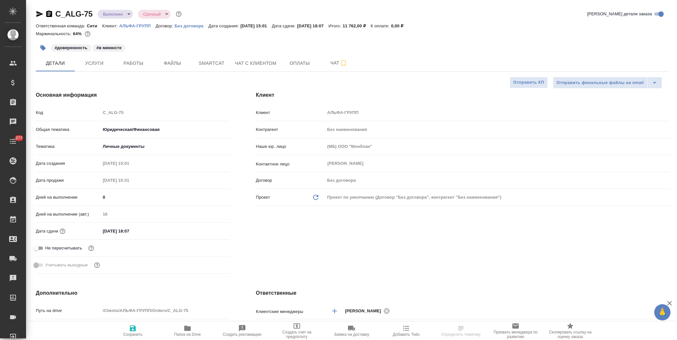
type textarea "x"
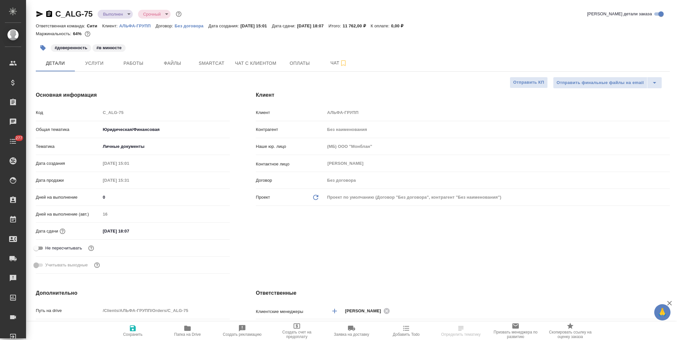
type textarea "x"
type input "[PERSON_NAME]"
type textarea "x"
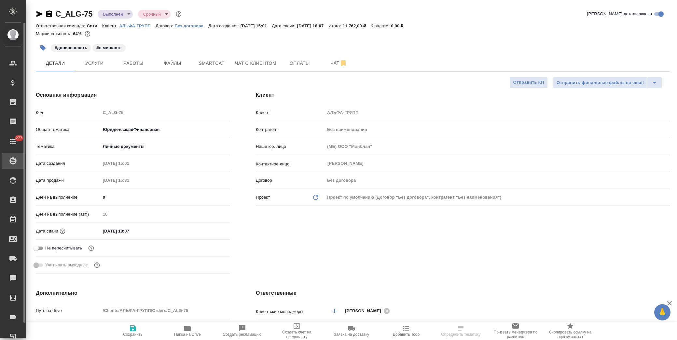
type textarea "x"
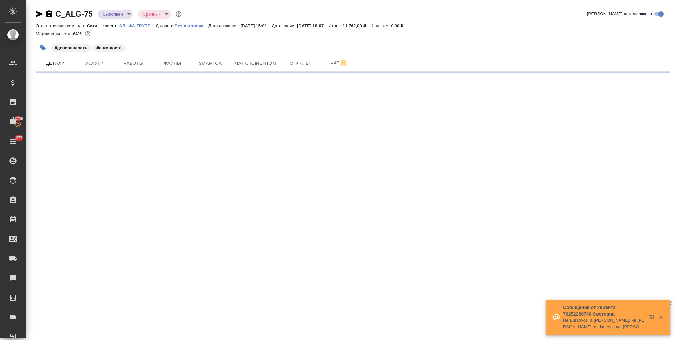
select select "RU"
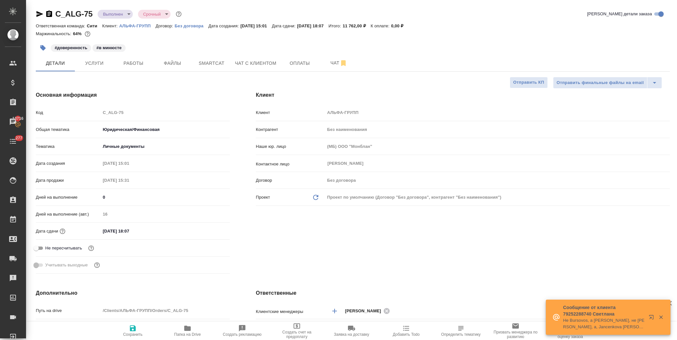
type textarea "x"
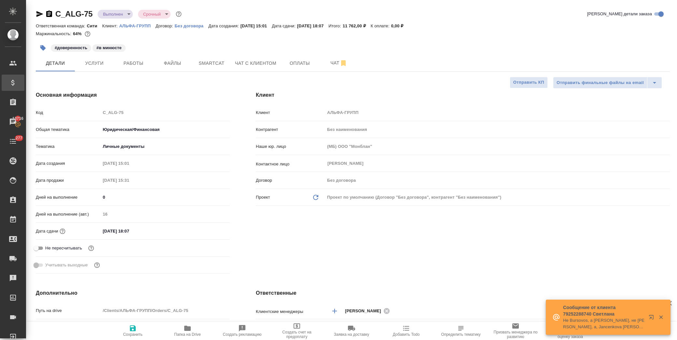
type textarea "x"
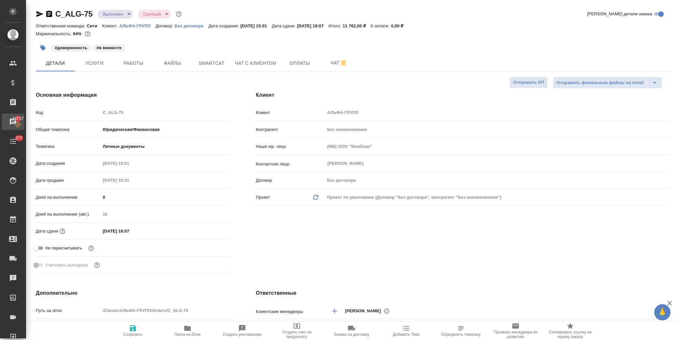
type textarea "x"
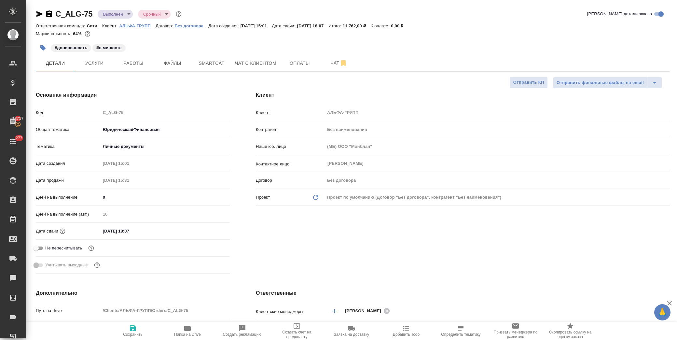
type textarea "x"
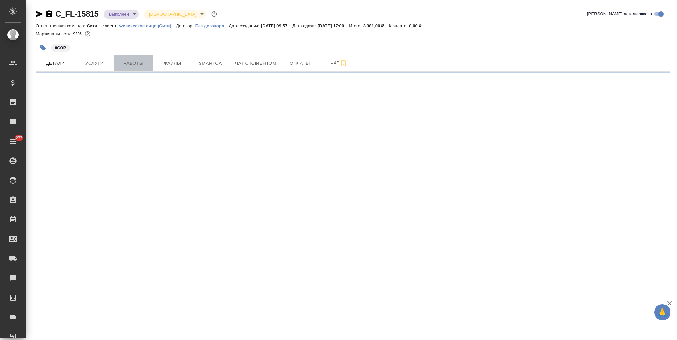
click at [132, 63] on span "Работы" at bounding box center [133, 63] width 31 height 8
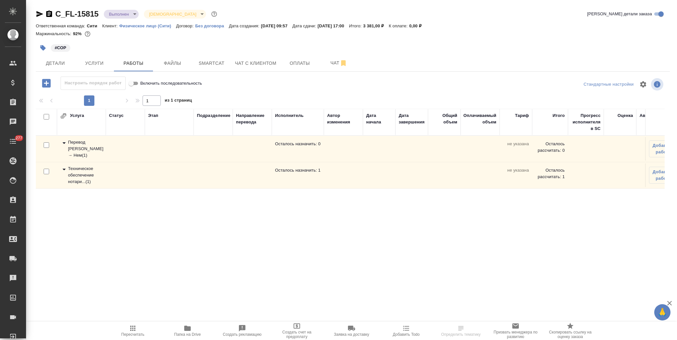
click at [64, 170] on icon at bounding box center [64, 170] width 3 height 2
click at [654, 200] on icon "button" at bounding box center [656, 201] width 8 height 8
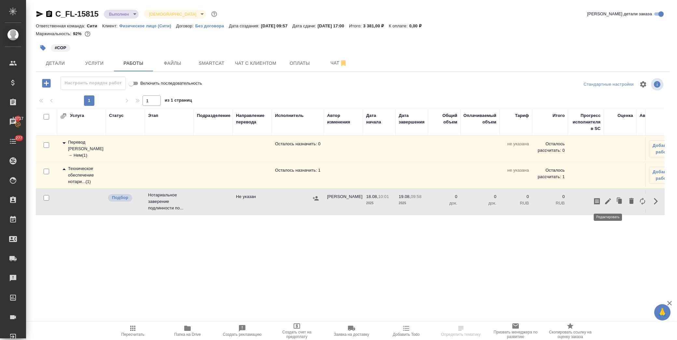
click at [608, 198] on icon "button" at bounding box center [608, 201] width 8 height 8
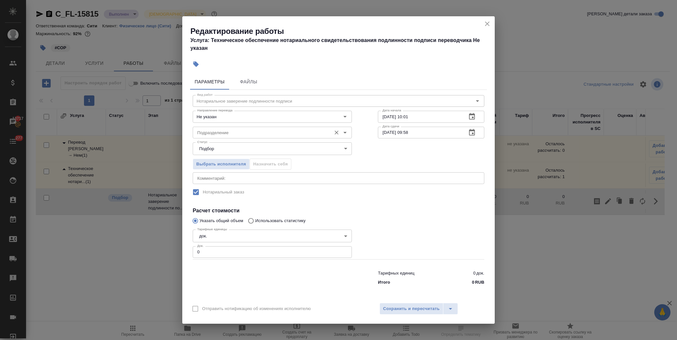
click at [213, 134] on input "Подразделение" at bounding box center [261, 133] width 133 height 8
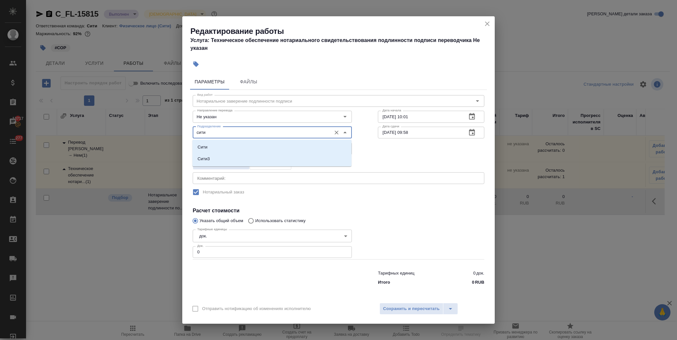
click at [218, 146] on li "Сити" at bounding box center [271, 147] width 159 height 12
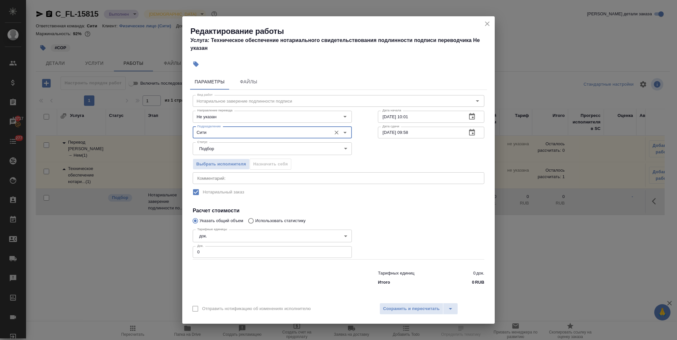
type input "Сити"
drag, startPoint x: 217, startPoint y: 247, endPoint x: 174, endPoint y: 254, distance: 44.2
click at [174, 254] on div "Редактирование работы Услуга: Техническое обеспечение нотариального свидетельст…" at bounding box center [338, 170] width 677 height 340
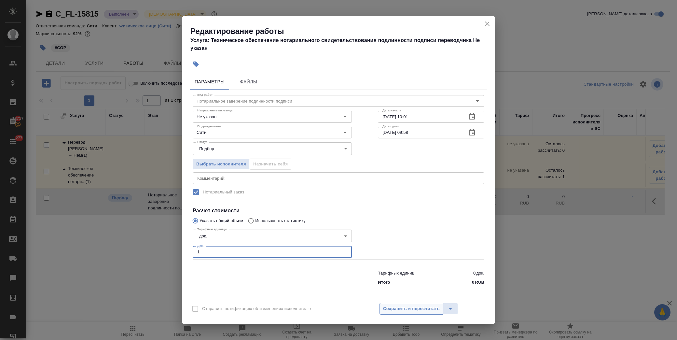
type input "1"
click at [400, 307] on span "Сохранить и пересчитать" at bounding box center [411, 308] width 57 height 7
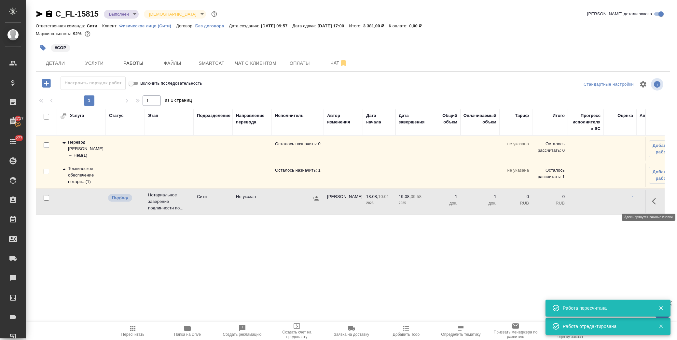
click at [655, 205] on icon "button" at bounding box center [656, 201] width 8 height 8
click at [610, 201] on icon "button" at bounding box center [608, 201] width 8 height 8
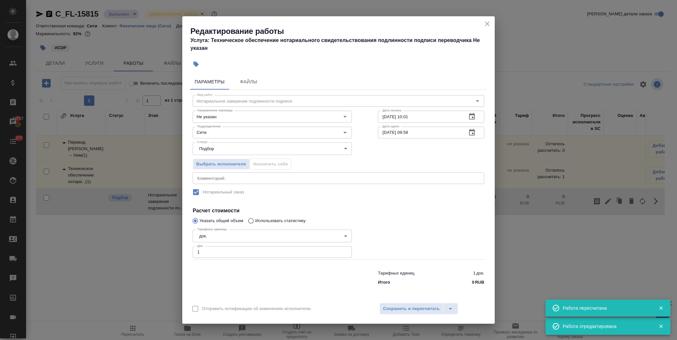
click at [232, 157] on div "Выбрать исполнителя Назначить себя" at bounding box center [272, 163] width 185 height 40
click at [235, 164] on span "Выбрать исполнителя" at bounding box center [221, 163] width 50 height 7
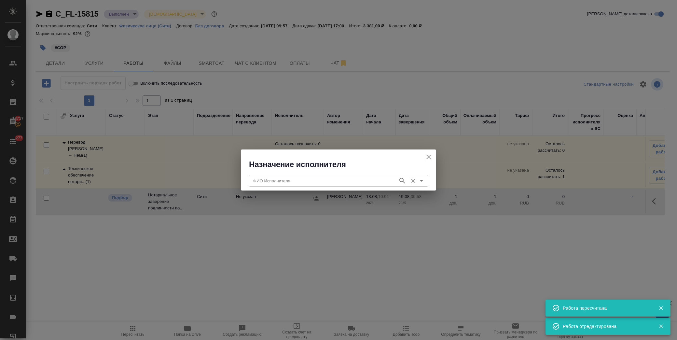
click at [276, 181] on input "ФИО Исполнителя" at bounding box center [323, 181] width 144 height 8
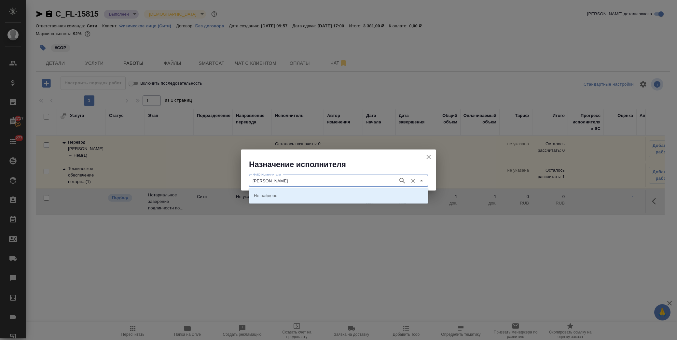
type input "крылова"
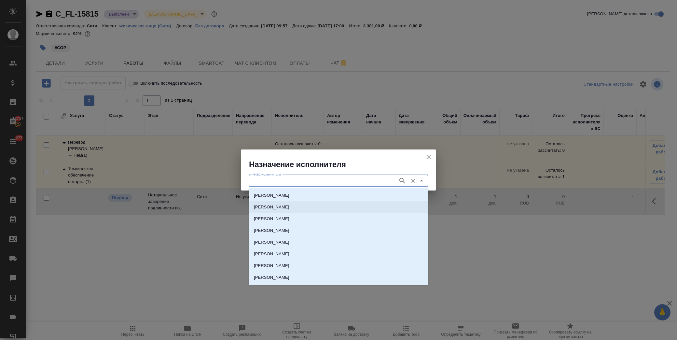
click at [284, 207] on p "НОТАРИУС Крылова Юлия Владимировна" at bounding box center [271, 207] width 35 height 7
type input "НОТАРИУС Крылова Юлия Владимировна"
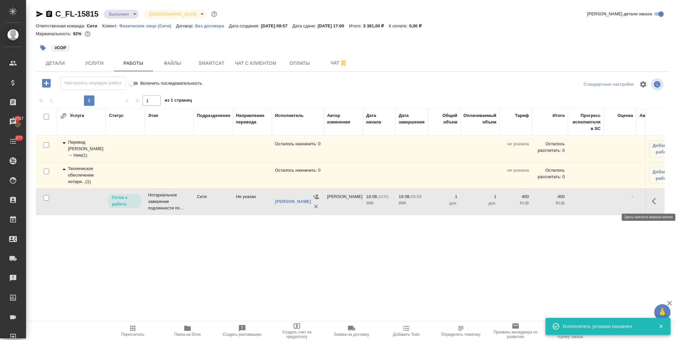
click at [654, 200] on icon "button" at bounding box center [654, 201] width 4 height 7
click at [607, 203] on icon "button" at bounding box center [608, 201] width 6 height 6
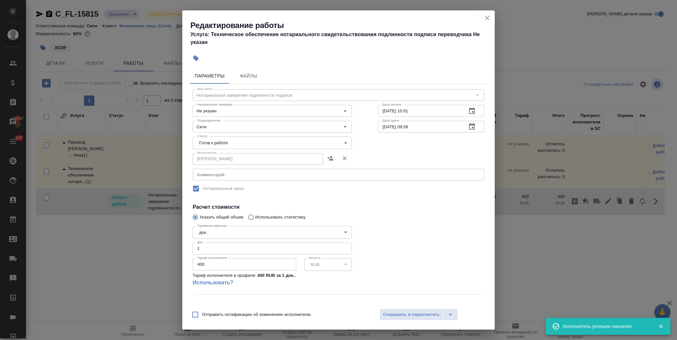
drag, startPoint x: 413, startPoint y: 126, endPoint x: 417, endPoint y: 129, distance: 5.4
click at [414, 126] on input "19.08.2025 09:58" at bounding box center [420, 127] width 84 height 12
click at [234, 139] on body "🙏 .cls-1 fill:#fff; AWATERA Лофицкая Юлия Владимировна Клиенты Спецификации Зак…" at bounding box center [338, 170] width 677 height 340
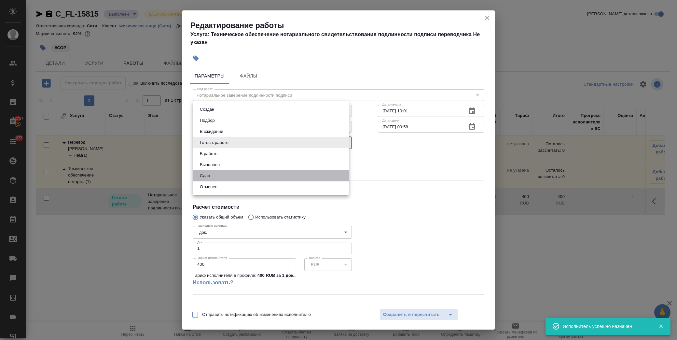
click at [226, 174] on li "Сдан" at bounding box center [271, 175] width 156 height 11
type input "closed"
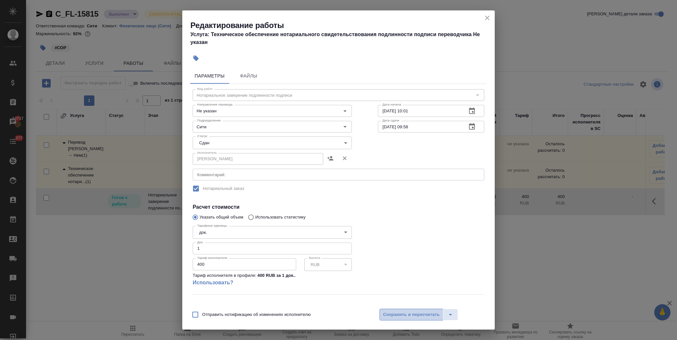
click at [402, 312] on span "Сохранить и пересчитать" at bounding box center [411, 314] width 57 height 7
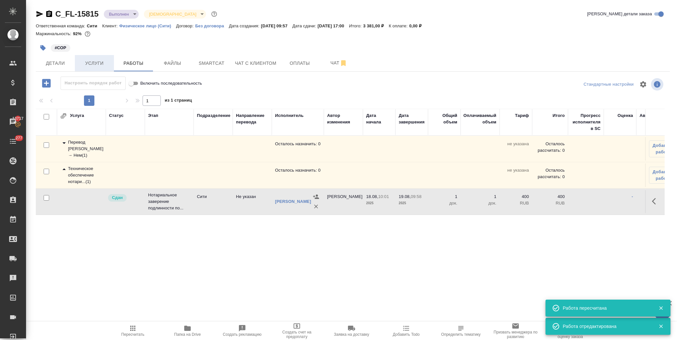
click at [94, 65] on span "Услуги" at bounding box center [94, 63] width 31 height 8
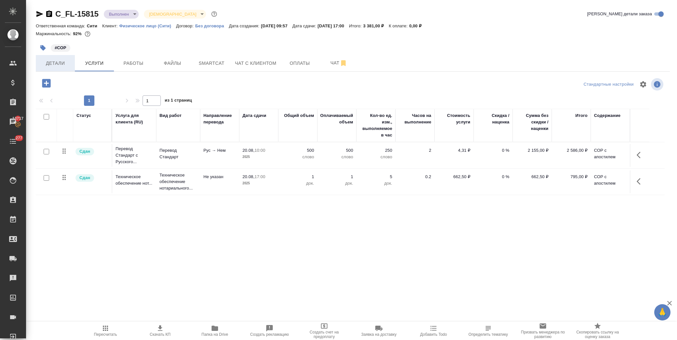
click at [69, 63] on span "Детали" at bounding box center [55, 63] width 31 height 8
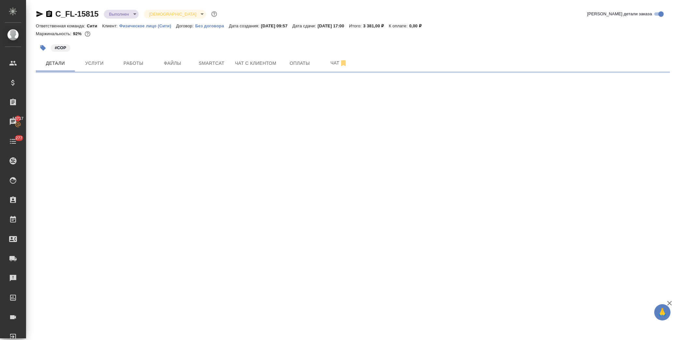
select select "RU"
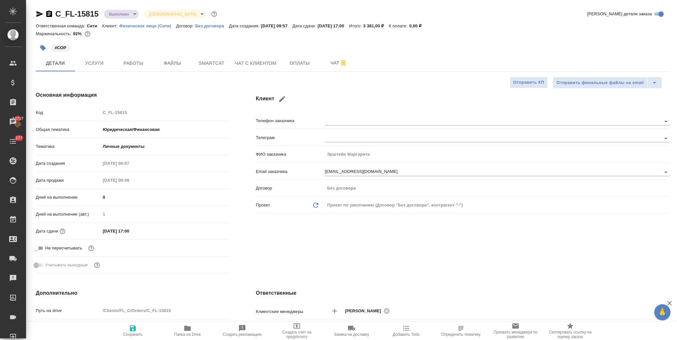
type textarea "x"
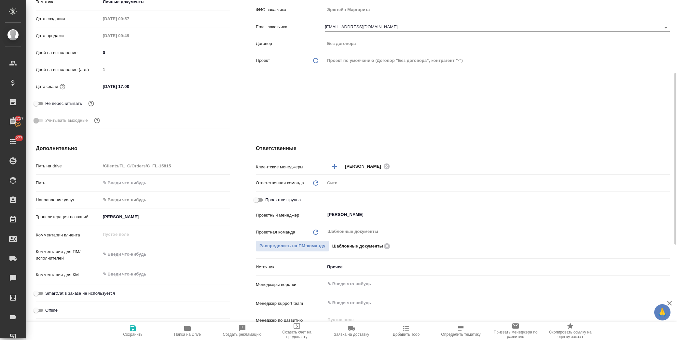
click at [258, 199] on input "Проектная группа" at bounding box center [255, 200] width 23 height 8
checkbox input "true"
type textarea "x"
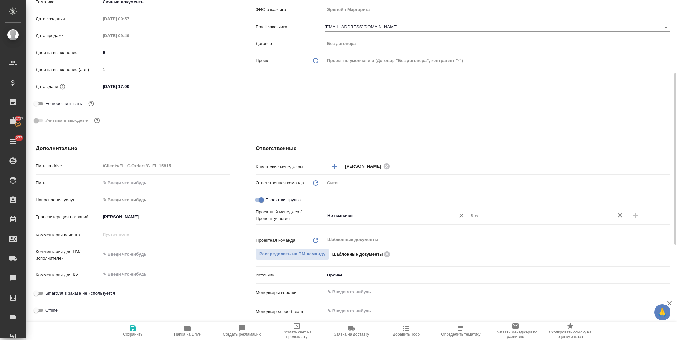
click at [335, 216] on input "Не назначен" at bounding box center [386, 215] width 118 height 8
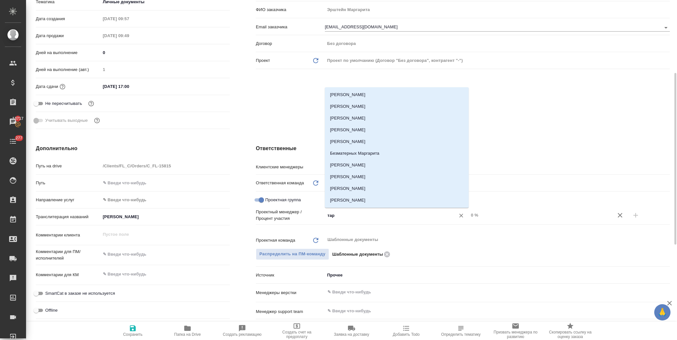
type input "тара"
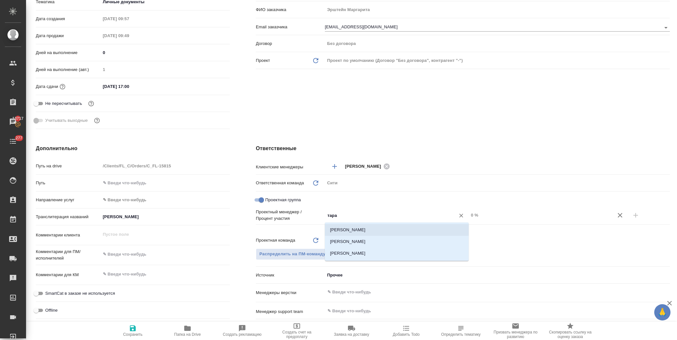
click at [352, 225] on li "Тарабановская Анастасия" at bounding box center [397, 230] width 144 height 12
type textarea "x"
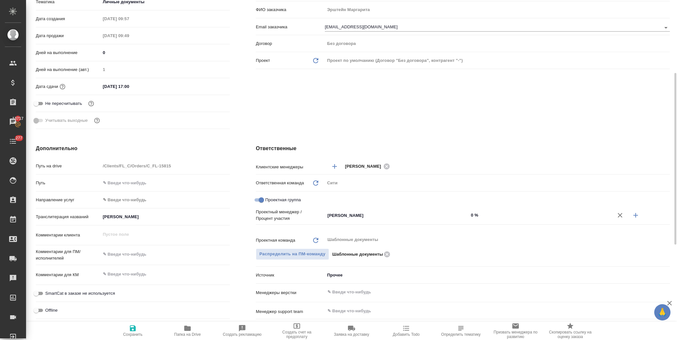
click at [637, 216] on icon "button" at bounding box center [636, 215] width 8 height 8
type textarea "x"
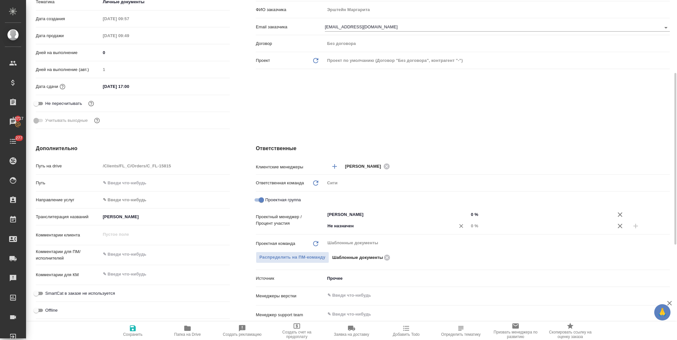
click at [341, 226] on input "Не назначен" at bounding box center [386, 226] width 118 height 8
type input "димитри"
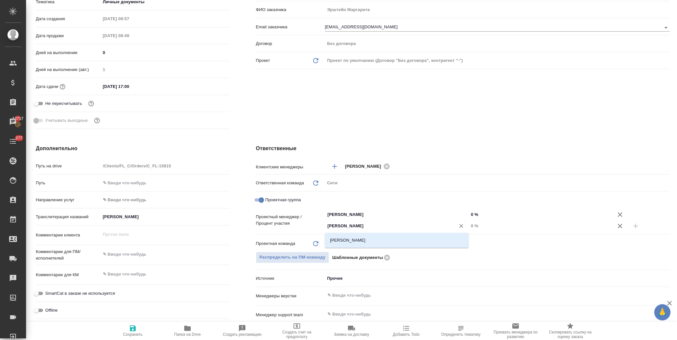
click at [344, 239] on li "[PERSON_NAME]" at bounding box center [397, 240] width 144 height 12
type textarea "x"
drag, startPoint x: 468, startPoint y: 228, endPoint x: 474, endPoint y: 227, distance: 6.2
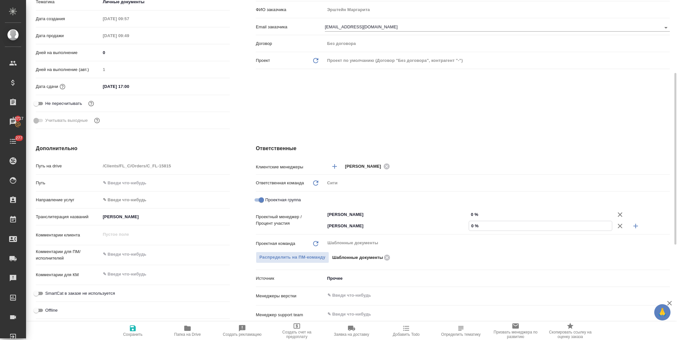
click at [474, 227] on input "0 %" at bounding box center [540, 225] width 143 height 9
type textarea "x"
type input "2 %"
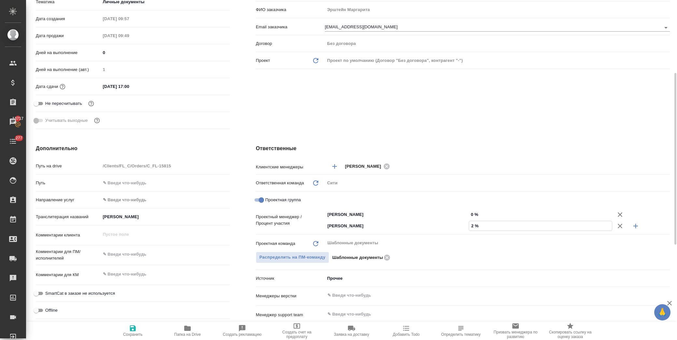
type textarea "x"
type input "24 %"
drag, startPoint x: 470, startPoint y: 214, endPoint x: 473, endPoint y: 213, distance: 3.3
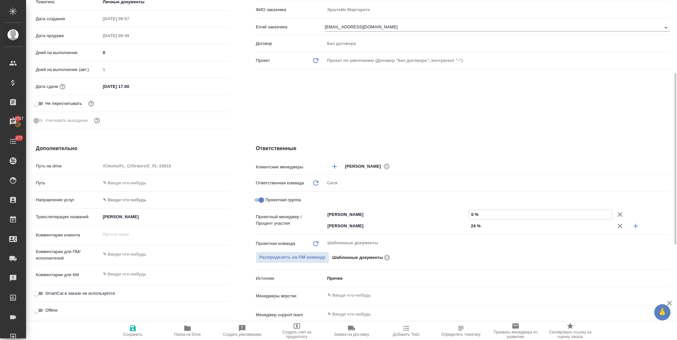
click at [473, 213] on input "0 %" at bounding box center [540, 214] width 143 height 9
type input "7 %"
type textarea "x"
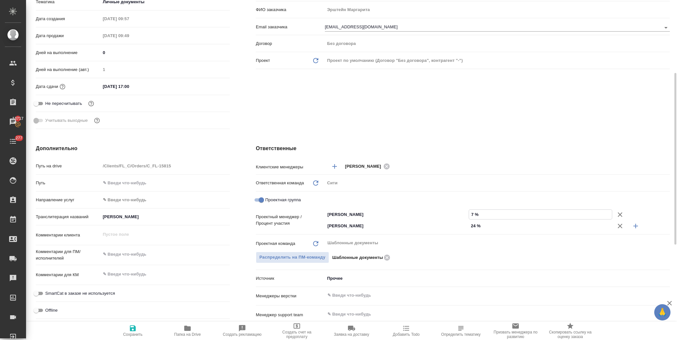
type input "76 %"
type textarea "x"
type input "76 %"
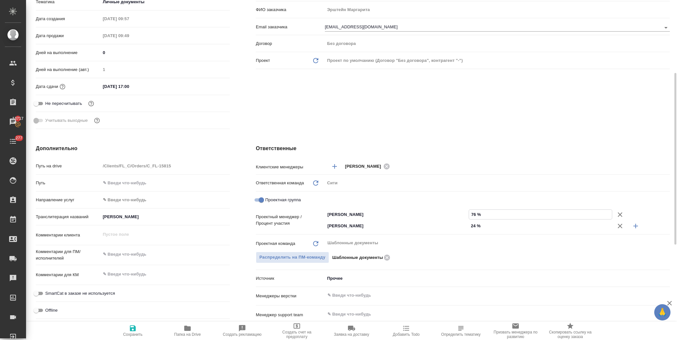
click at [491, 107] on div "Клиент Телефон заказчика Телеграм ФИО заказчика Эрштейн Маргарита Email заказчи…" at bounding box center [463, 39] width 440 height 211
click at [128, 333] on span "Сохранить" at bounding box center [133, 334] width 20 height 5
type textarea "x"
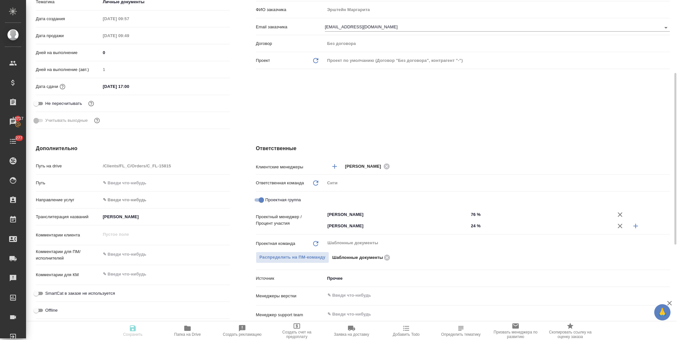
type textarea "x"
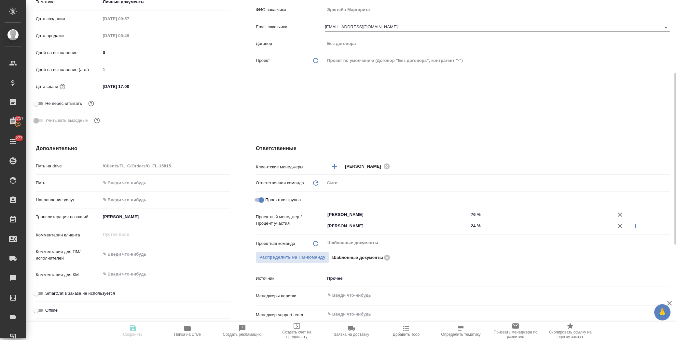
type textarea "x"
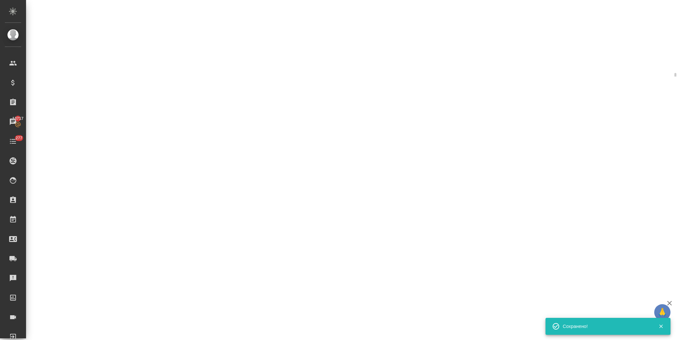
select select "RU"
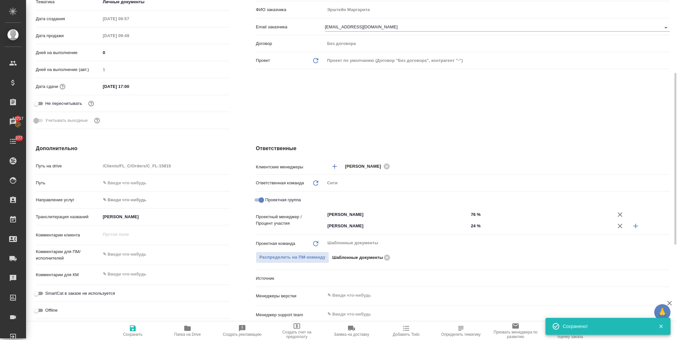
type textarea "x"
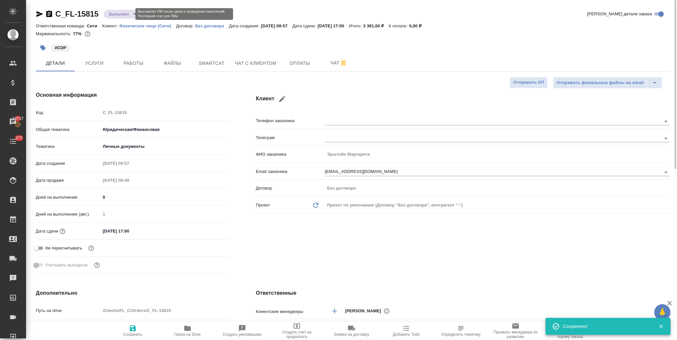
click at [120, 13] on body "🙏 .cls-1 fill:#fff; AWATERA Лофицкая Юлия Владимировна Клиенты Спецификации Зак…" at bounding box center [338, 170] width 677 height 340
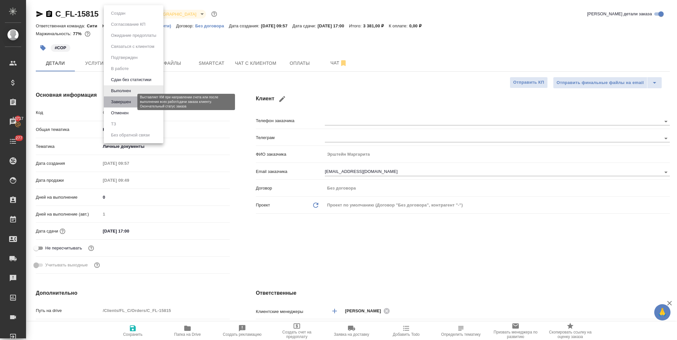
click at [126, 100] on button "Завершен" at bounding box center [121, 101] width 24 height 7
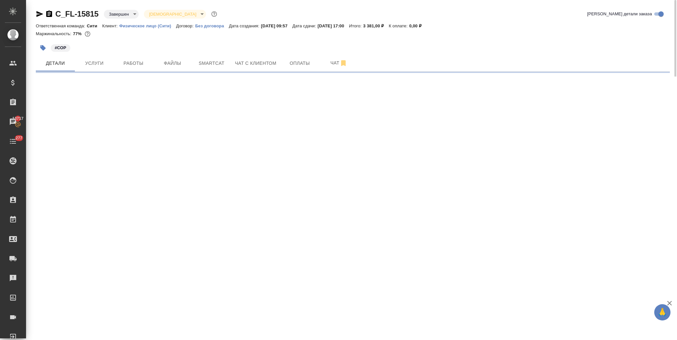
select select "RU"
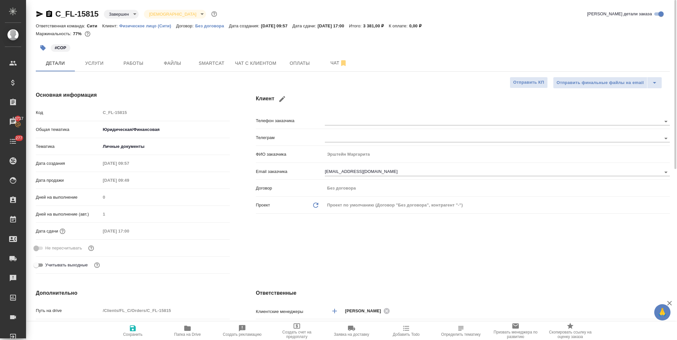
type textarea "x"
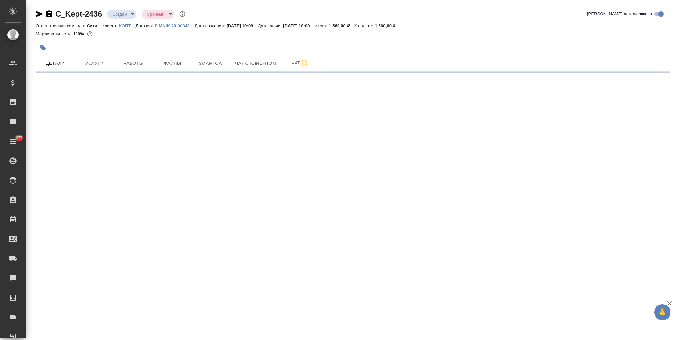
select select "RU"
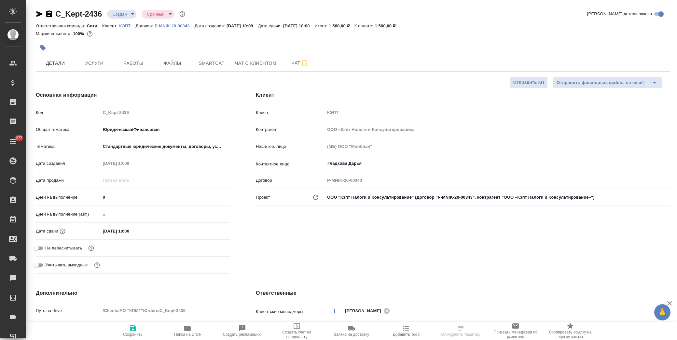
type textarea "x"
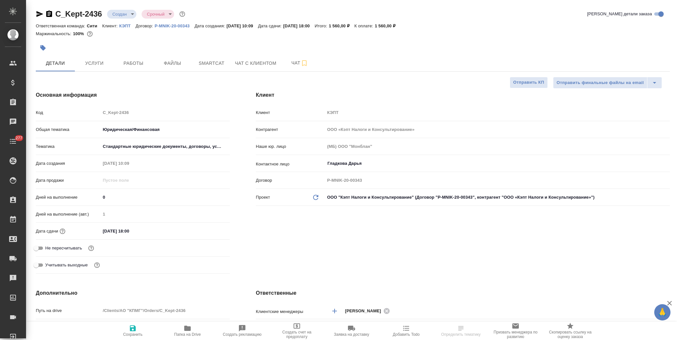
type textarea "x"
drag, startPoint x: 102, startPoint y: 14, endPoint x: 56, endPoint y: 13, distance: 46.6
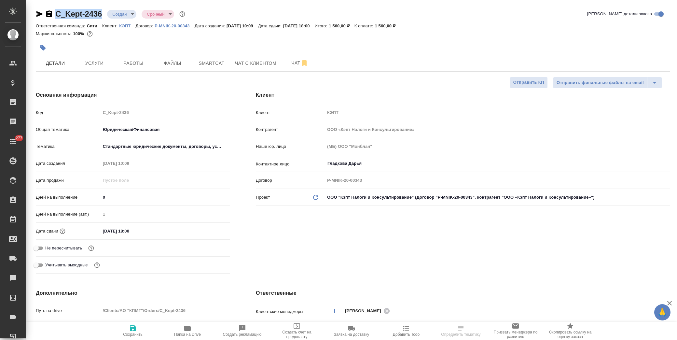
click at [56, 13] on div "C_Kept-2436 Создан new Срочный urgent" at bounding box center [111, 14] width 151 height 10
copy link "C_Kept-2436"
type textarea "x"
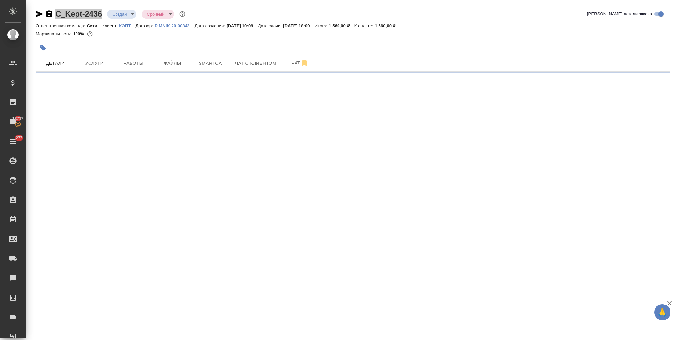
select select "RU"
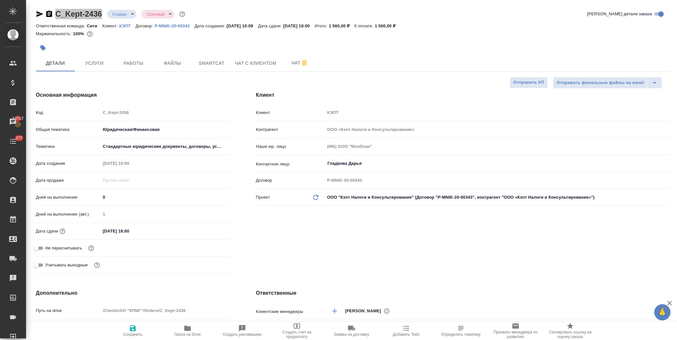
type textarea "x"
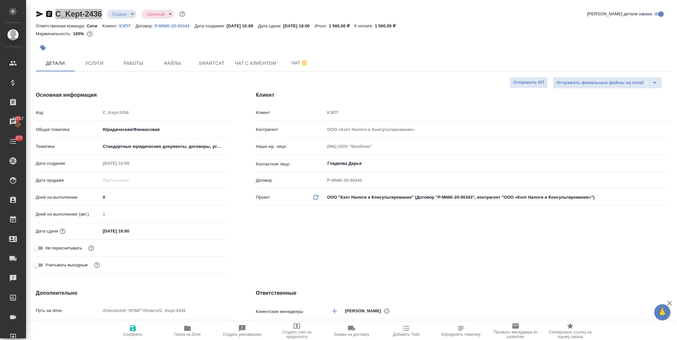
type textarea "x"
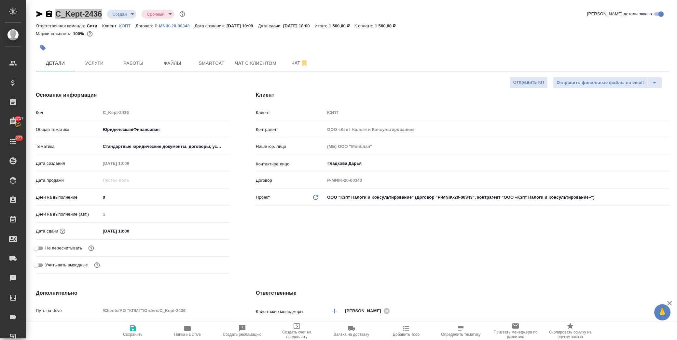
type textarea "x"
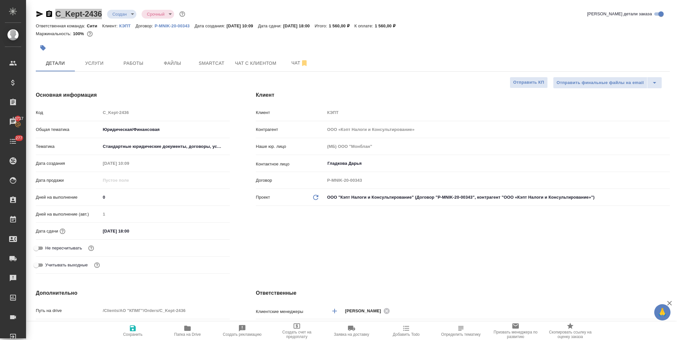
type textarea "x"
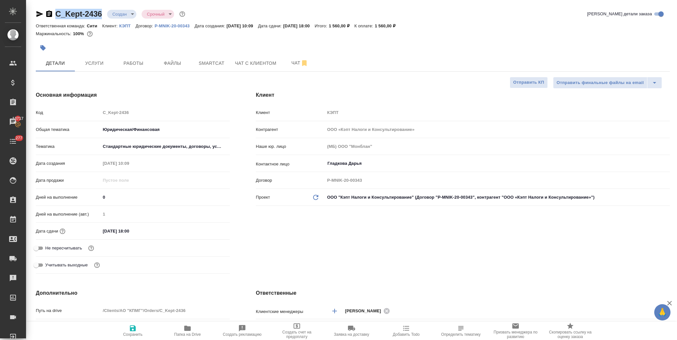
type textarea "x"
click at [91, 61] on span "Услуги" at bounding box center [94, 63] width 31 height 8
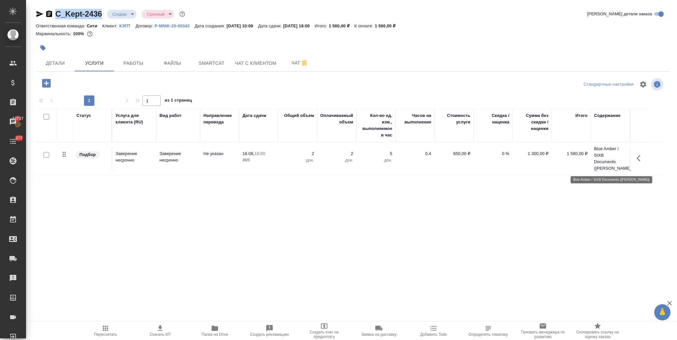
click at [599, 158] on p "Blue Amber / SIXB Documents ([PERSON_NAME]..." at bounding box center [610, 159] width 33 height 26
click at [597, 158] on p "Blue Amber / SIXB Documents ([PERSON_NAME]..." at bounding box center [610, 159] width 33 height 26
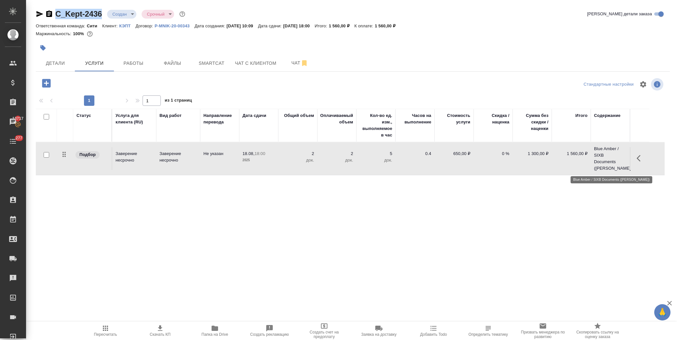
click at [606, 154] on p "Blue Amber / SIXB Documents ([PERSON_NAME]..." at bounding box center [610, 159] width 33 height 26
click at [605, 154] on p "Blue Amber / SIXB Documents ([PERSON_NAME]..." at bounding box center [610, 159] width 33 height 26
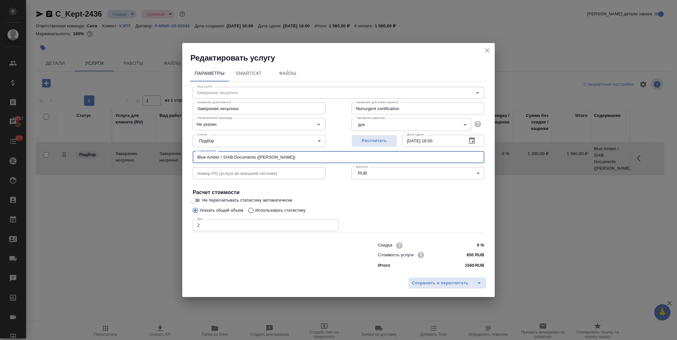
drag, startPoint x: 256, startPoint y: 156, endPoint x: 190, endPoint y: 158, distance: 65.5
click at [190, 158] on div "Вид работ Заверение несрочно Вид работ Название для клиента Заверение несрочно …" at bounding box center [338, 177] width 297 height 190
click at [489, 54] on icon "close" at bounding box center [487, 51] width 8 height 8
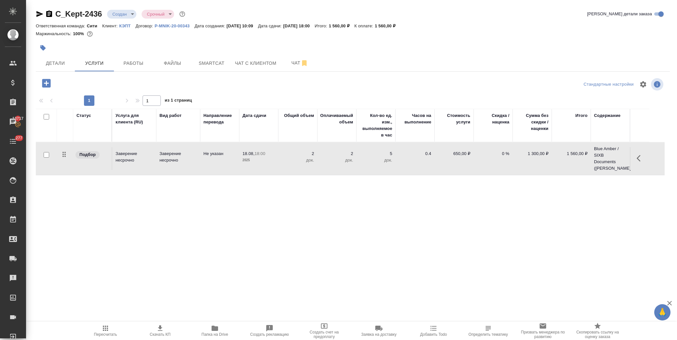
click at [39, 48] on button "button" at bounding box center [43, 48] width 14 height 14
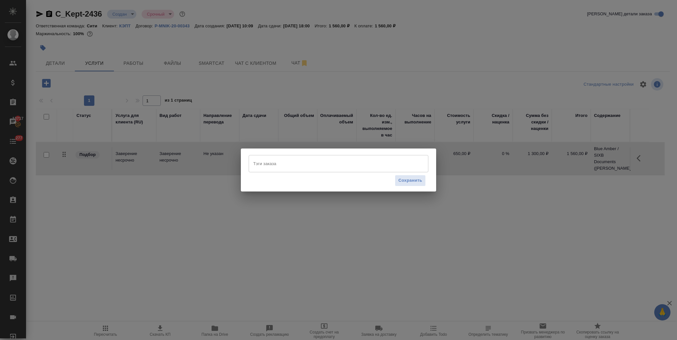
click at [269, 163] on input "Тэги заказа" at bounding box center [332, 163] width 161 height 11
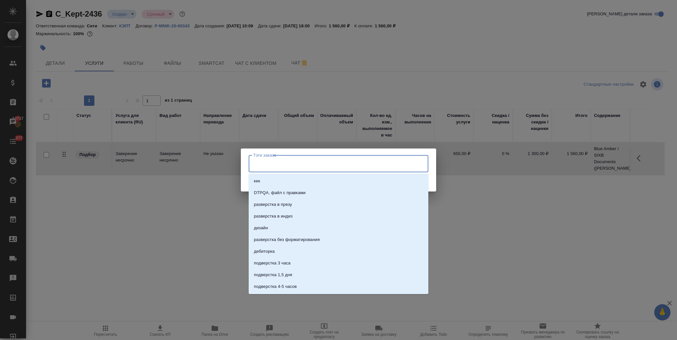
paste input "Blue Amber / SIXB Documents"
type input "Blue Amber / SIXB Documents"
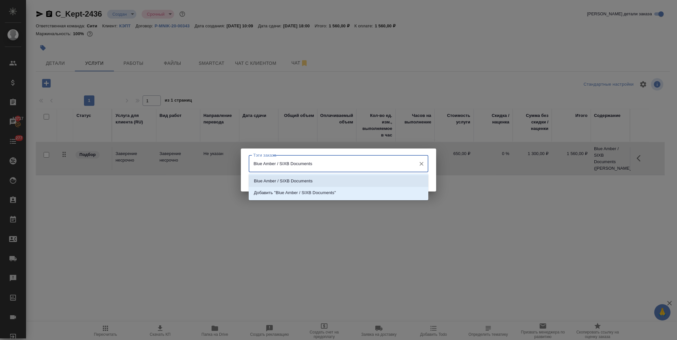
click at [296, 181] on p "Blue Amber / SIXB Documents" at bounding box center [283, 181] width 59 height 7
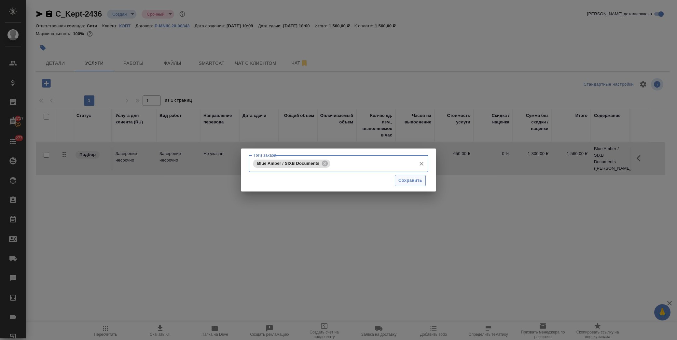
click at [410, 180] on span "Сохранить" at bounding box center [410, 180] width 24 height 7
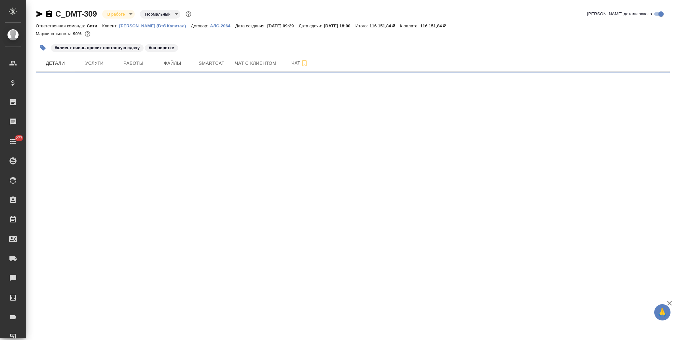
select select "RU"
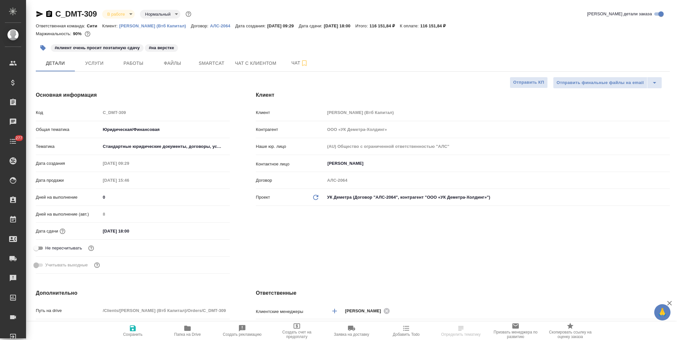
type textarea "x"
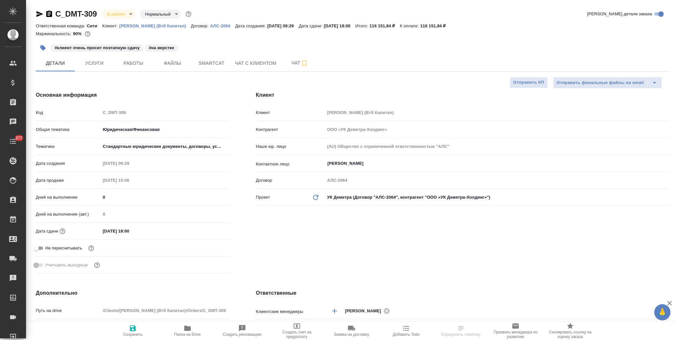
type textarea "x"
drag, startPoint x: 98, startPoint y: 16, endPoint x: 56, endPoint y: 15, distance: 42.7
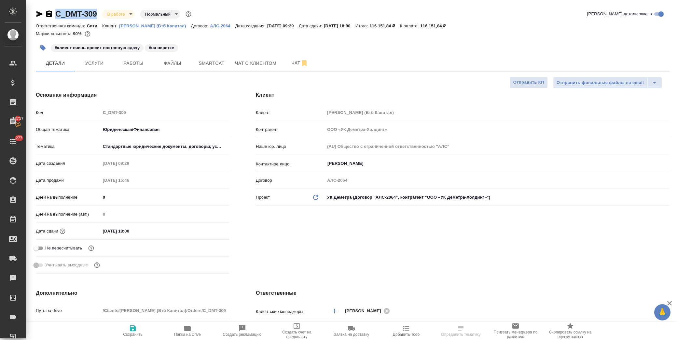
click at [56, 15] on div "C_DMT-309 В работе inProgress Нормальный normal" at bounding box center [114, 14] width 157 height 10
copy link "C_DMT-309"
type textarea "x"
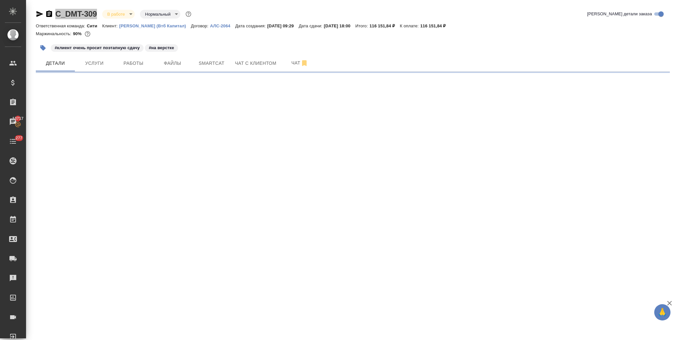
select select "RU"
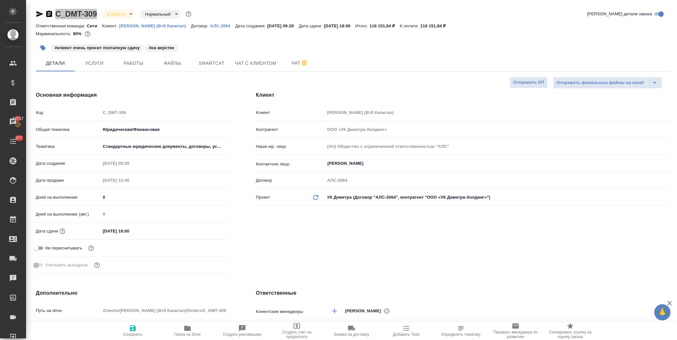
type textarea "x"
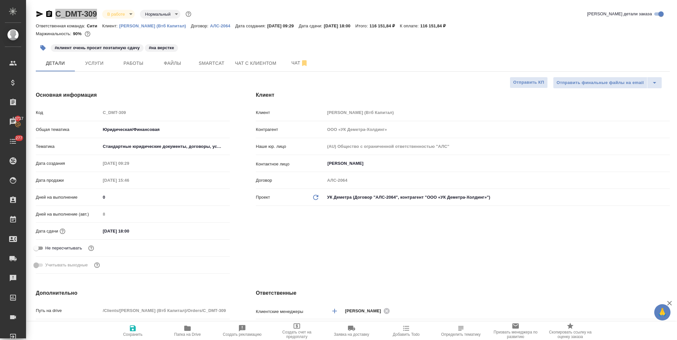
type textarea "x"
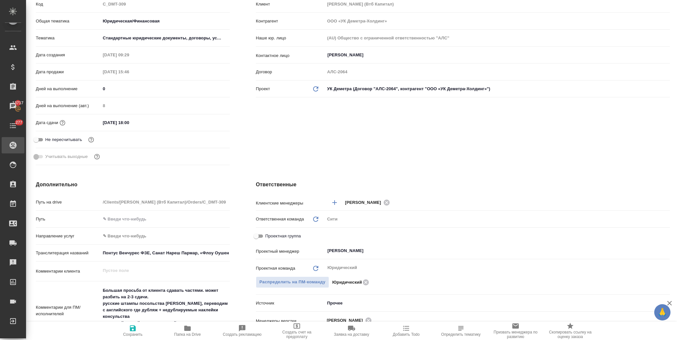
type textarea "x"
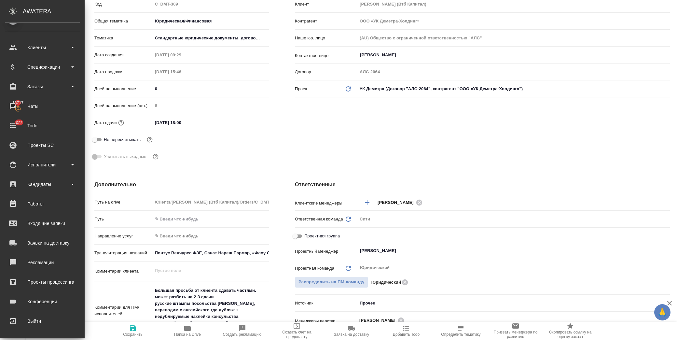
type textarea "x"
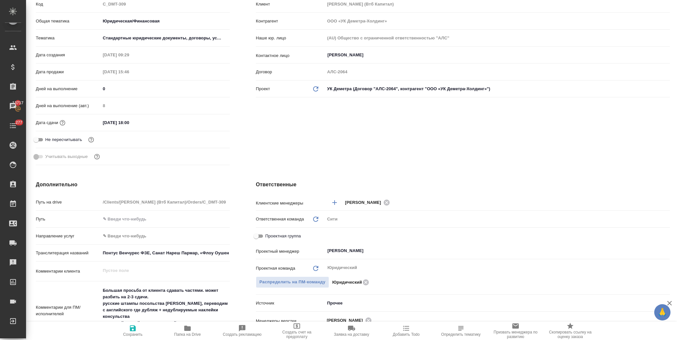
type textarea "x"
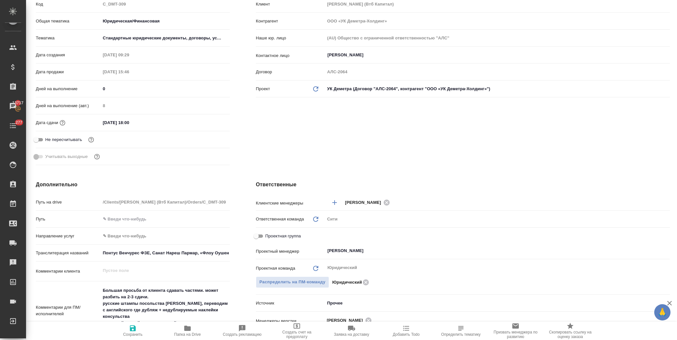
type textarea "x"
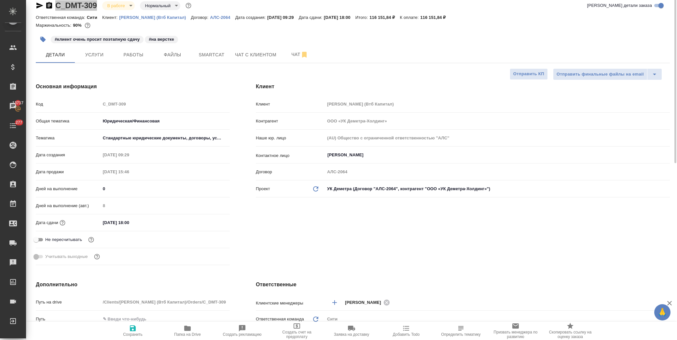
scroll to position [0, 0]
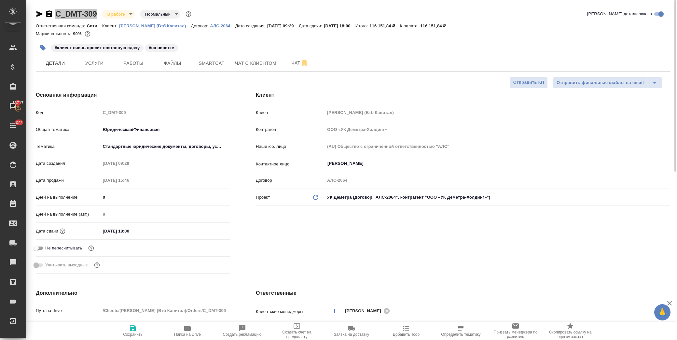
type textarea "x"
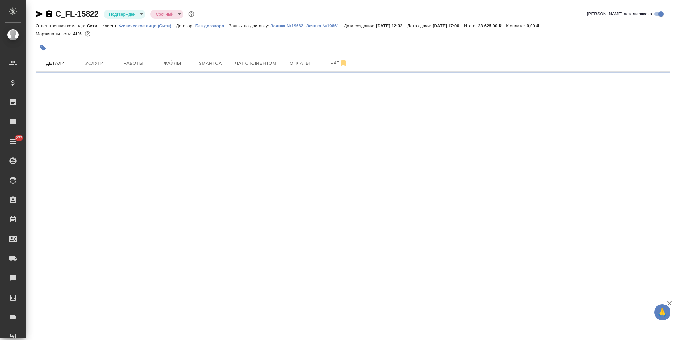
select select "RU"
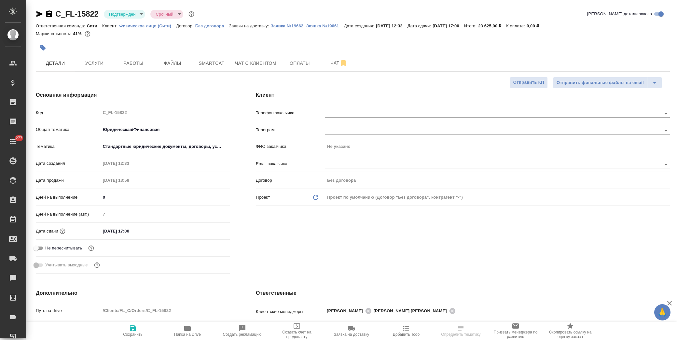
type textarea "x"
click at [137, 66] on span "Работы" at bounding box center [133, 63] width 31 height 8
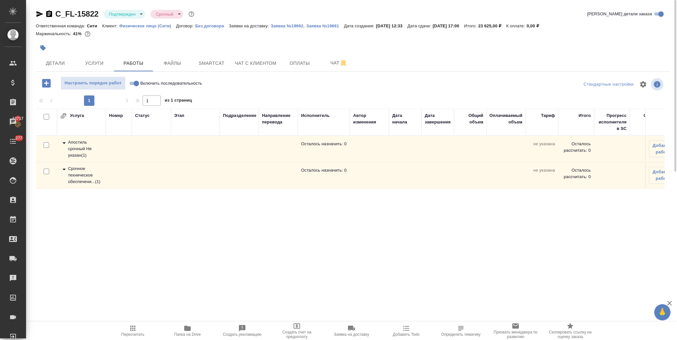
click at [63, 142] on icon at bounding box center [64, 143] width 3 height 2
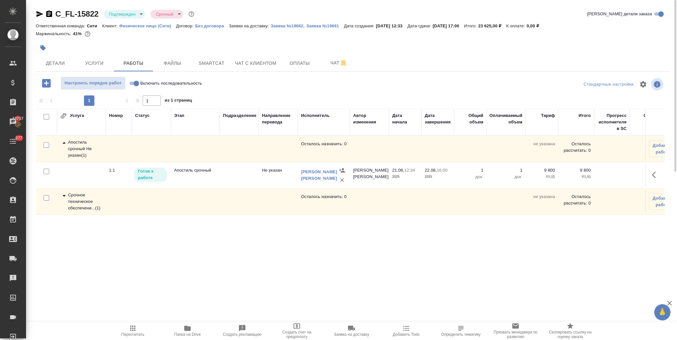
click at [63, 200] on icon at bounding box center [64, 196] width 8 height 8
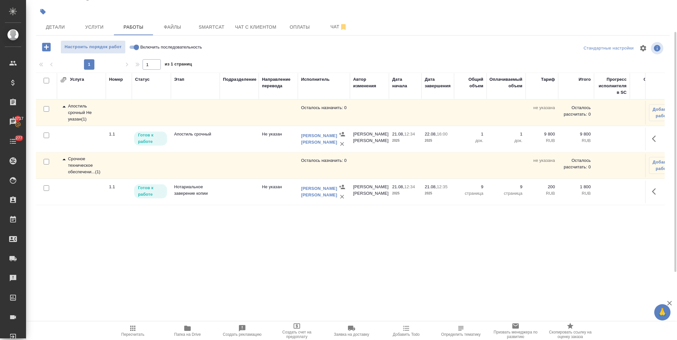
scroll to position [5, 0]
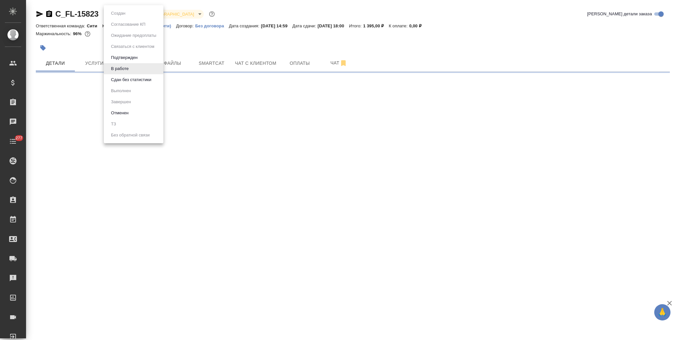
click at [129, 13] on body "🙏 .cls-1 fill:#fff; AWATERA [PERSON_NAME] Спецификации Заказы Чаты 277 Todo Про…" at bounding box center [338, 170] width 677 height 340
select select "RU"
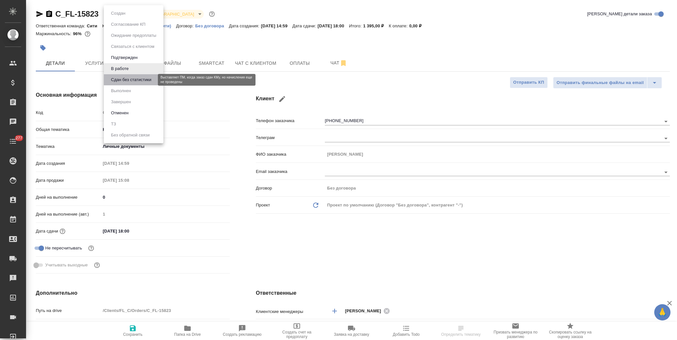
type textarea "x"
click at [134, 77] on button "Сдан без статистики" at bounding box center [131, 79] width 44 height 7
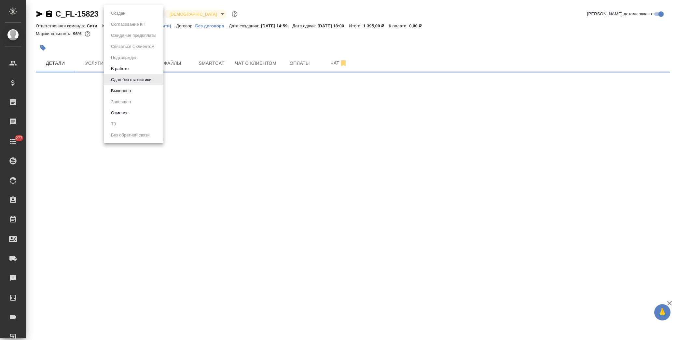
click at [126, 14] on body "🙏 .cls-1 fill:#fff; AWATERA [PERSON_NAME] Спецификации Заказы Чаты 277 Todo Про…" at bounding box center [338, 170] width 677 height 340
click at [135, 89] on li "Выполнен" at bounding box center [134, 90] width 60 height 11
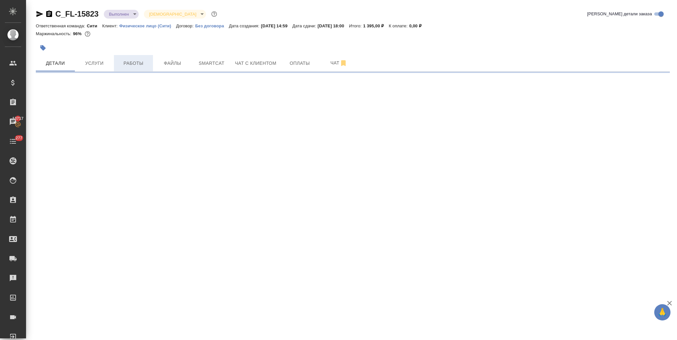
click at [143, 64] on span "Работы" at bounding box center [133, 63] width 31 height 8
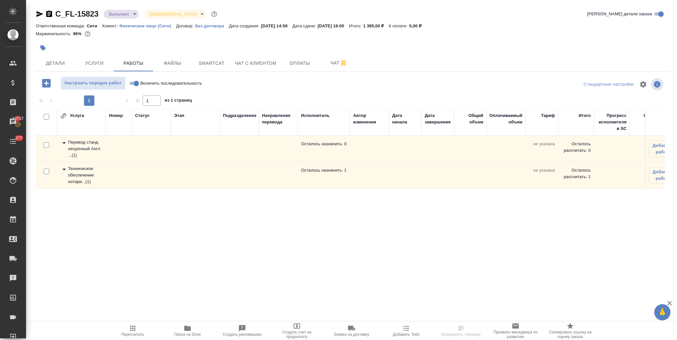
click at [66, 141] on icon at bounding box center [64, 143] width 8 height 8
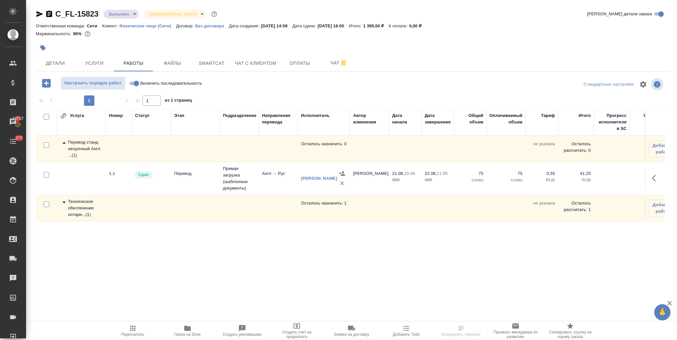
click at [66, 141] on icon at bounding box center [64, 143] width 8 height 8
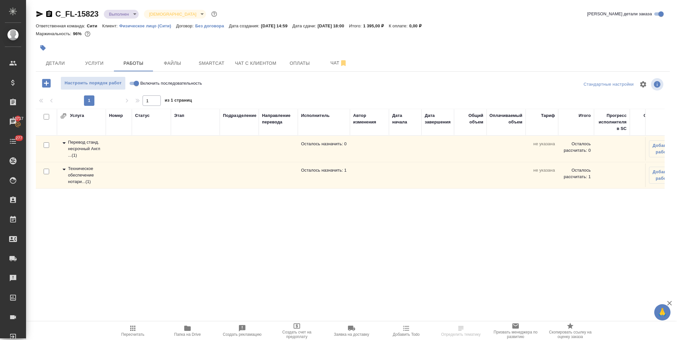
click at [64, 168] on icon at bounding box center [64, 169] width 8 height 8
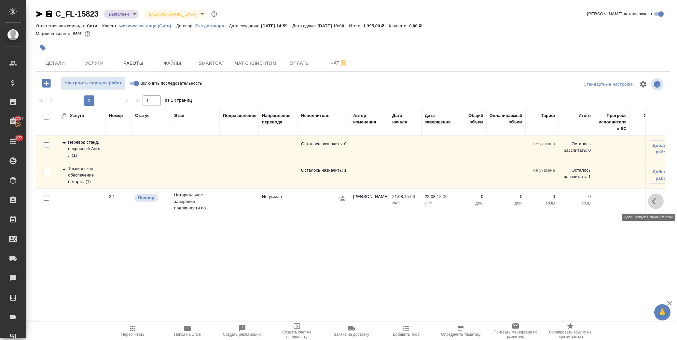
drag, startPoint x: 659, startPoint y: 197, endPoint x: 650, endPoint y: 198, distance: 8.5
click at [658, 197] on icon "button" at bounding box center [656, 201] width 8 height 8
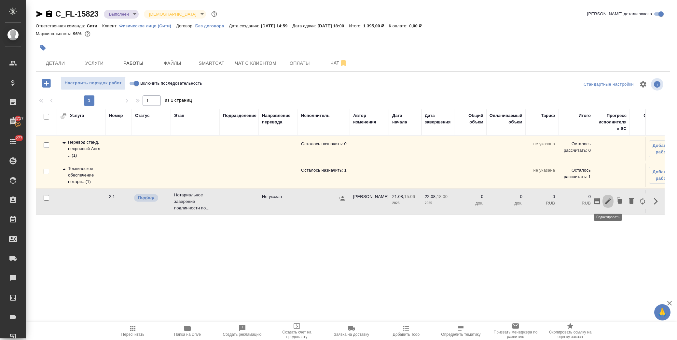
click at [609, 200] on icon "button" at bounding box center [608, 201] width 6 height 6
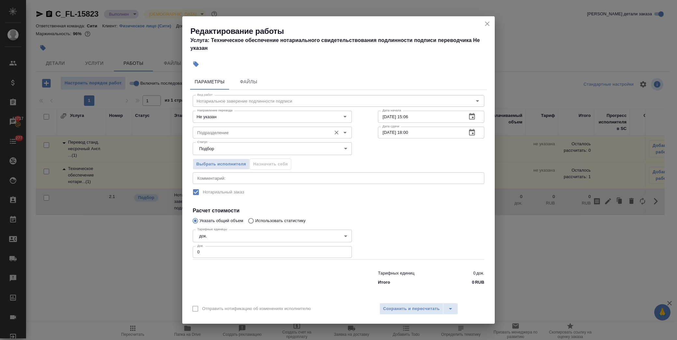
click at [240, 132] on input "Подразделение" at bounding box center [261, 133] width 133 height 8
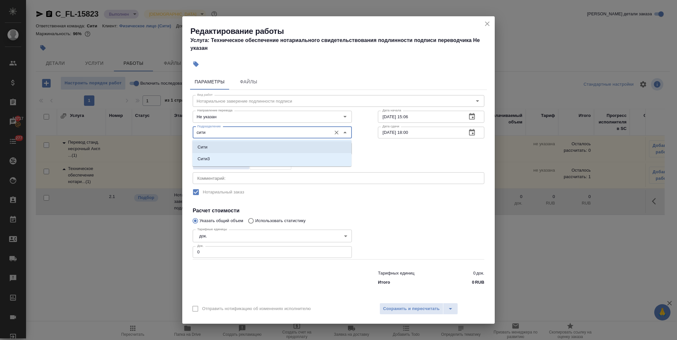
click at [217, 149] on li "Сити" at bounding box center [271, 147] width 159 height 12
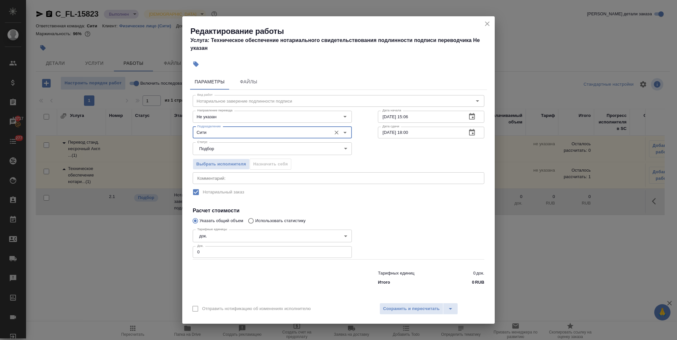
type input "Сити"
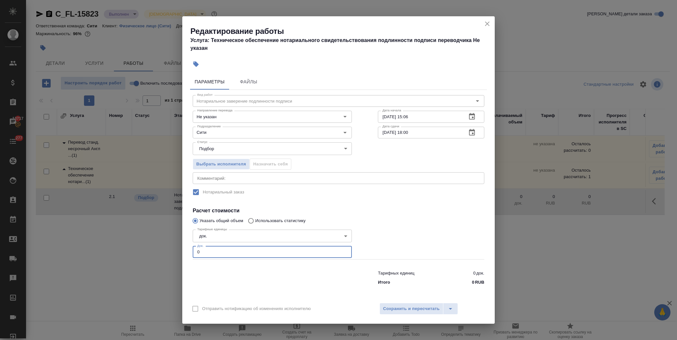
drag, startPoint x: 204, startPoint y: 252, endPoint x: 137, endPoint y: 251, distance: 67.1
click at [137, 251] on div "Редактирование работы Услуга: Техническое обеспечение нотариального свидетельст…" at bounding box center [338, 170] width 677 height 340
type input "1"
click at [419, 307] on span "Сохранить и пересчитать" at bounding box center [411, 308] width 57 height 7
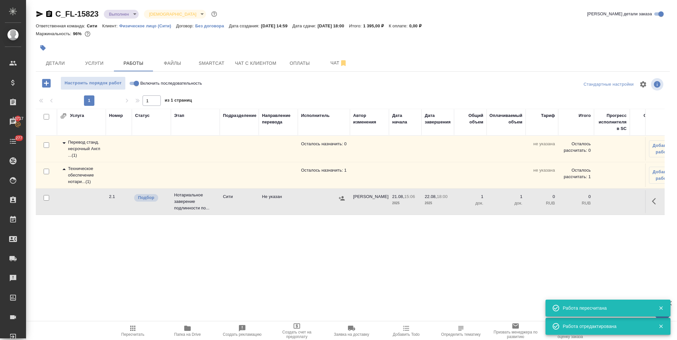
click at [649, 195] on div at bounding box center [655, 201] width 12 height 16
click at [656, 201] on icon "button" at bounding box center [656, 201] width 8 height 8
click at [609, 200] on icon "button" at bounding box center [608, 201] width 8 height 8
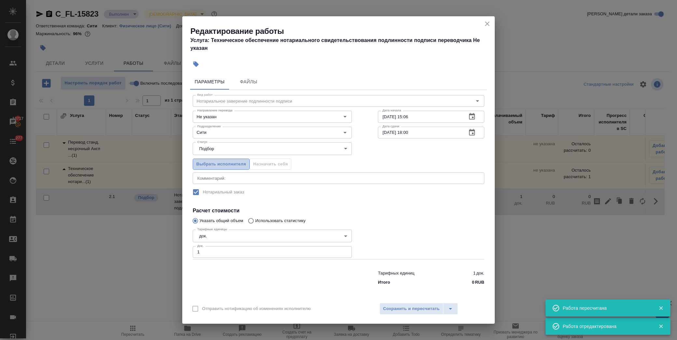
click at [235, 165] on span "Выбрать исполнителя" at bounding box center [221, 163] width 50 height 7
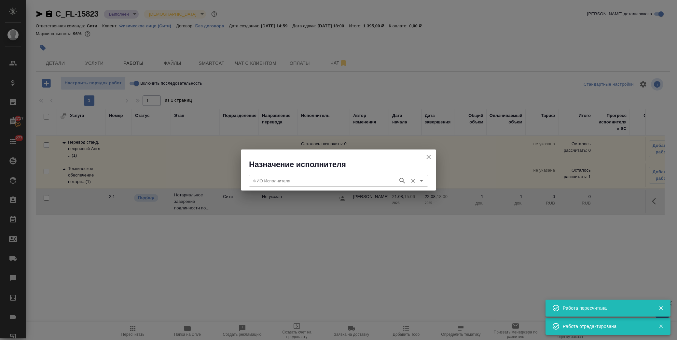
click at [286, 182] on input "ФИО Исполнителя" at bounding box center [323, 181] width 144 height 8
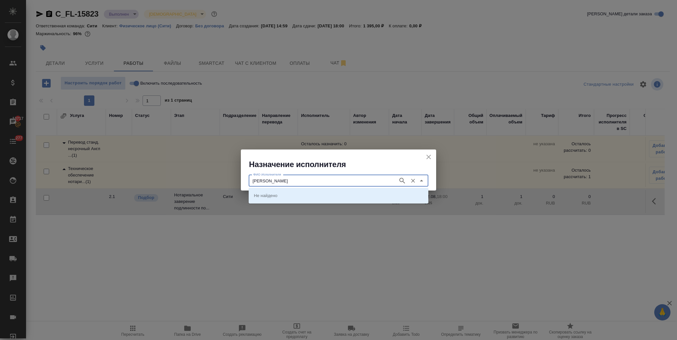
type input "крылова"
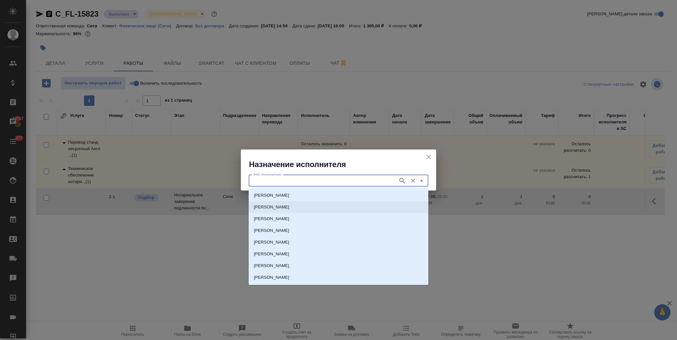
click at [292, 203] on li "НОТАРИУС Крылова Юлия Владимировна" at bounding box center [339, 207] width 180 height 12
type input "НОТАРИУС Крылова Юлия Владимировна"
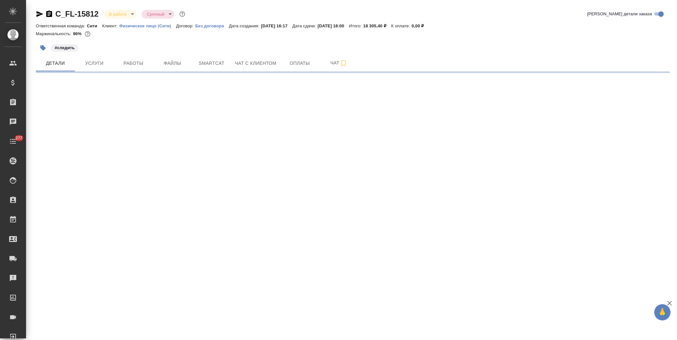
click at [40, 47] on icon "button" at bounding box center [43, 48] width 7 height 7
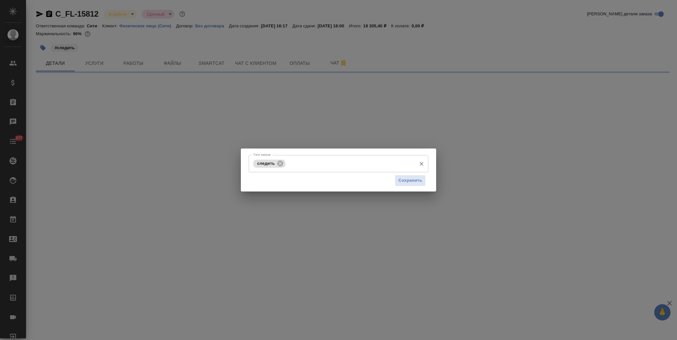
click at [320, 164] on input "Тэги заказа" at bounding box center [350, 163] width 126 height 11
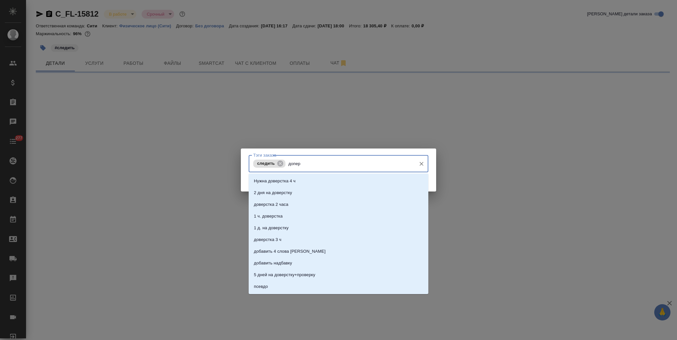
type input "допере"
select select "RU"
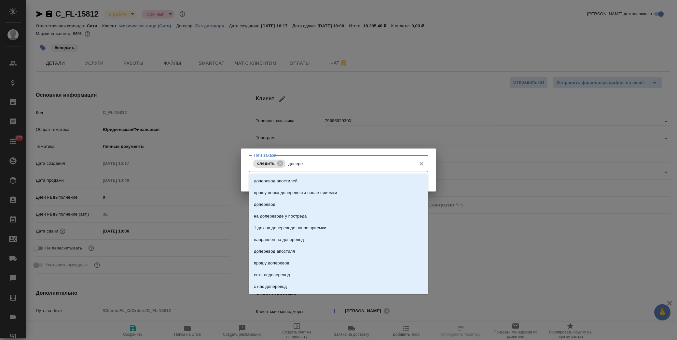
type textarea "x"
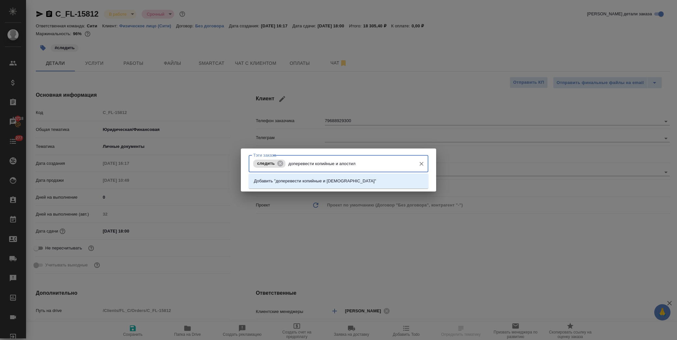
type input "доперевести копийные и апостиль"
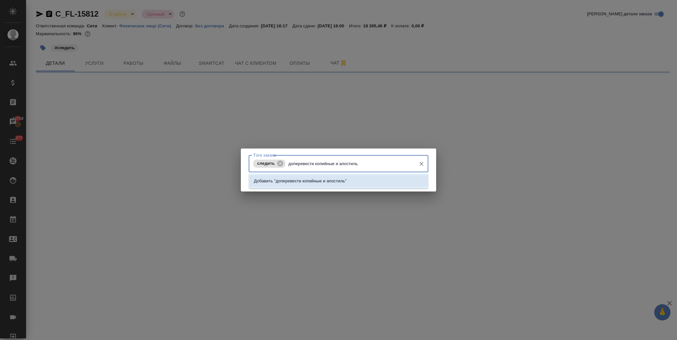
click at [285, 184] on p "Добавить "доперевести копийные и апостиль"" at bounding box center [300, 181] width 93 height 7
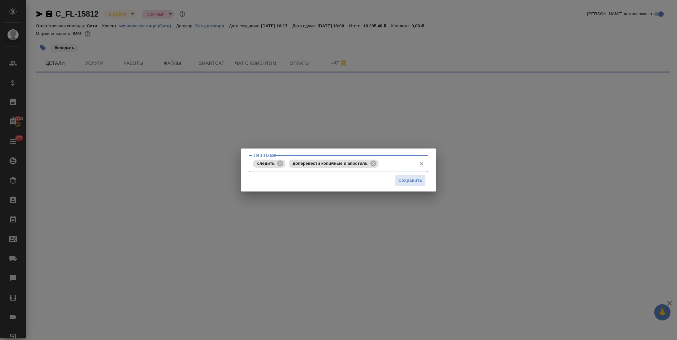
select select "RU"
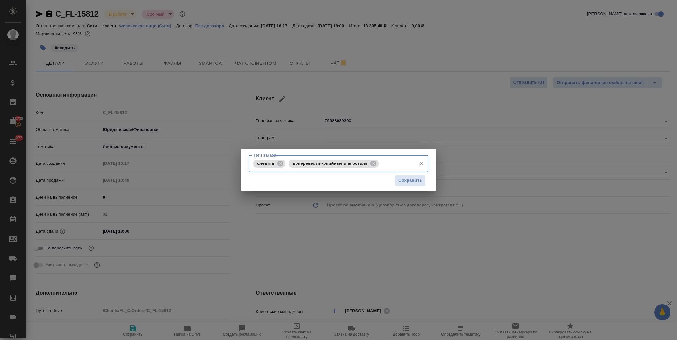
type textarea "x"
click at [414, 179] on span "Сохранить" at bounding box center [410, 180] width 24 height 7
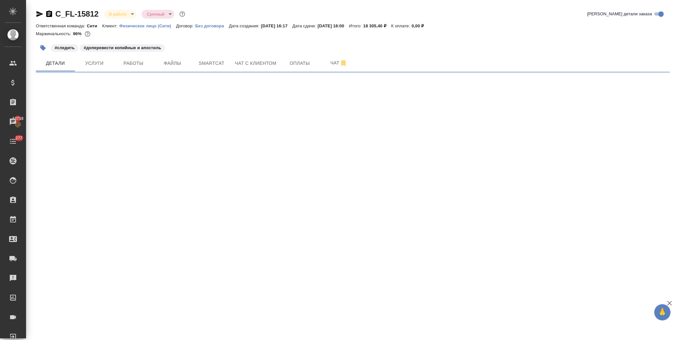
select select "RU"
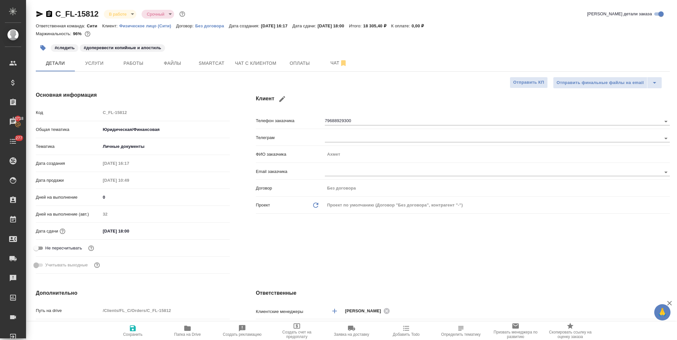
type textarea "x"
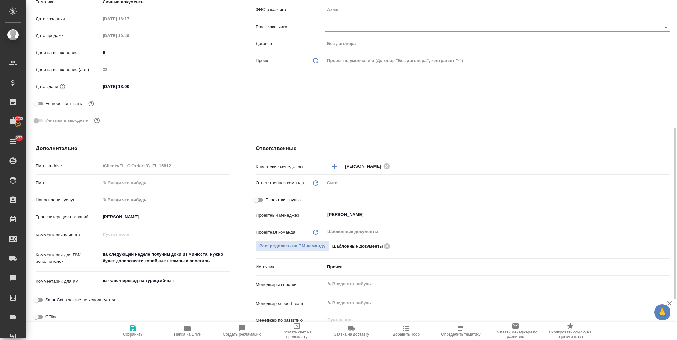
scroll to position [181, 0]
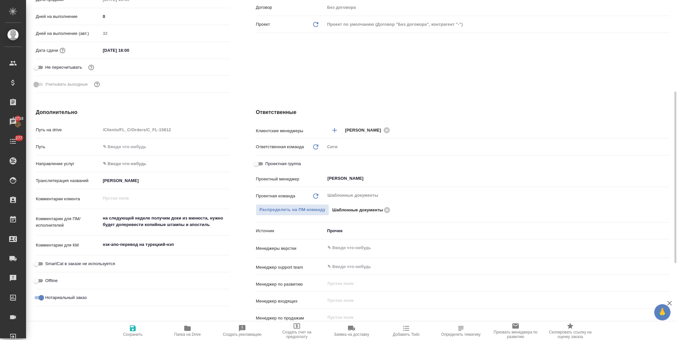
type textarea "x"
click at [180, 244] on textarea "нзк-апо-перевод на турецкий-нзп" at bounding box center [165, 244] width 129 height 11
type textarea "x"
type textarea "нзк-апо-перевод на турецкий-нзп"
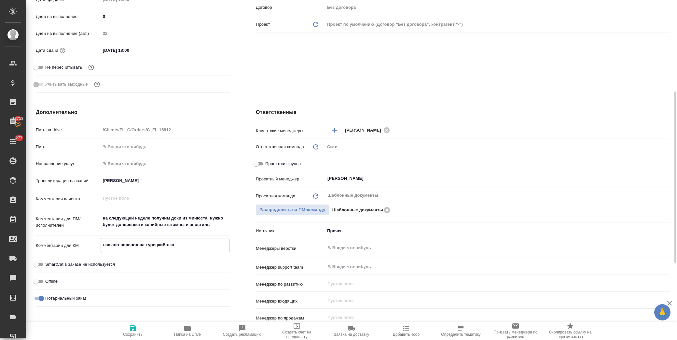
type textarea "x"
type textarea "нзк-апо-перевод на турецкий-нзп п"
type textarea "x"
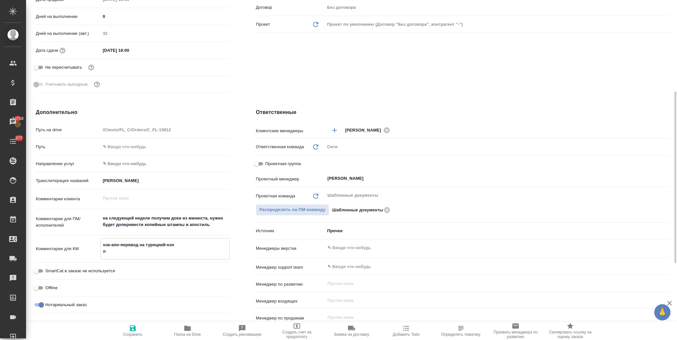
type textarea "x"
type textarea "нзк-апо-перевод на турецкий-нзп по"
type textarea "x"
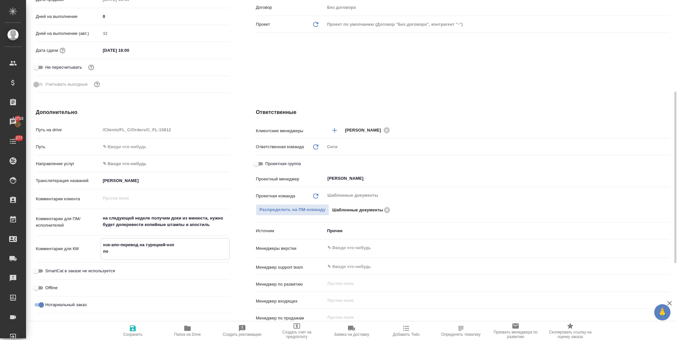
type textarea "x"
type textarea "нзк-апо-перевод на турецкий-нзп пос"
type textarea "x"
type textarea "нзк-апо-перевод на турецкий-нзп посл"
type textarea "x"
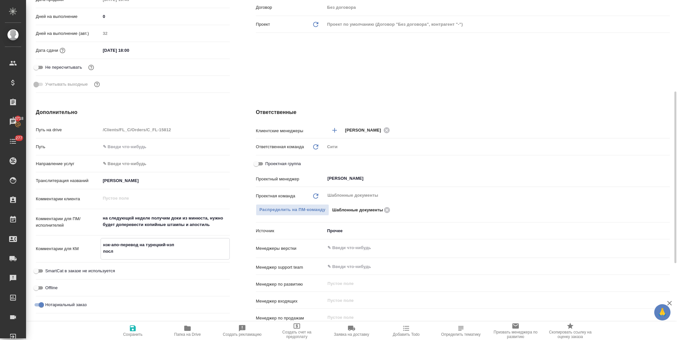
type textarea "x"
type textarea "нзк-апо-перевод на турецкий-нзп после"
type textarea "x"
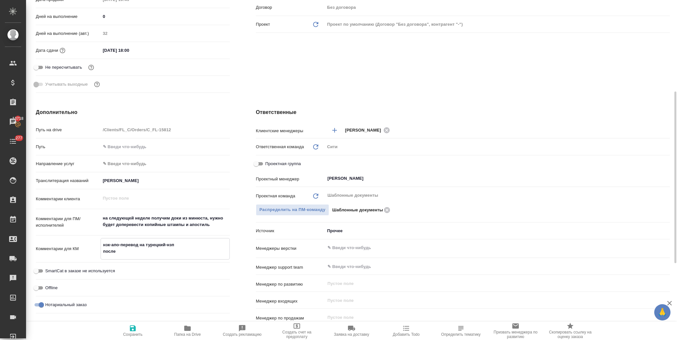
type textarea "x"
type textarea "нзк-апо-перевод на турецкий-нзп после"
type textarea "x"
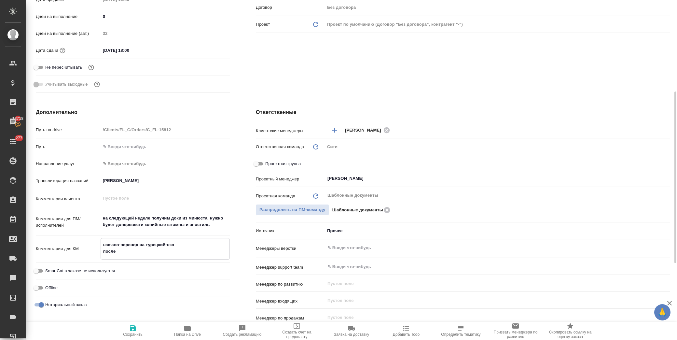
type textarea "x"
type textarea "нзк-апо-перевод на турецкий-нзп после м"
type textarea "x"
type textarea "нзк-апо-перевод на турецкий-нзп после ми"
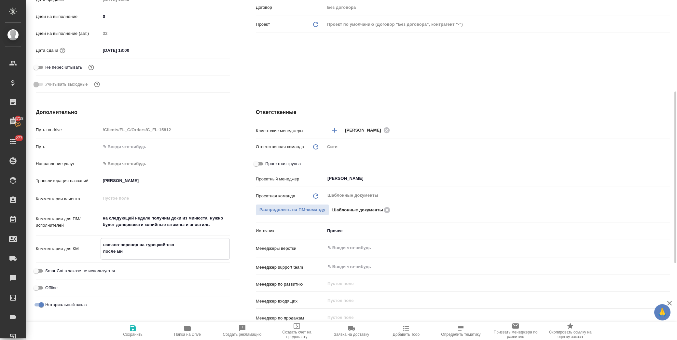
type textarea "x"
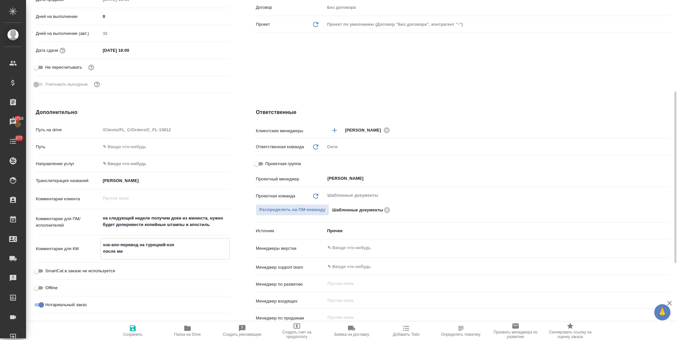
type textarea "нзк-апо-перевод на турецкий-нзп после мин"
type textarea "x"
type textarea "нзк-апо-перевод на турецкий-нзп после миню"
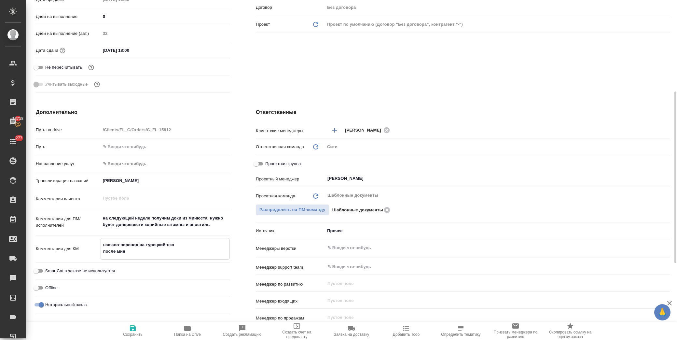
type textarea "x"
type textarea "нзк-апо-перевод на турецкий-нзп после минюс"
type textarea "x"
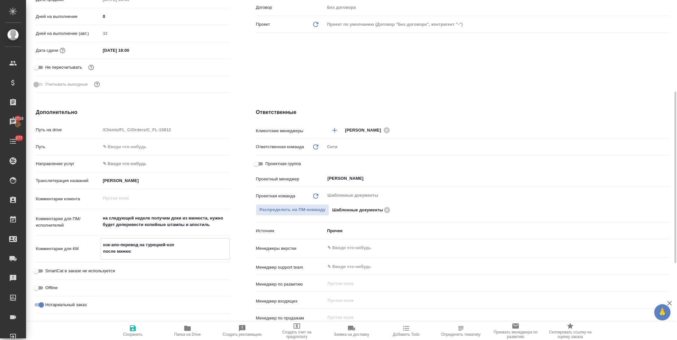
type textarea "нзк-апо-перевод на турецкий-нзп после минюст"
type textarea "x"
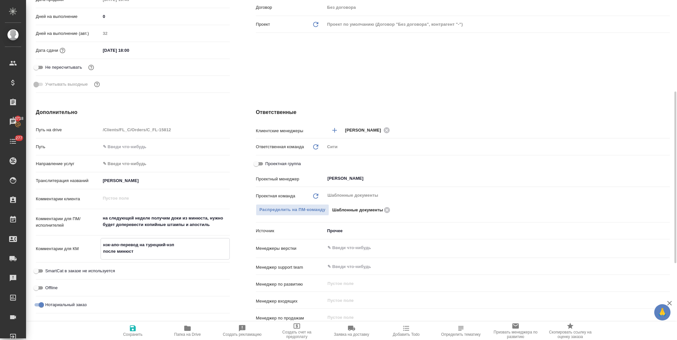
type textarea "x"
type textarea "нзк-апо-перевод на турецкий-нзп после минюста"
type textarea "x"
type textarea "нзк-апо-перевод на турецкий-нзп после минюста"
type textarea "x"
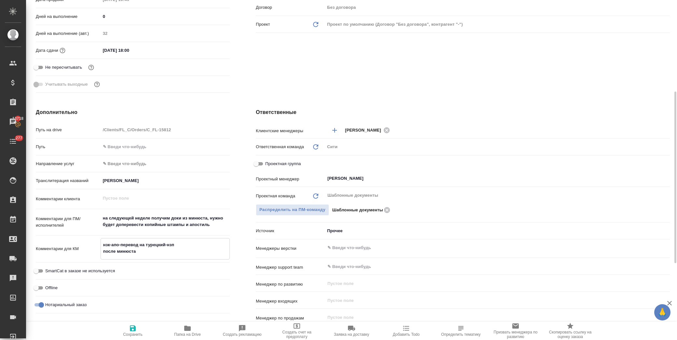
type textarea "x"
type textarea "нзк-апо-перевод на турецкий-нзп после минюста о"
type textarea "x"
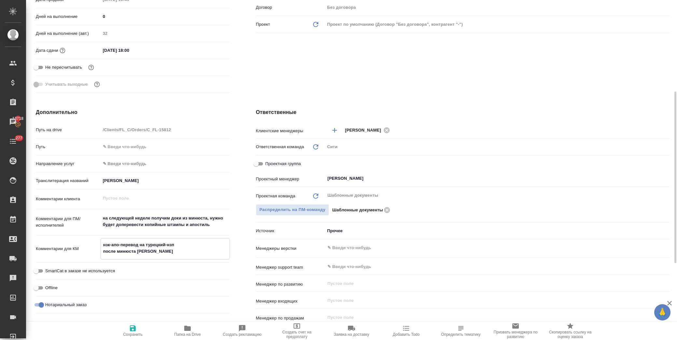
type textarea "x"
type textarea "нзк-апо-перевод на турецкий-нзп после минюста от"
type textarea "x"
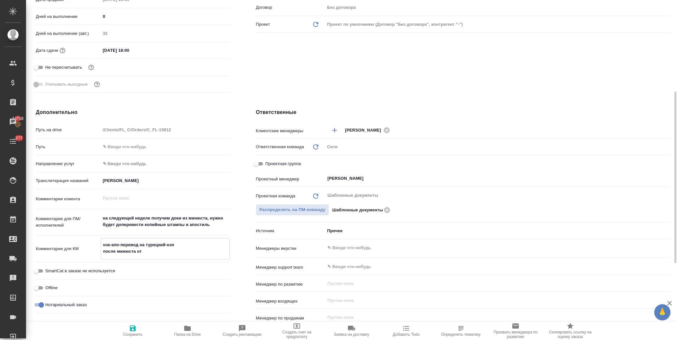
type textarea "нзк-апо-перевод на турецкий-нзп после минюста отп"
type textarea "x"
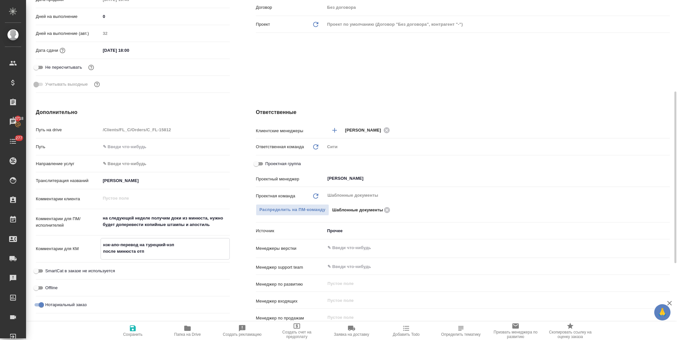
type textarea "x"
type textarea "нзк-апо-перевод на турецкий-нзп после минюста отпр"
type textarea "x"
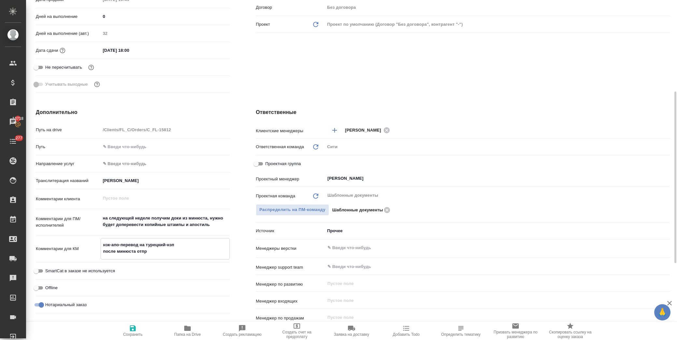
type textarea "нзк-апо-перевод на турецкий-нзп после минюста отпра"
type textarea "x"
type textarea "нзк-апо-перевод на турецкий-нзп после минюста отправ"
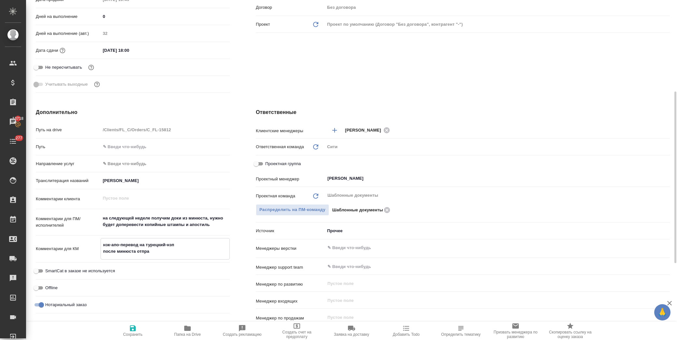
type textarea "x"
type textarea "нзк-апо-перевод на турецкий-нзп после минюста отправи"
type textarea "x"
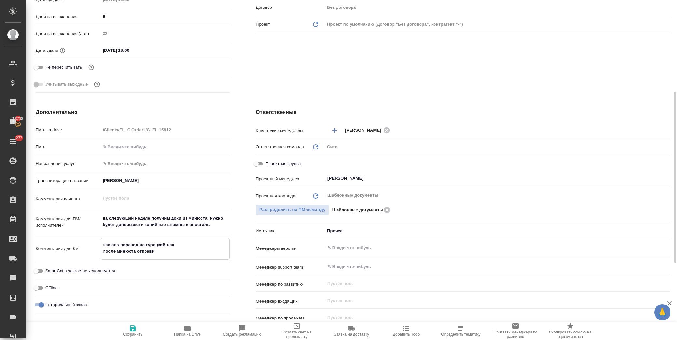
type textarea "нзк-апо-перевод на турецкий-нзп после минюста отправит"
type textarea "x"
type textarea "нзк-апо-перевод на турецкий-нзп после минюста отправить"
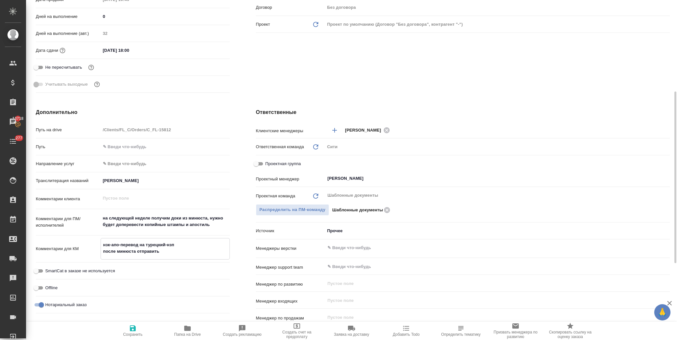
type textarea "x"
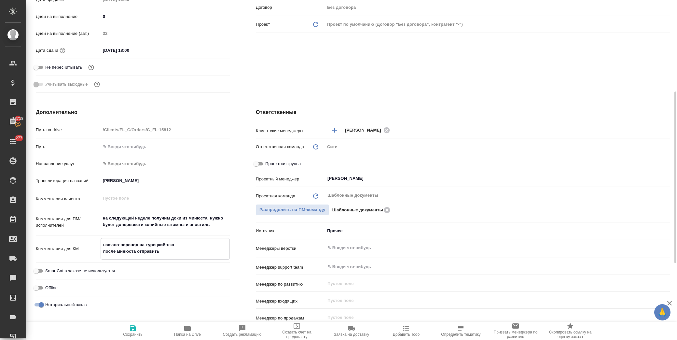
type textarea "нзк-апо-перевод на турецкий-нзп после минюста отправить"
type textarea "x"
type textarea "нзк-апо-перевод на турецкий-нзп после минюста отправить н"
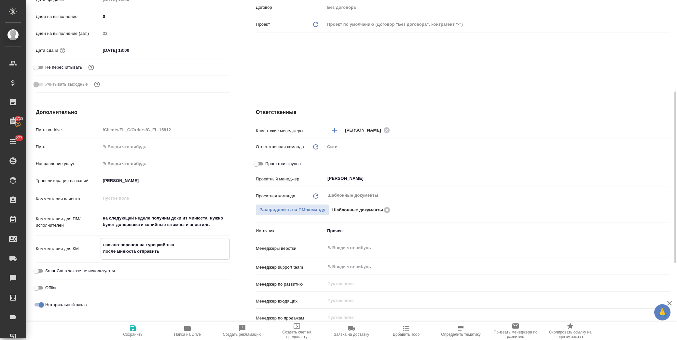
type textarea "x"
type textarea "нзк-апо-перевод на турецкий-нзп после минюста отправить на"
type textarea "x"
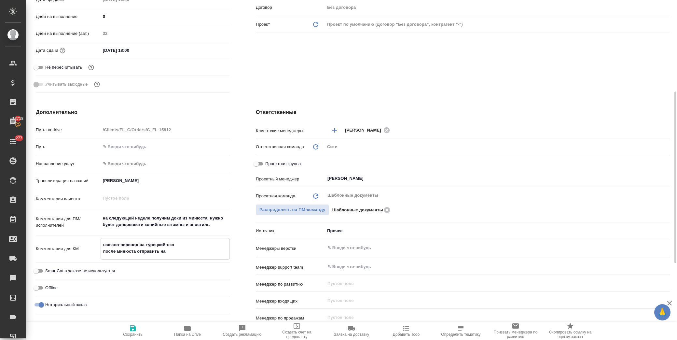
type textarea "x"
type textarea "нзк-апо-перевод на турецкий-нзп после минюста отправить на"
type textarea "x"
type textarea "нзк-апо-перевод на турецкий-нзп после минюста отправить на д"
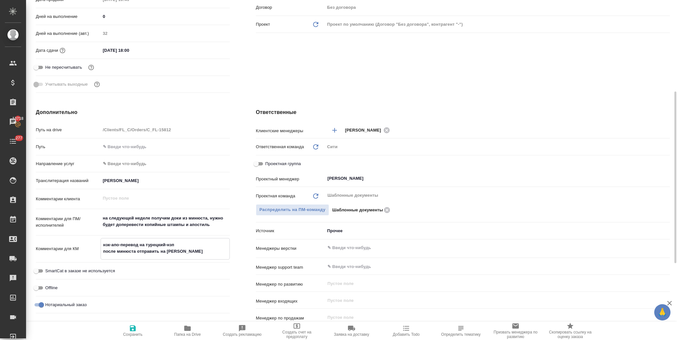
type textarea "x"
type textarea "нзк-апо-перевод на турецкий-нзп после минюста отправить на до"
type textarea "x"
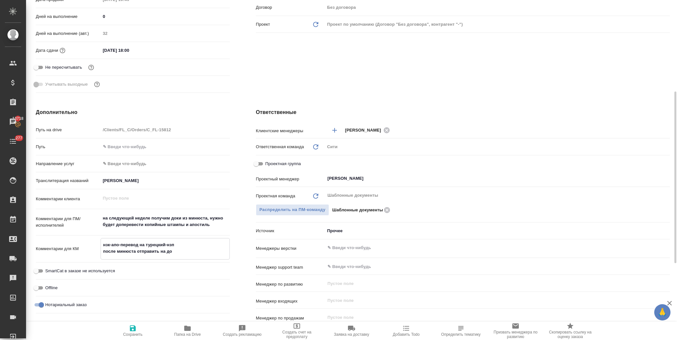
type textarea "x"
type textarea "нзк-апо-перевод на турецкий-нзп после минюста отправить на доп"
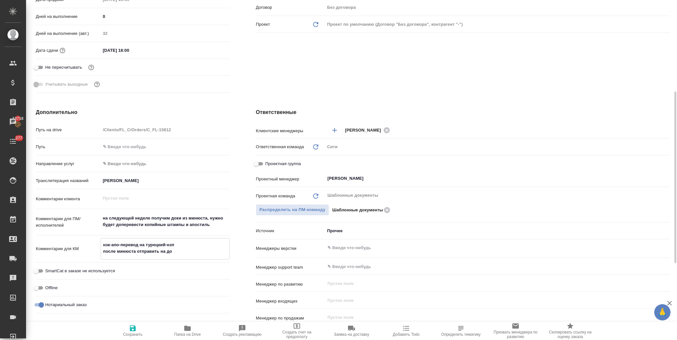
type textarea "x"
type textarea "нзк-апо-перевод на турецкий-нзп после минюста отправить на допе"
type textarea "x"
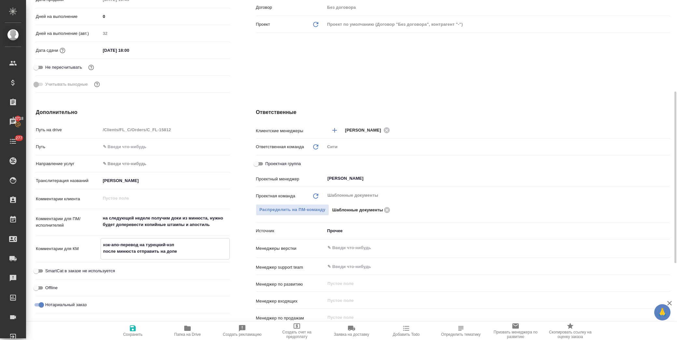
type textarea "x"
type textarea "нзк-апо-перевод на турецкий-нзп после минюста отправить на допер"
type textarea "x"
type textarea "нзк-апо-перевод на турецкий-нзп после минюста отправить на допере"
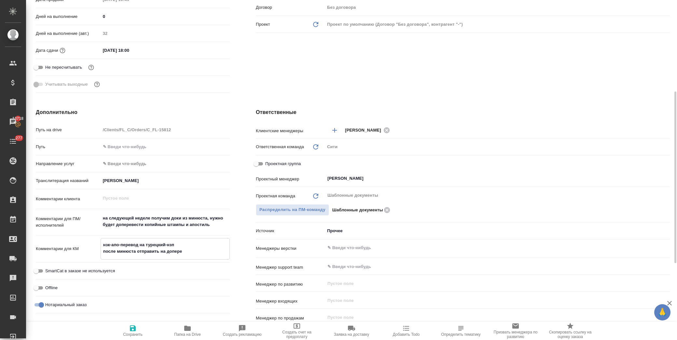
type textarea "x"
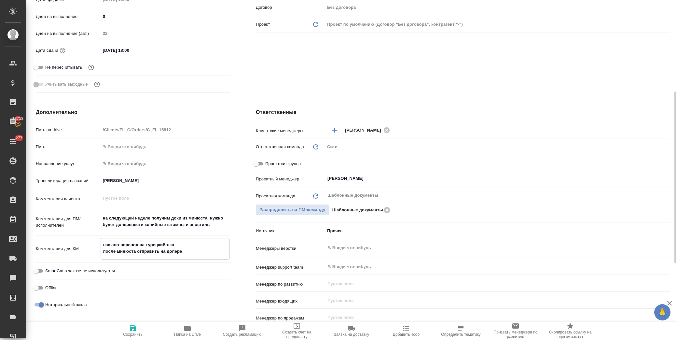
type textarea "нзк-апо-перевод на турецкий-нзп после минюста отправить на доперев"
type textarea "x"
type textarea "нзк-апо-перевод на турецкий-нзп после минюста отправить на доперево"
type textarea "x"
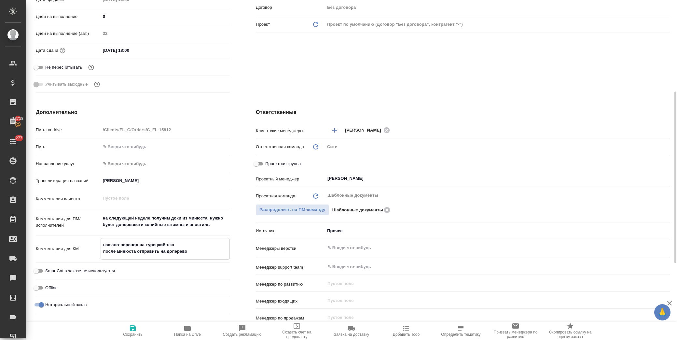
type textarea "x"
type textarea "нзк-апо-перевод на турецкий-нзп после минюста отправить на доперевод"
type textarea "x"
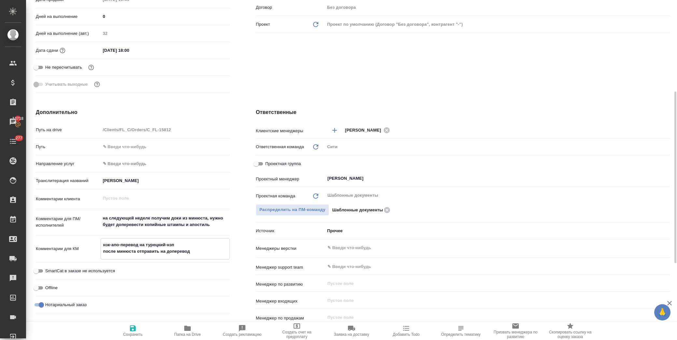
type textarea "x"
type textarea "нзк-апо-перевод на турецкий-нзп после минюста отправить на доперевод"
type textarea "x"
type textarea "нзк-апо-перевод на турецкий-нзп после минюста отправить на доперевод к"
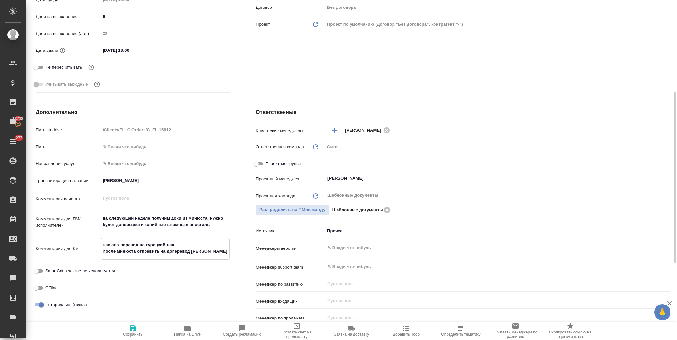
type textarea "x"
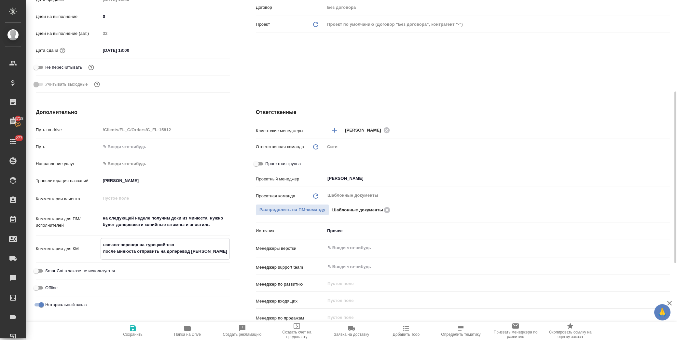
type textarea "нзк-апо-перевод на турецкий-нзп после минюста отправить на доперевод ко"
type textarea "x"
type textarea "нзк-апо-перевод на турецкий-нзп после минюста отправить на доперевод коп"
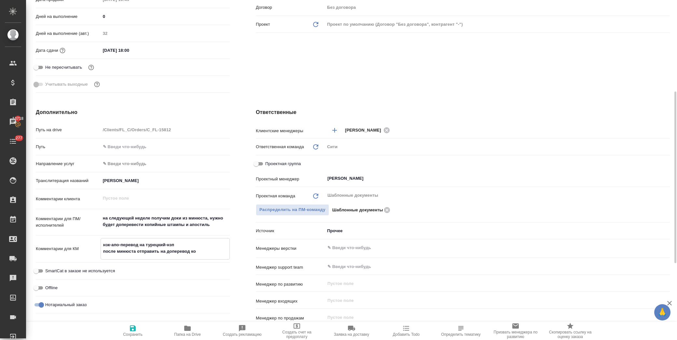
type textarea "x"
type textarea "нзк-апо-перевод на турецкий-нзп после минюста отправить на доперевод копи"
type textarea "x"
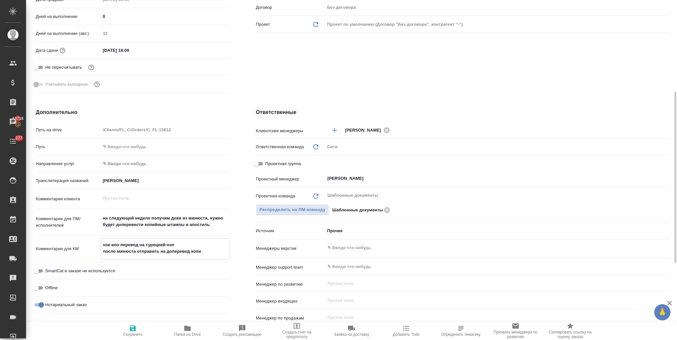
type textarea "x"
type textarea "нзк-апо-перевод на турецкий-нзп после минюста отправить на доперевод копий"
type textarea "x"
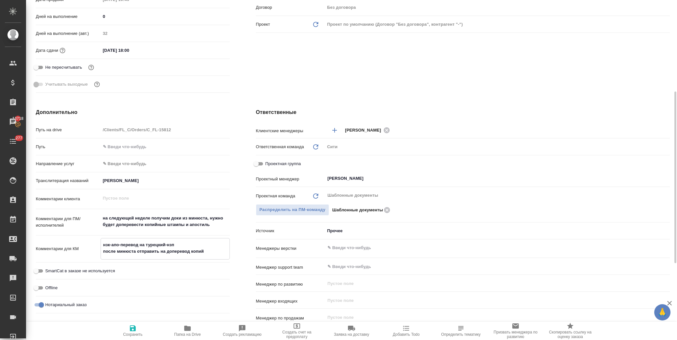
type textarea "x"
type textarea "нзк-апо-перевод на турецкий-нзп после минюста отправить на доперевод копийн"
type textarea "x"
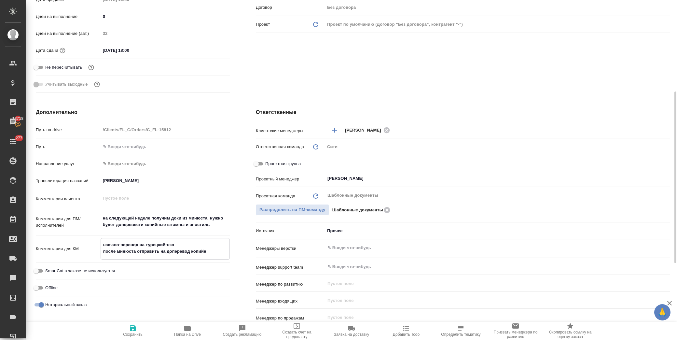
type textarea "нзк-апо-перевод на турецкий-нзп после минюста отправить на доперевод копийны"
type textarea "x"
type textarea "нзк-апо-перевод на турецкий-нзп после минюста отправить на доперевод копийных"
type textarea "x"
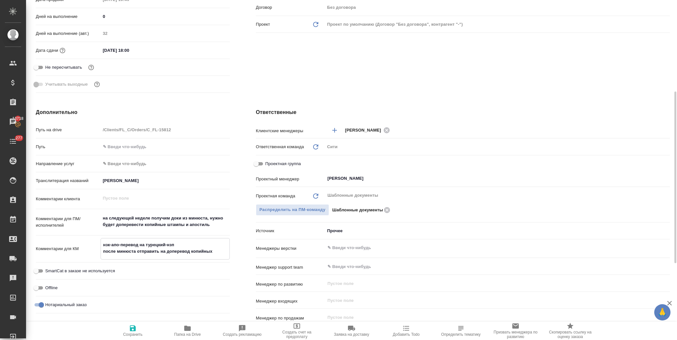
type textarea "x"
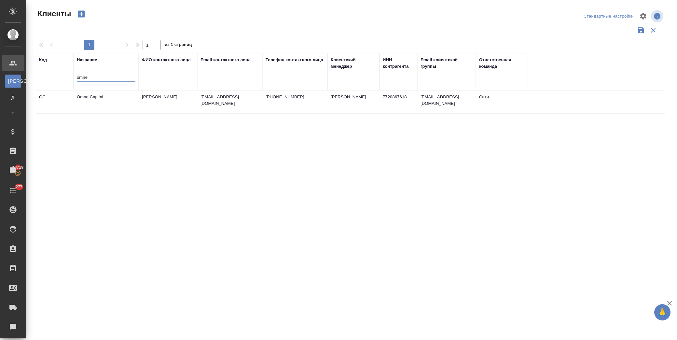
select select "RU"
type input "omne"
click at [99, 100] on td "Omne Capital" at bounding box center [106, 102] width 65 height 23
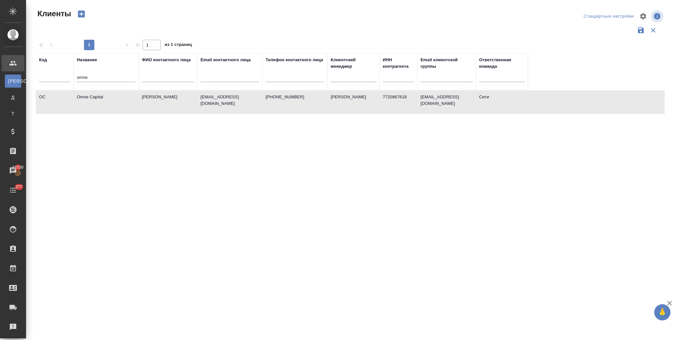
click at [99, 100] on td "Omne Capital" at bounding box center [106, 102] width 65 height 23
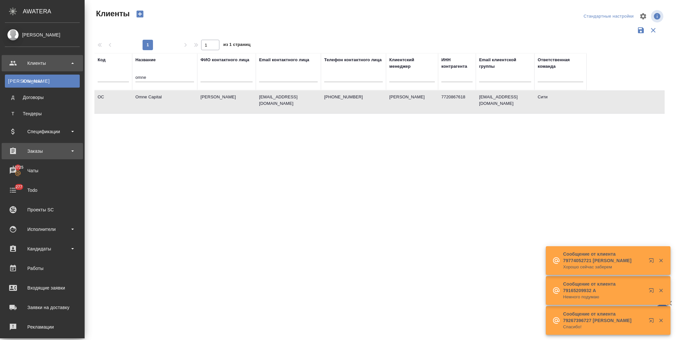
click at [29, 153] on div "Заказы" at bounding box center [42, 151] width 75 height 10
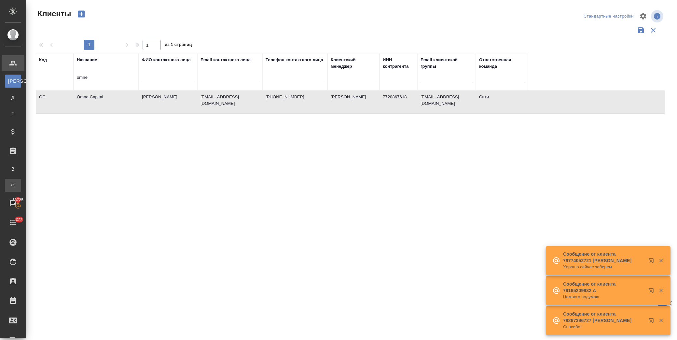
click at [21, 179] on link "Ф Заказы физ. лиц" at bounding box center [13, 185] width 16 height 13
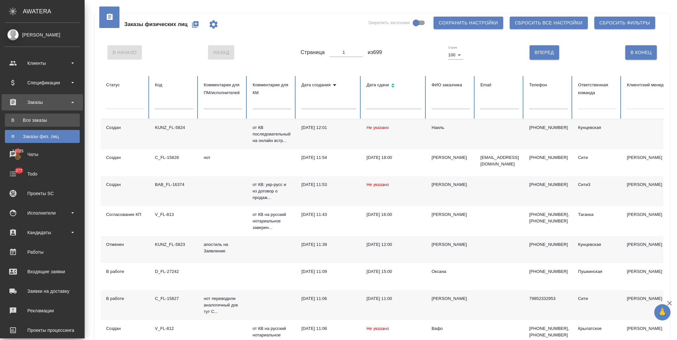
click at [45, 118] on div "Все заказы" at bounding box center [42, 120] width 68 height 7
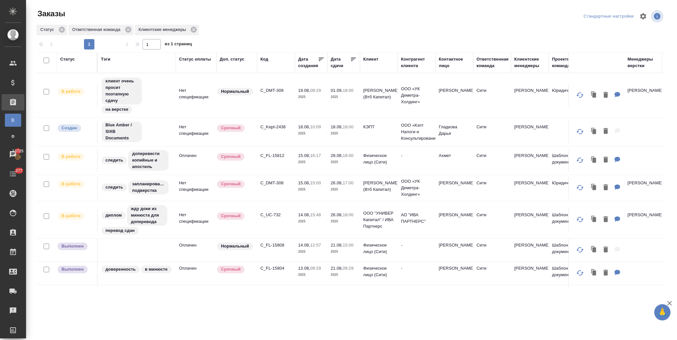
scroll to position [289, 0]
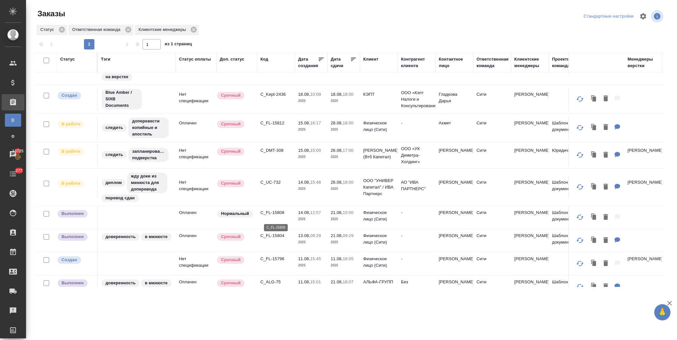
click at [282, 214] on p "C_FL-15808" at bounding box center [275, 212] width 31 height 7
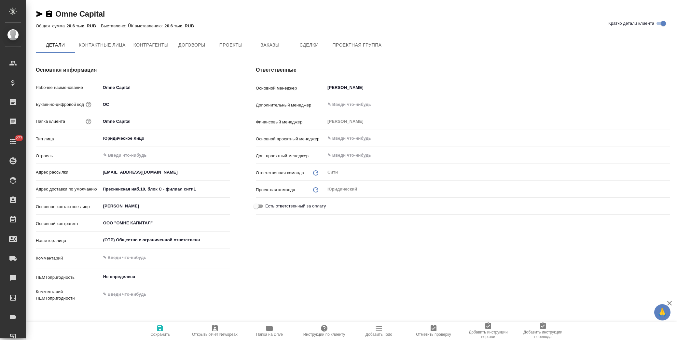
type textarea "x"
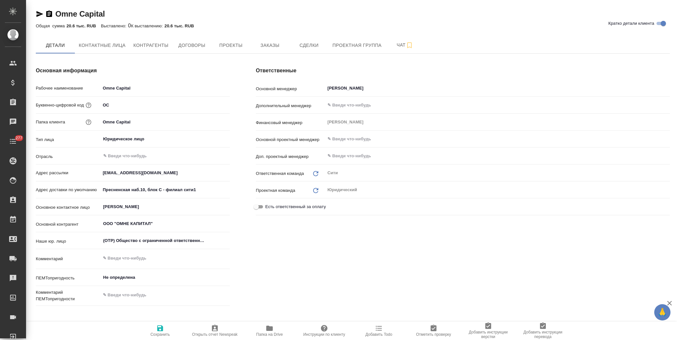
type textarea "x"
click at [268, 46] on span "Заказы" at bounding box center [269, 45] width 31 height 8
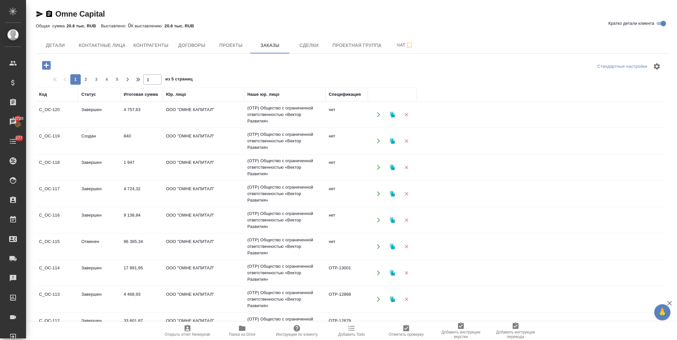
click at [137, 126] on td "96 385,34" at bounding box center [141, 114] width 42 height 23
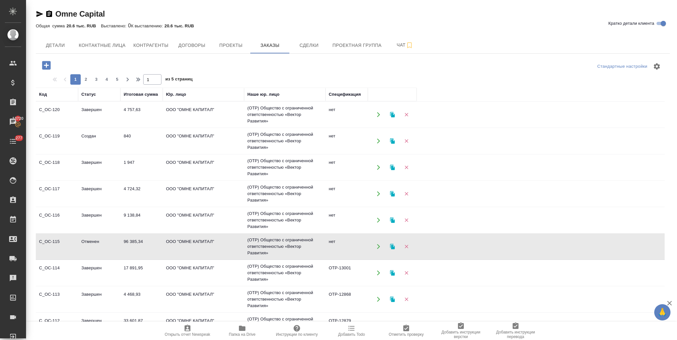
click at [137, 126] on td "96 385,34" at bounding box center [141, 114] width 42 height 23
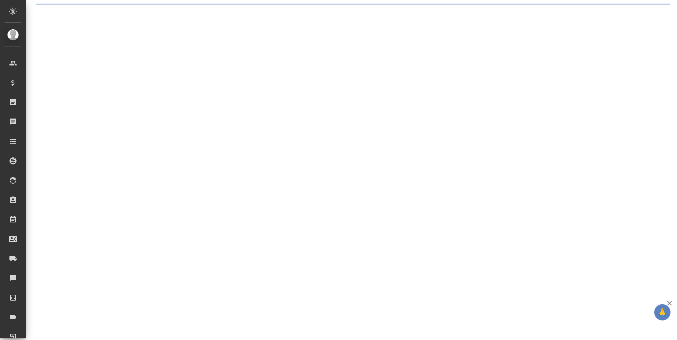
select select "RU"
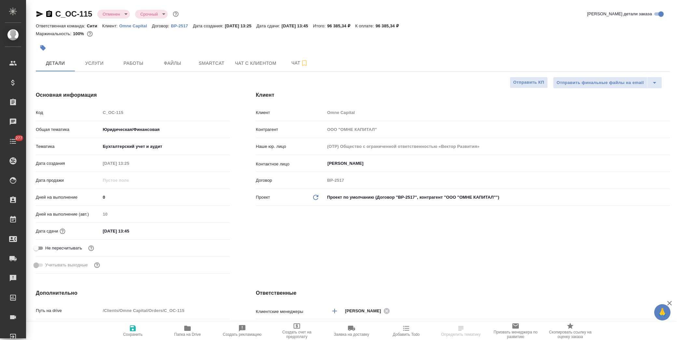
type textarea "x"
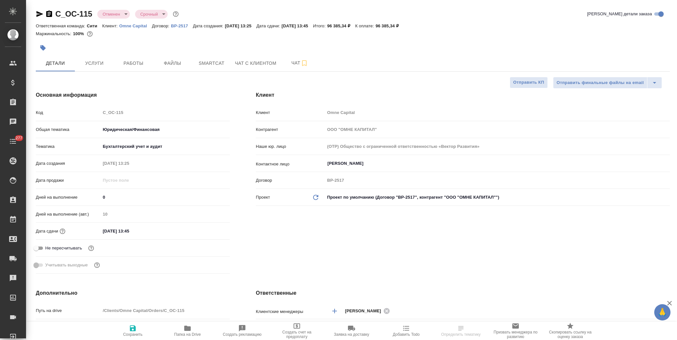
type textarea "x"
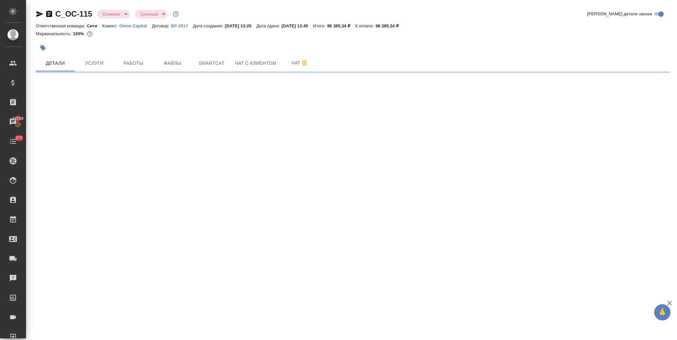
select select "RU"
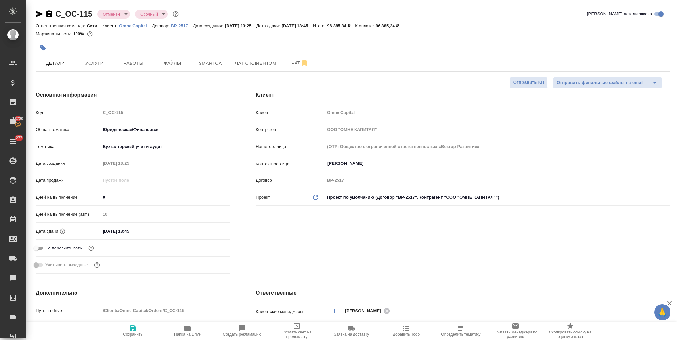
type textarea "x"
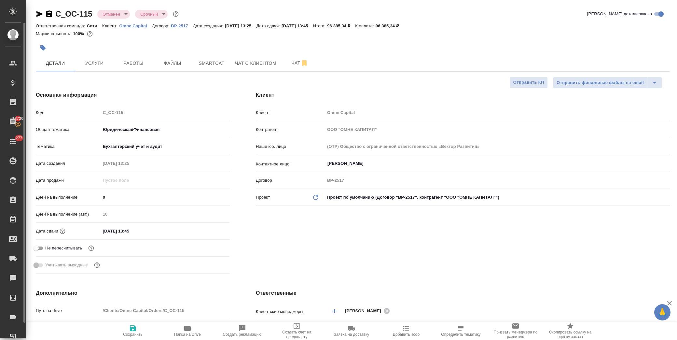
type textarea "x"
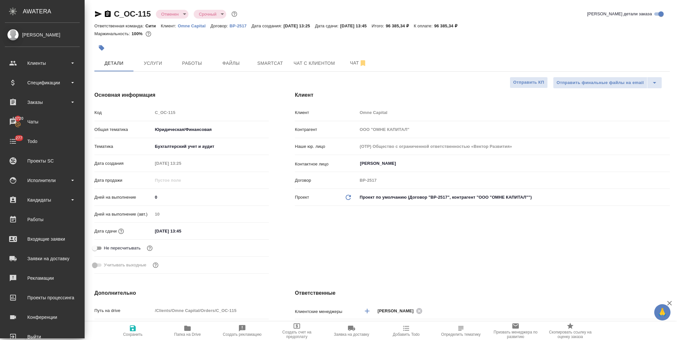
type textarea "x"
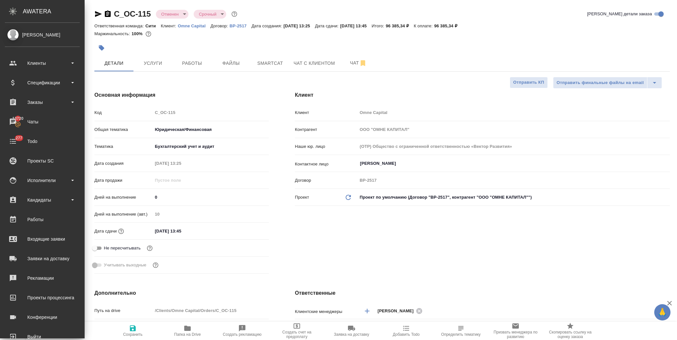
type textarea "x"
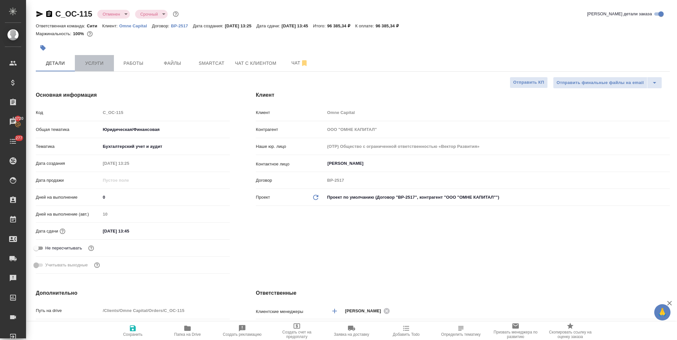
click at [107, 67] on button "Услуги" at bounding box center [94, 63] width 39 height 16
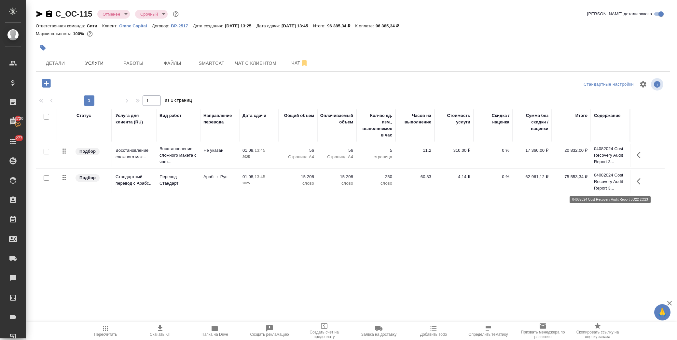
click at [611, 173] on p "04082024 Cost Recovery Audit Report 3..." at bounding box center [610, 182] width 33 height 20
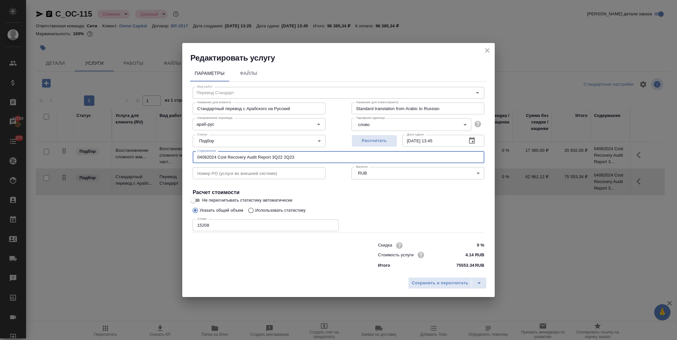
drag, startPoint x: 304, startPoint y: 157, endPoint x: 190, endPoint y: 153, distance: 114.0
click at [190, 152] on div "Вид работ Перевод Стандарт Вид работ Название для клиента Стандартный перевод с…" at bounding box center [338, 177] width 297 height 190
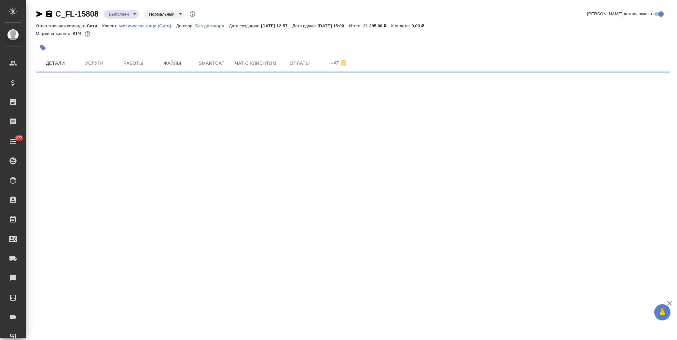
select select "RU"
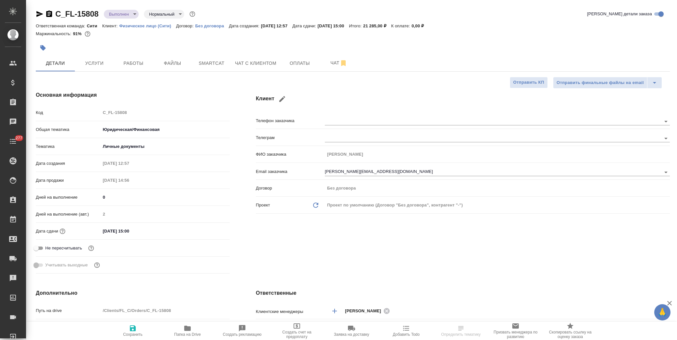
type textarea "x"
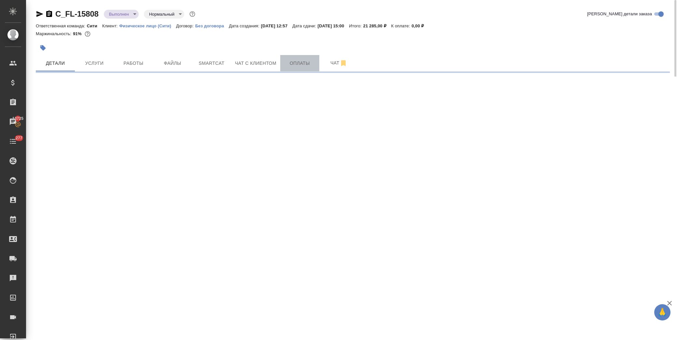
click at [295, 65] on span "Оплаты" at bounding box center [299, 63] width 31 height 8
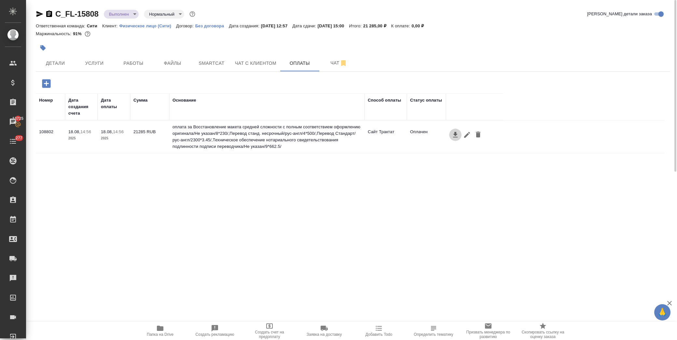
click at [452, 134] on icon "button" at bounding box center [456, 135] width 8 height 8
